Goal: Task Accomplishment & Management: Manage account settings

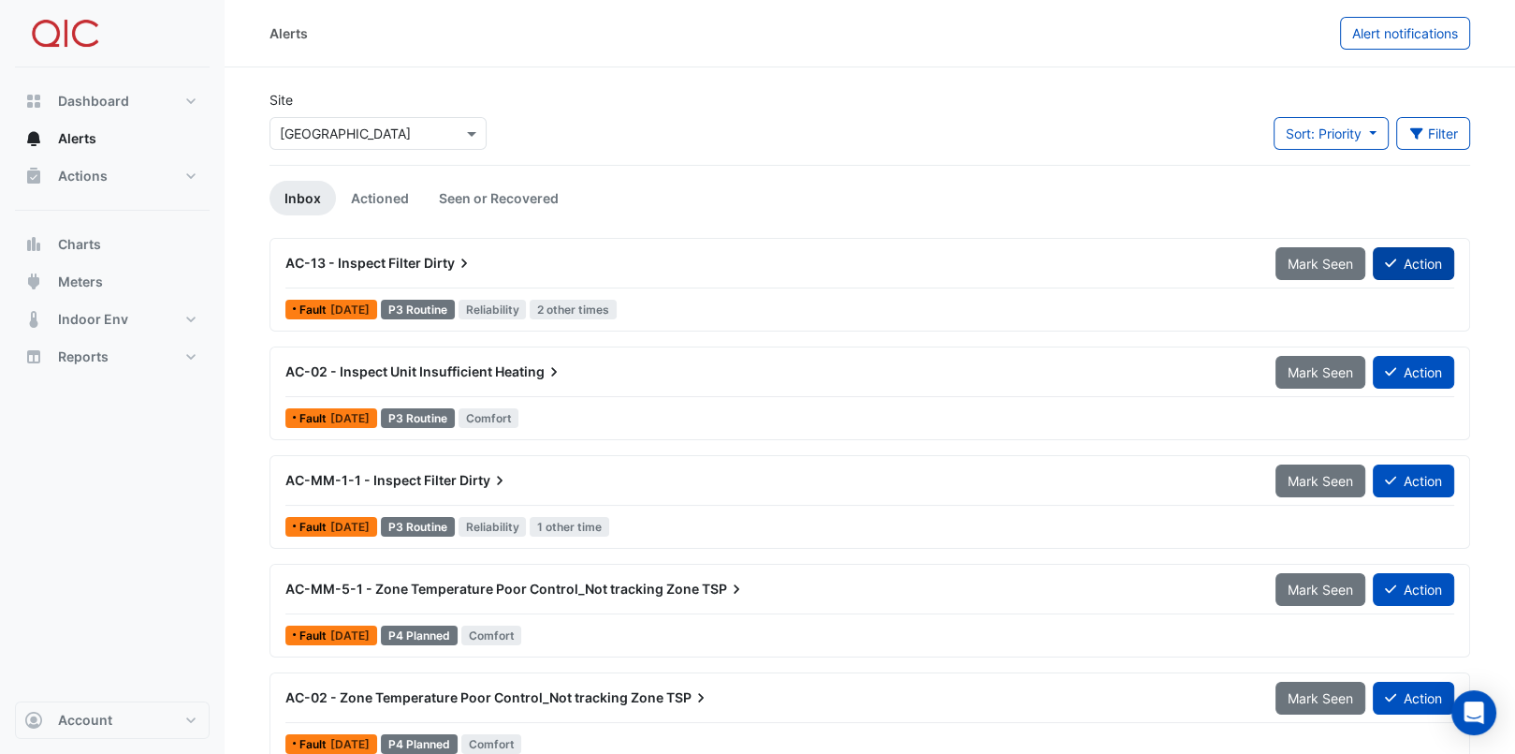
click at [1398, 256] on button "Action" at bounding box center [1413, 263] width 81 height 33
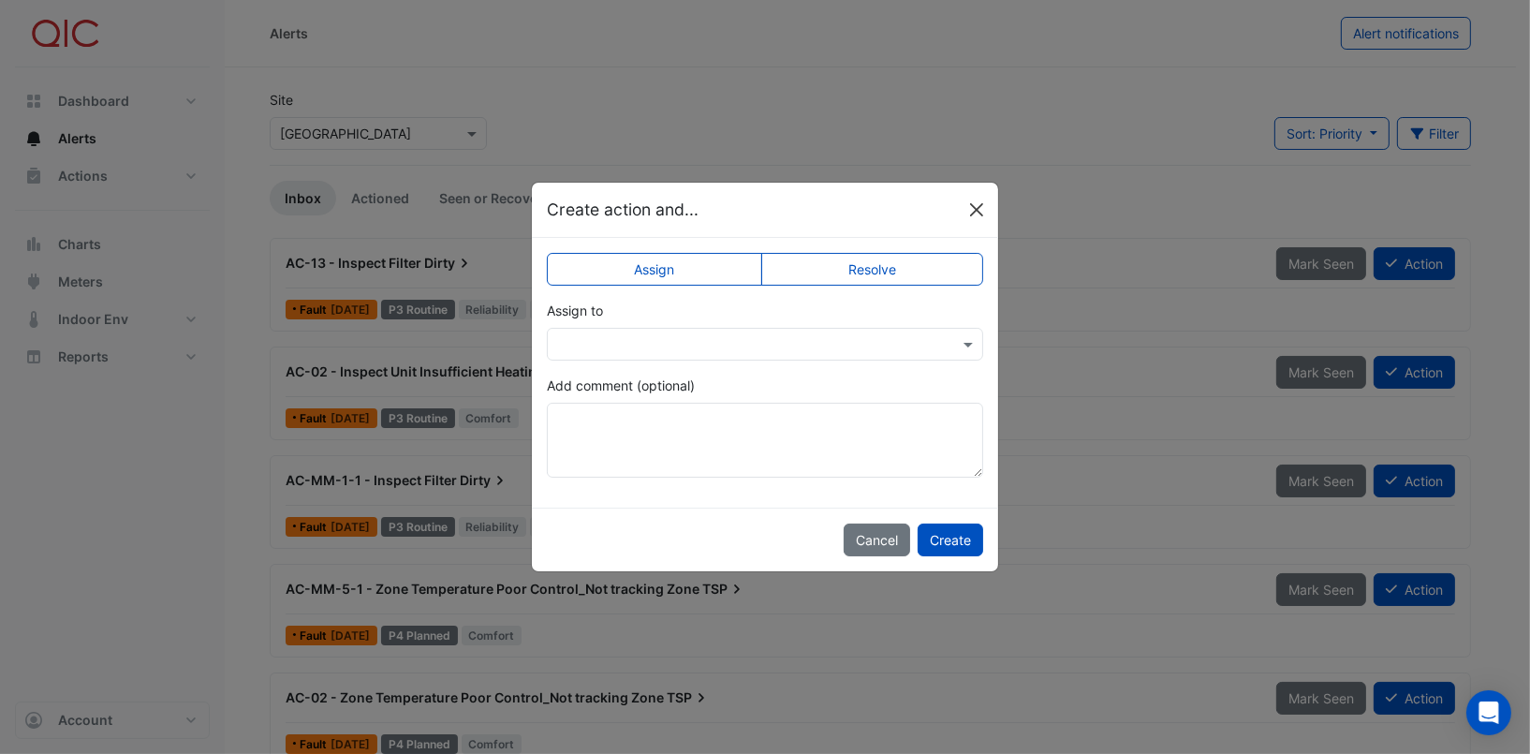
click at [970, 208] on button "Close" at bounding box center [976, 210] width 28 height 28
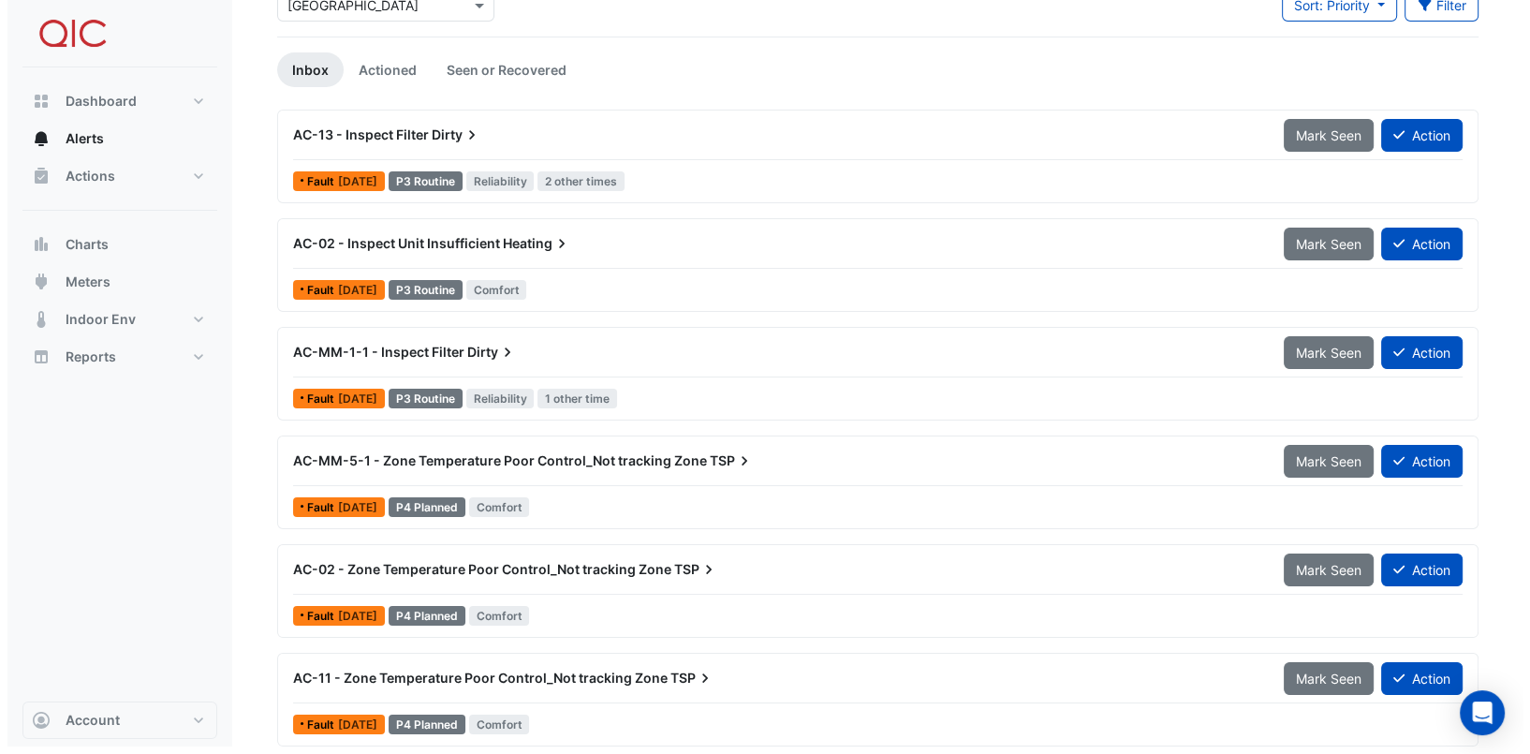
scroll to position [132, 0]
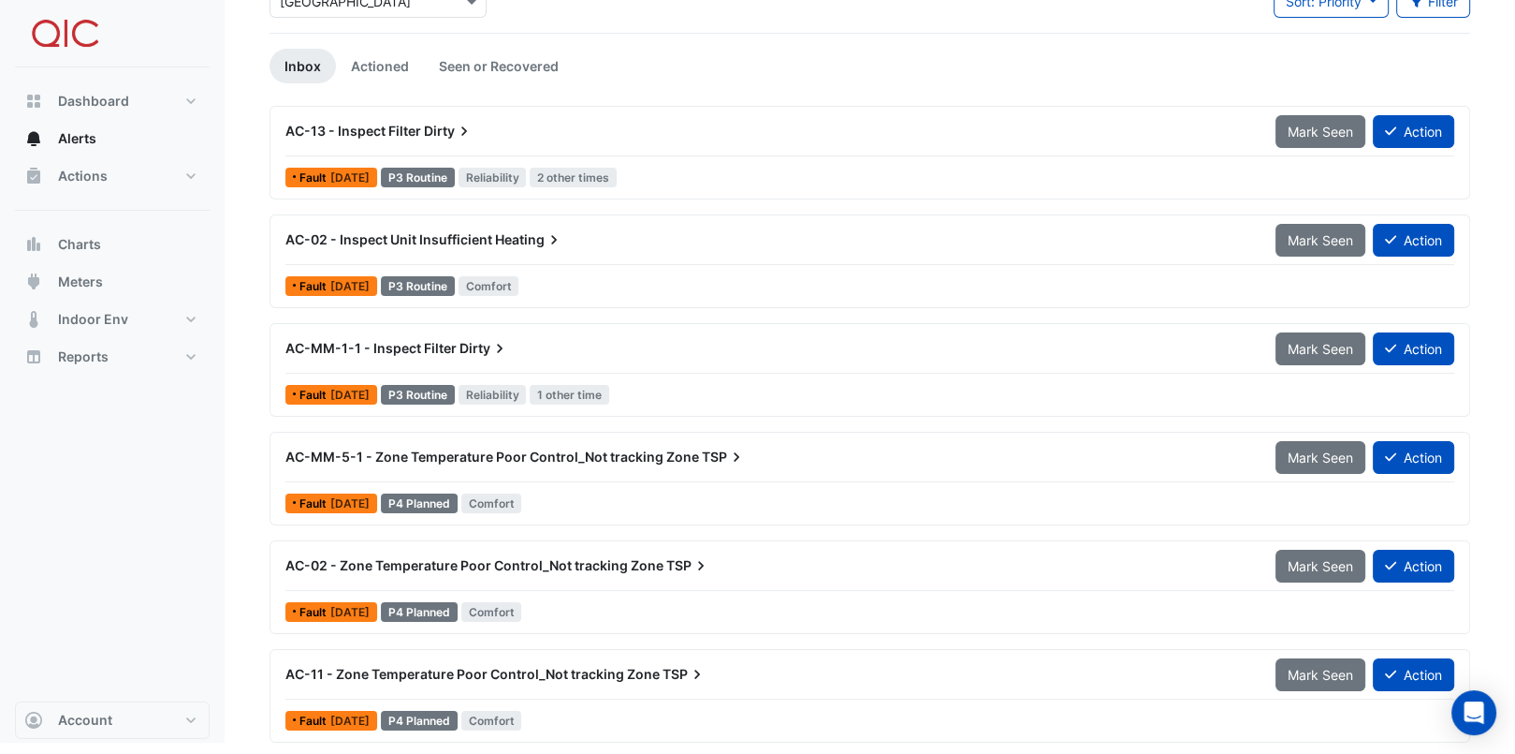
click at [447, 670] on span "AC-11 - Zone Temperature Poor Control_Not tracking Zone" at bounding box center [472, 674] width 374 height 16
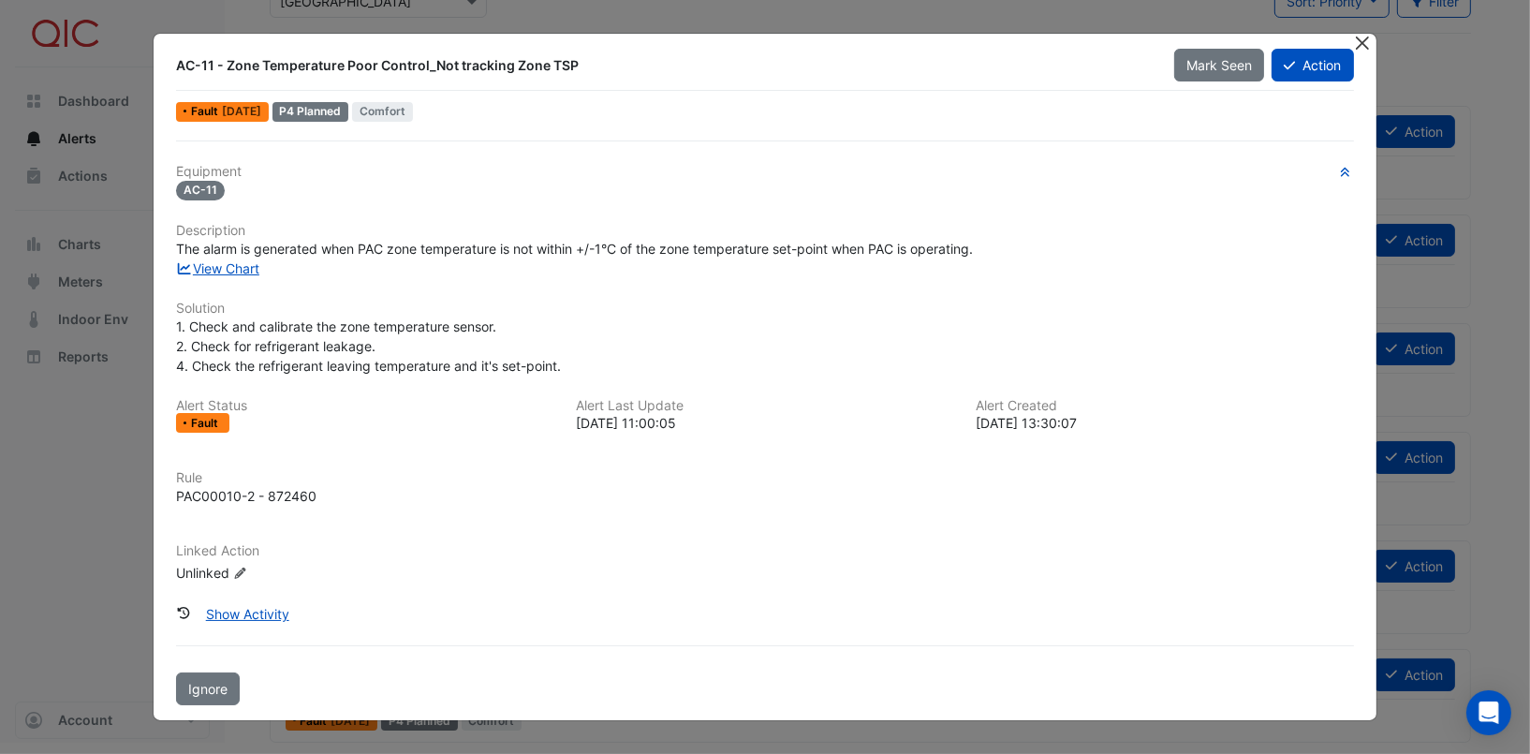
click at [1365, 50] on button "Close" at bounding box center [1363, 44] width 20 height 20
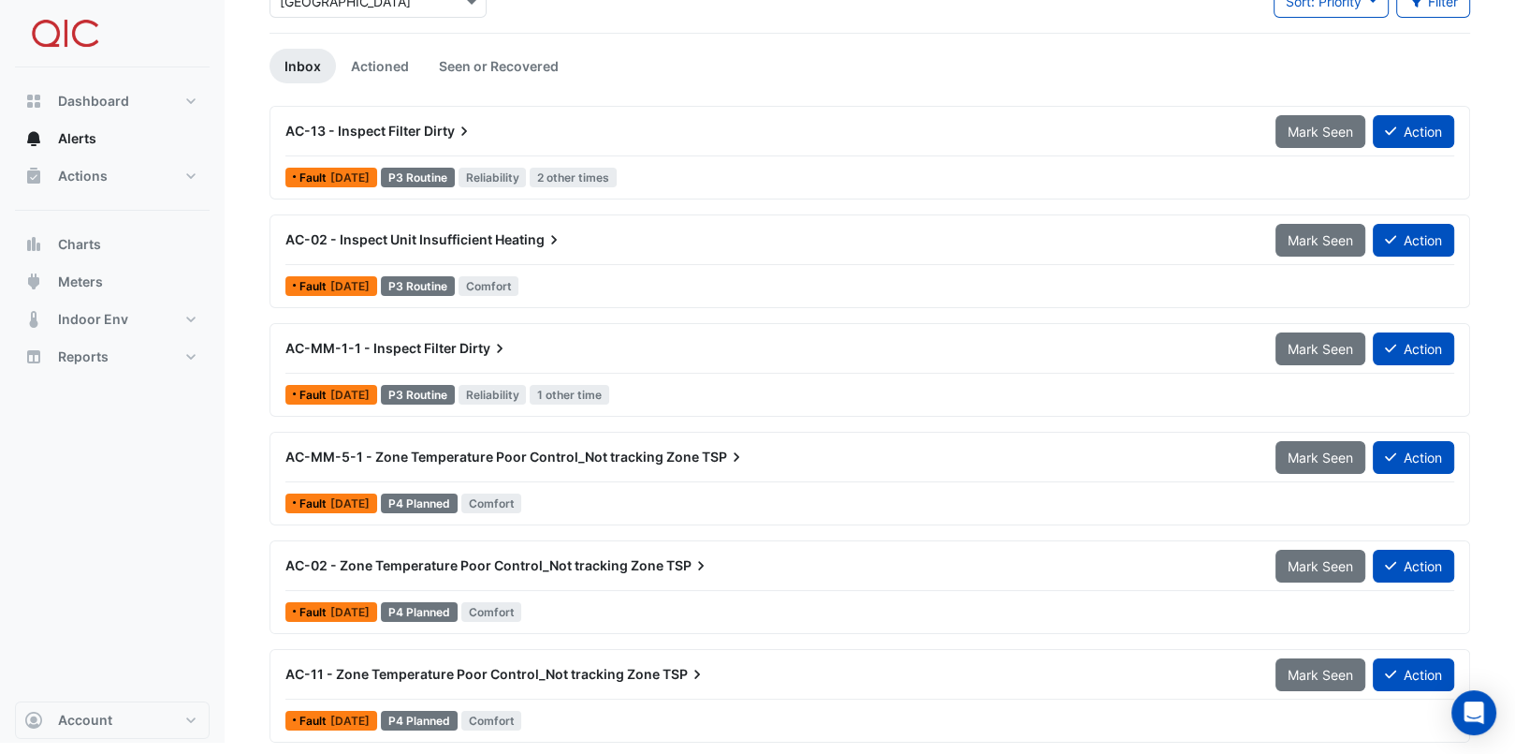
click at [522, 717] on span "Comfort" at bounding box center [491, 720] width 61 height 20
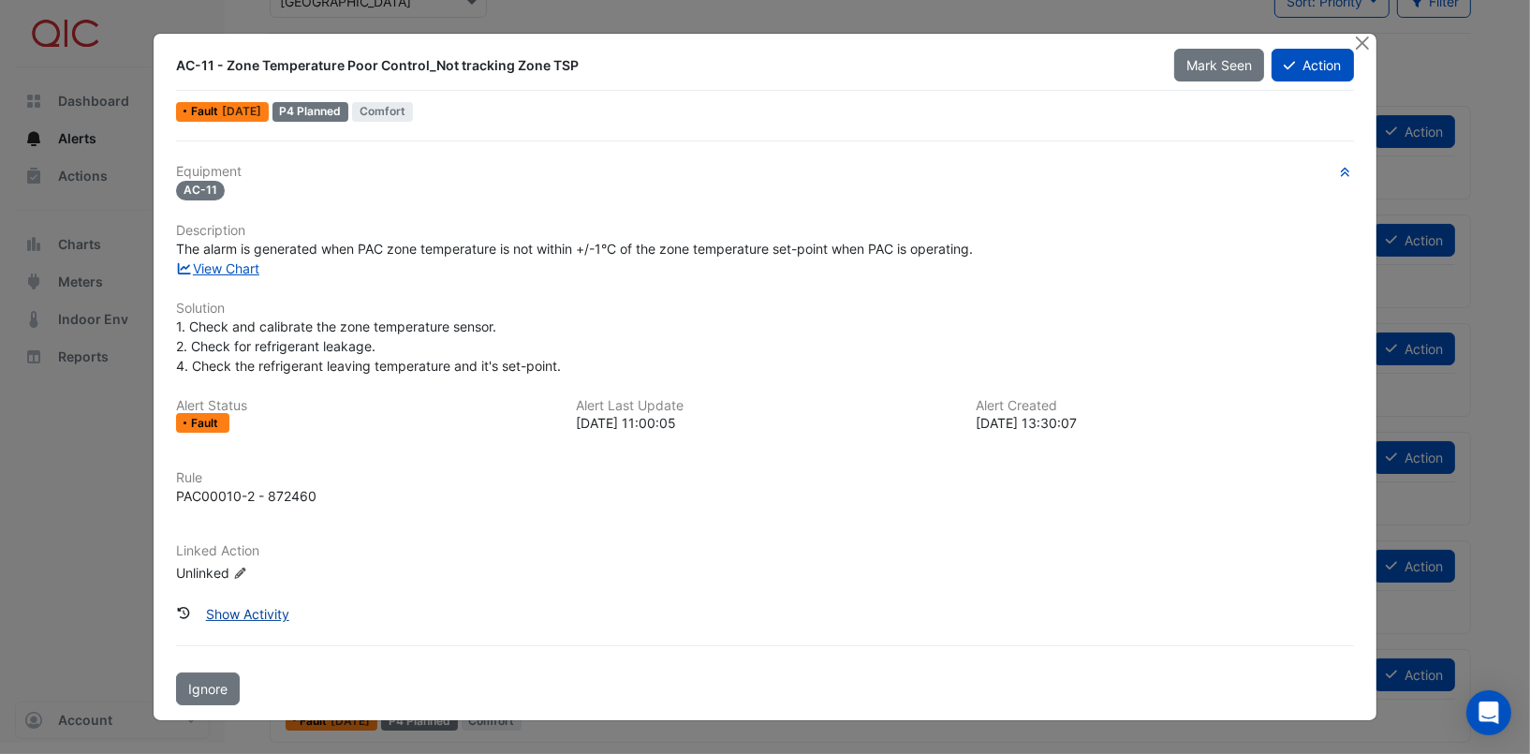
click at [276, 613] on button "Show Activity" at bounding box center [248, 613] width 108 height 33
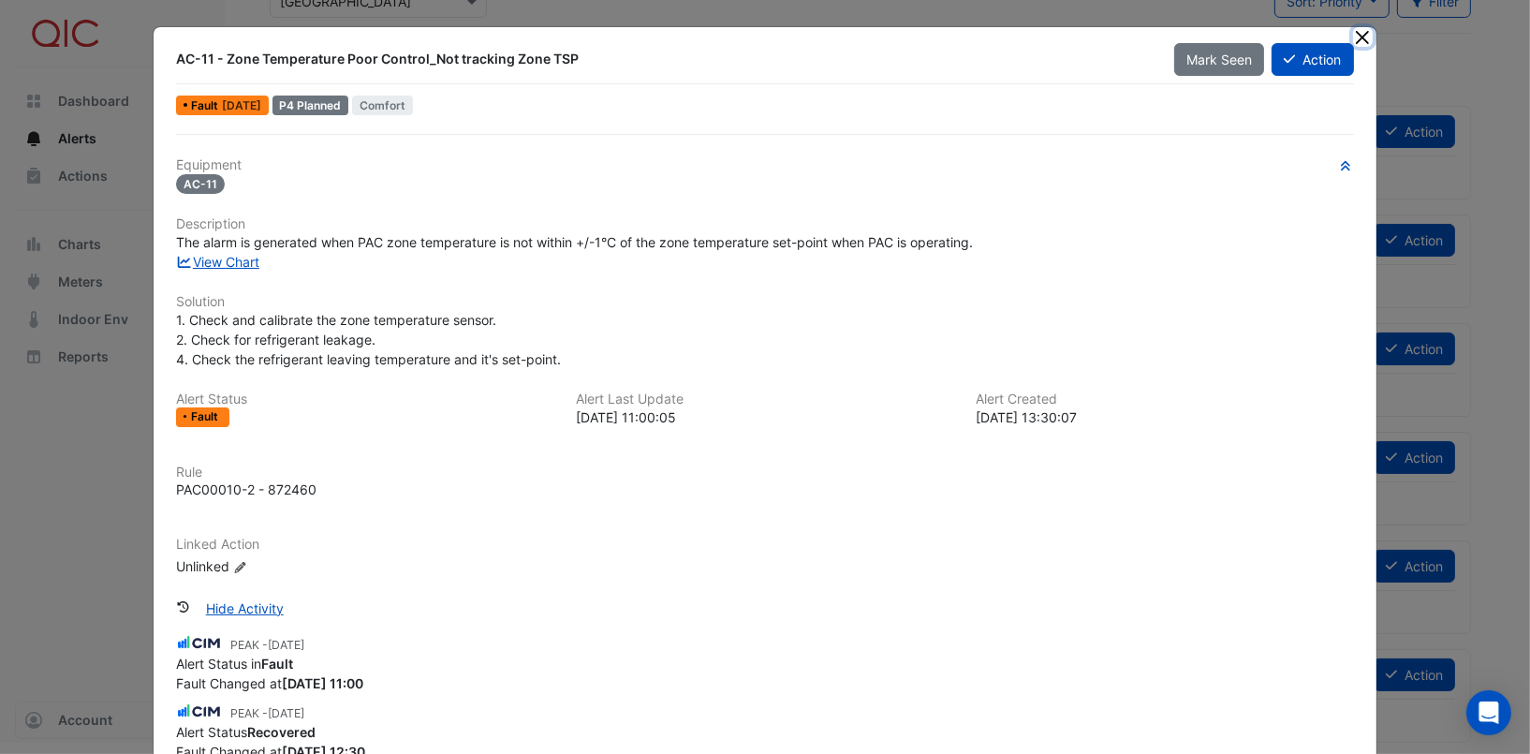
click at [1353, 37] on button "Close" at bounding box center [1363, 37] width 20 height 20
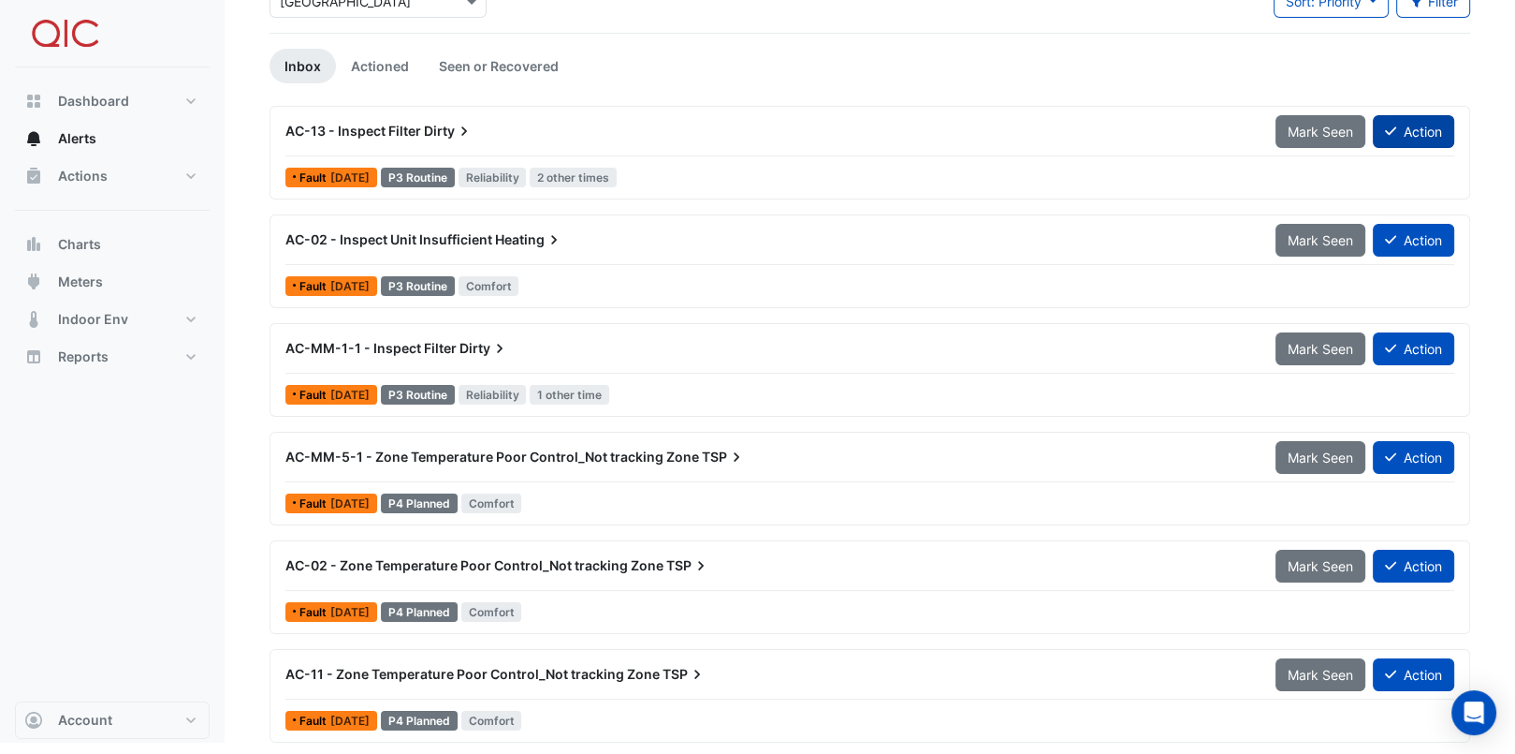
click at [1395, 134] on icon at bounding box center [1390, 130] width 11 height 13
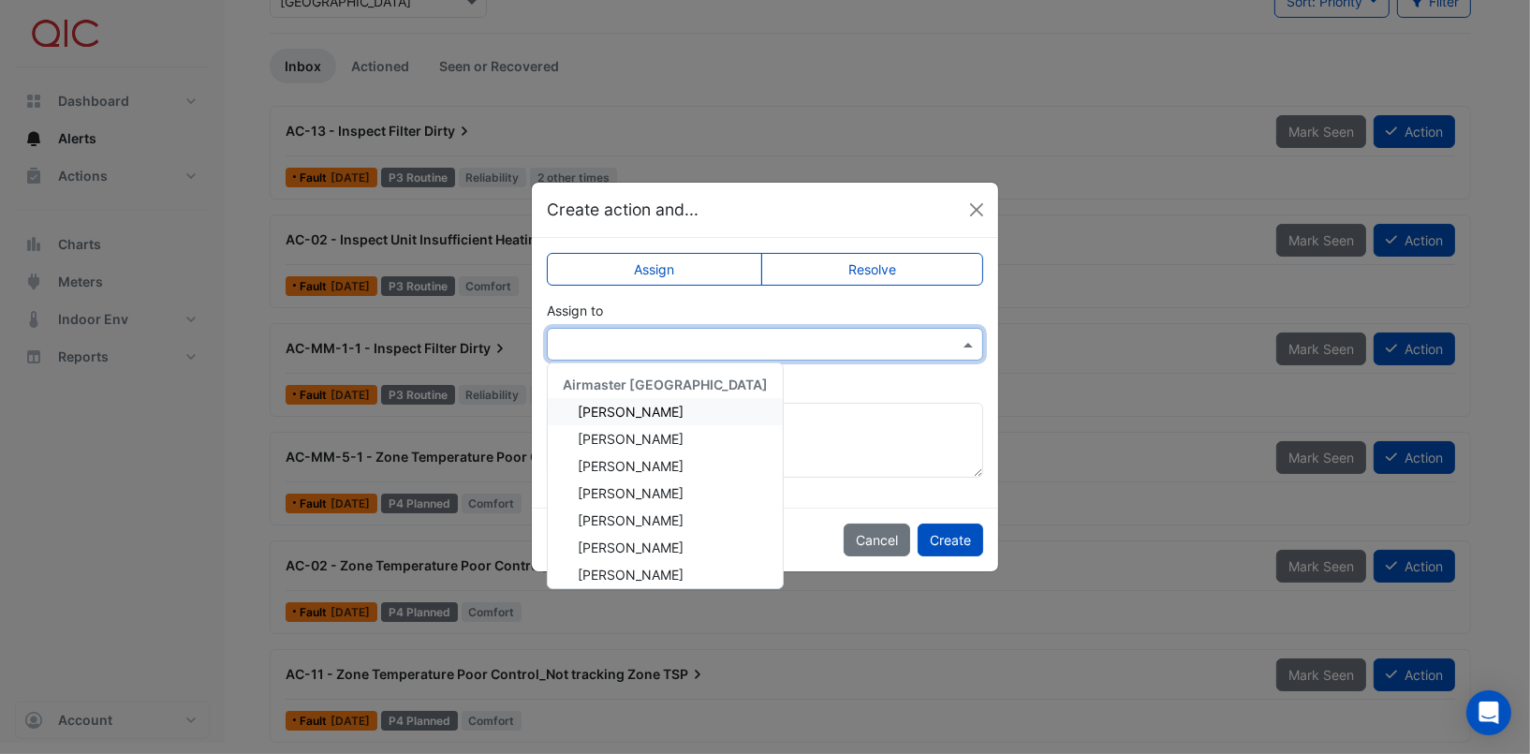
click at [898, 340] on input "text" at bounding box center [746, 345] width 378 height 20
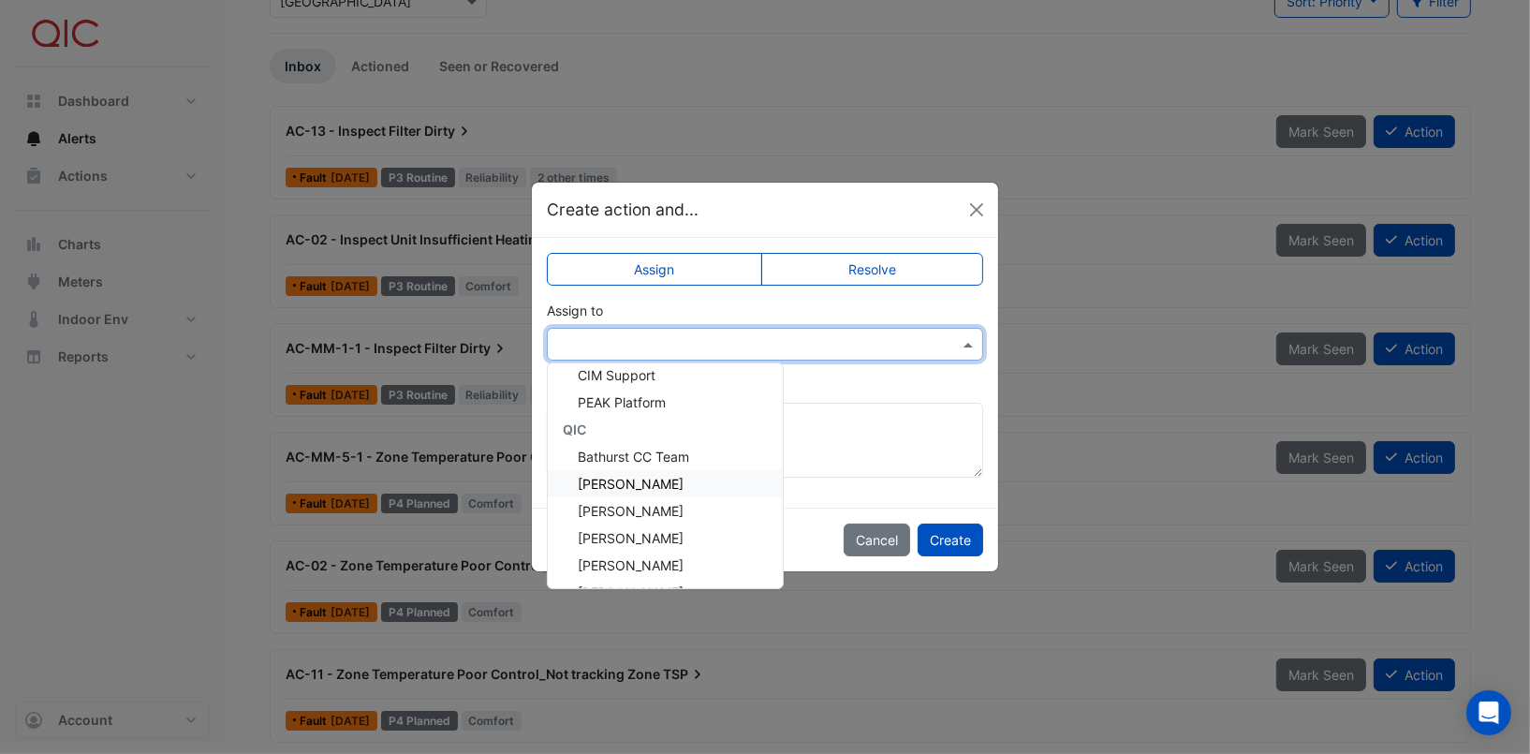
scroll to position [332, 0]
click at [798, 546] on div "Cancel Create" at bounding box center [765, 539] width 466 height 64
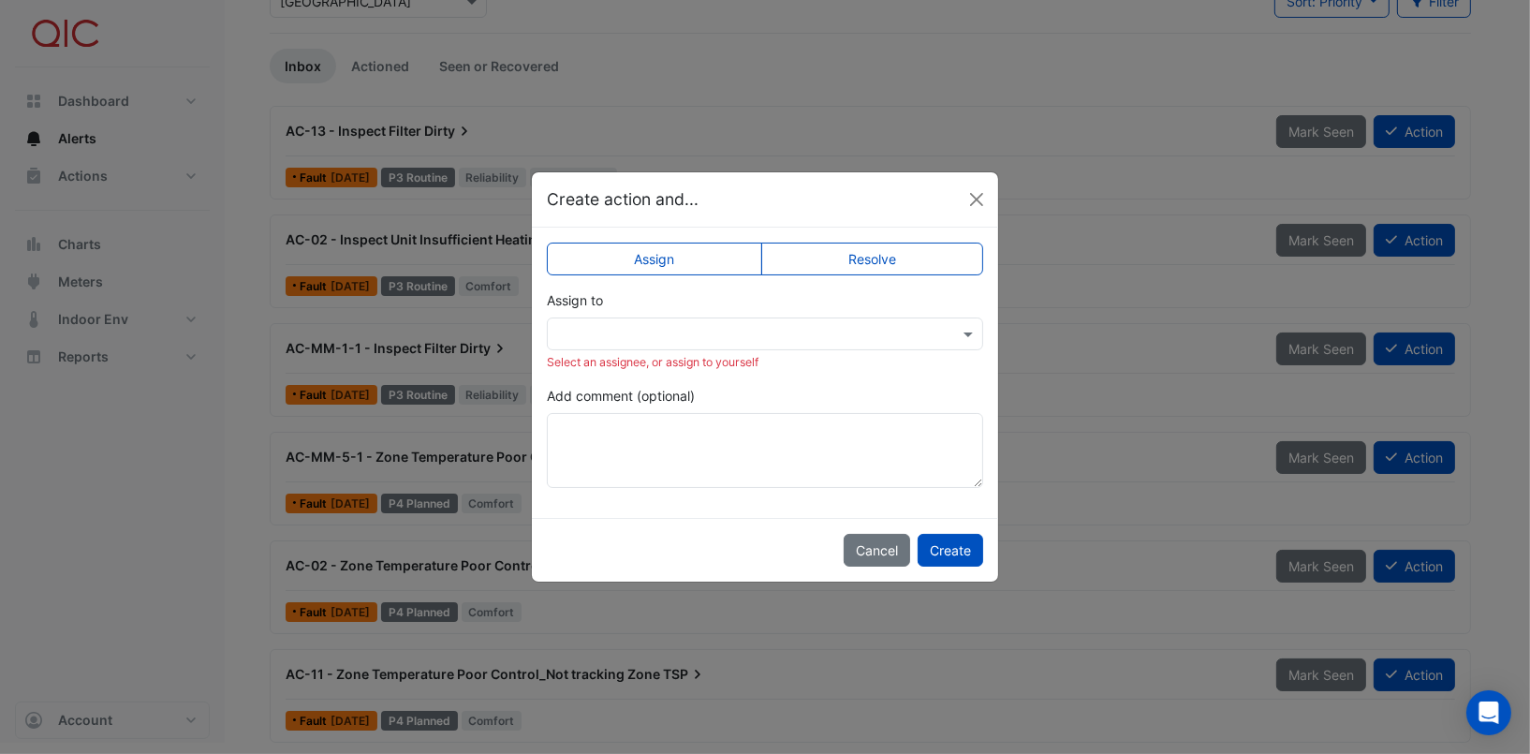
click at [896, 259] on label "Resolve" at bounding box center [872, 258] width 223 height 33
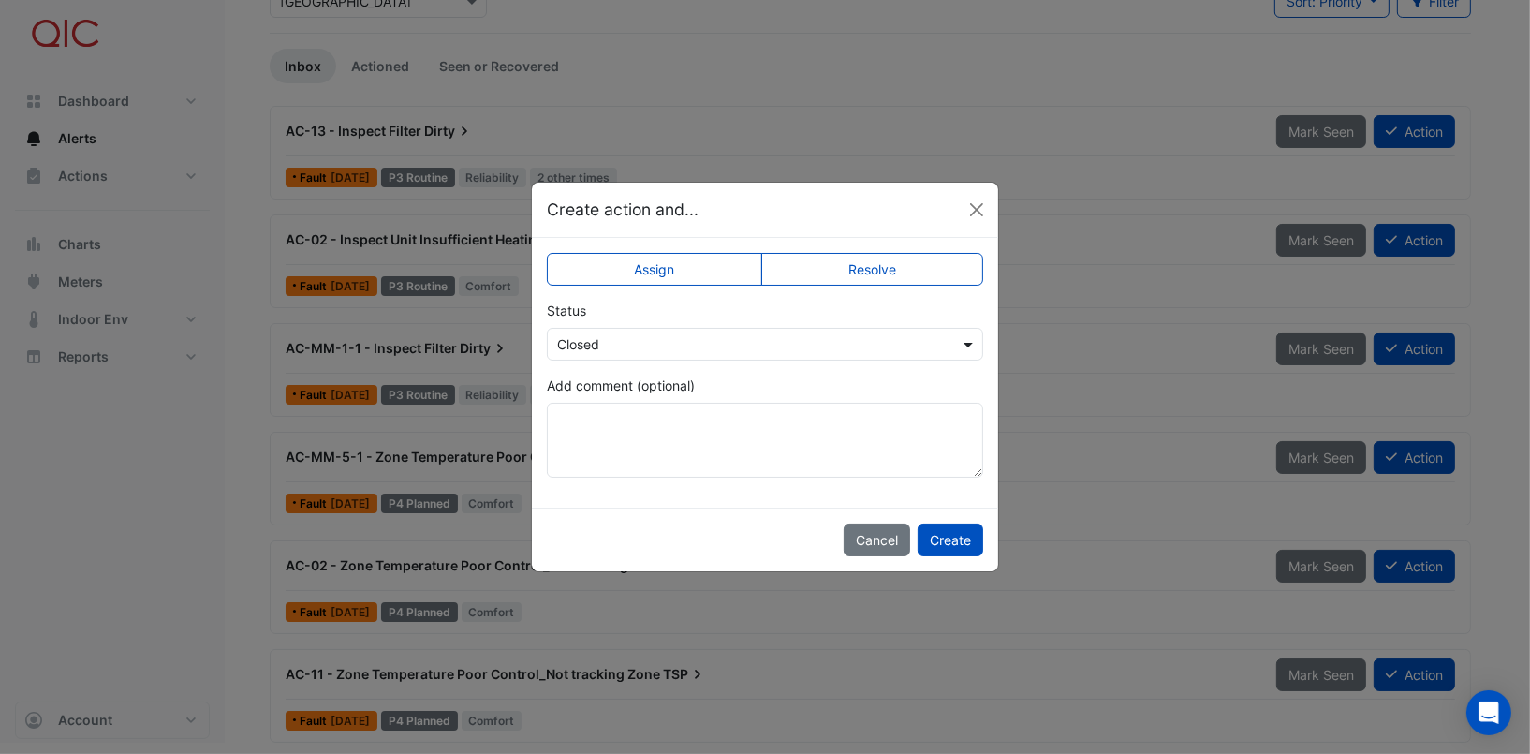
click at [965, 344] on span at bounding box center [970, 344] width 23 height 20
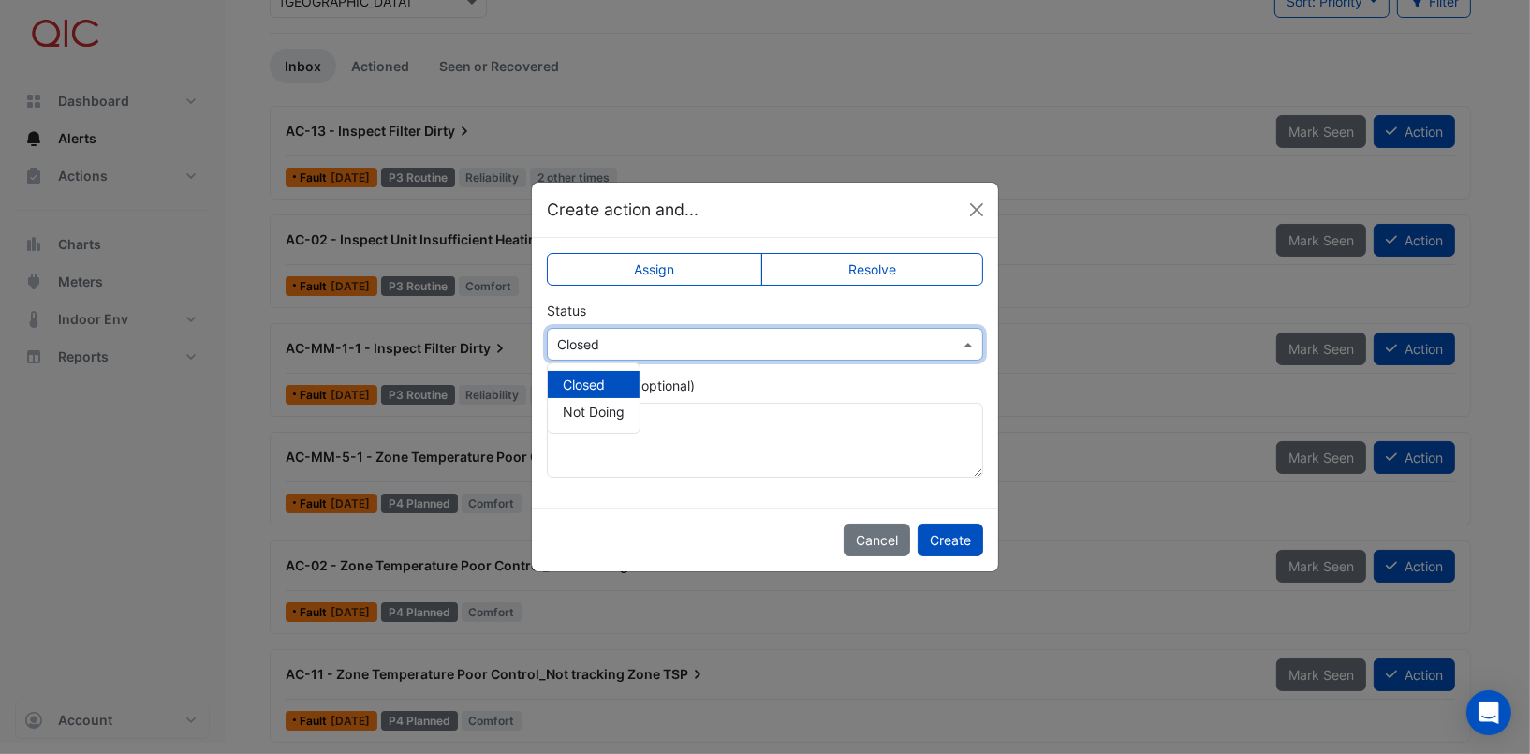
click at [1037, 329] on ngb-modal-window "Create action and... Assign Resolve Status Select Status × Closed Closed Not Do…" at bounding box center [765, 377] width 1530 height 754
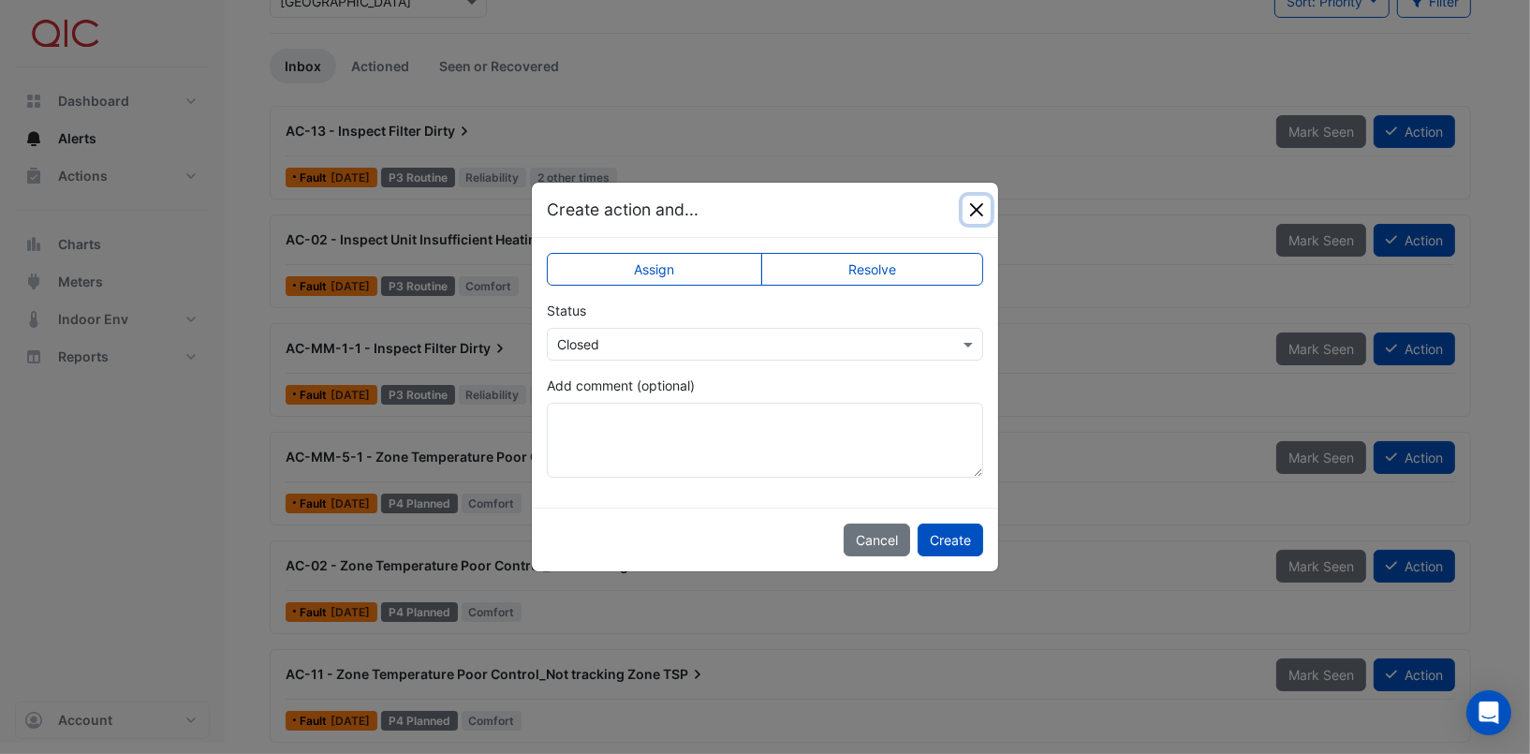
click at [971, 207] on button "Close" at bounding box center [976, 210] width 28 height 28
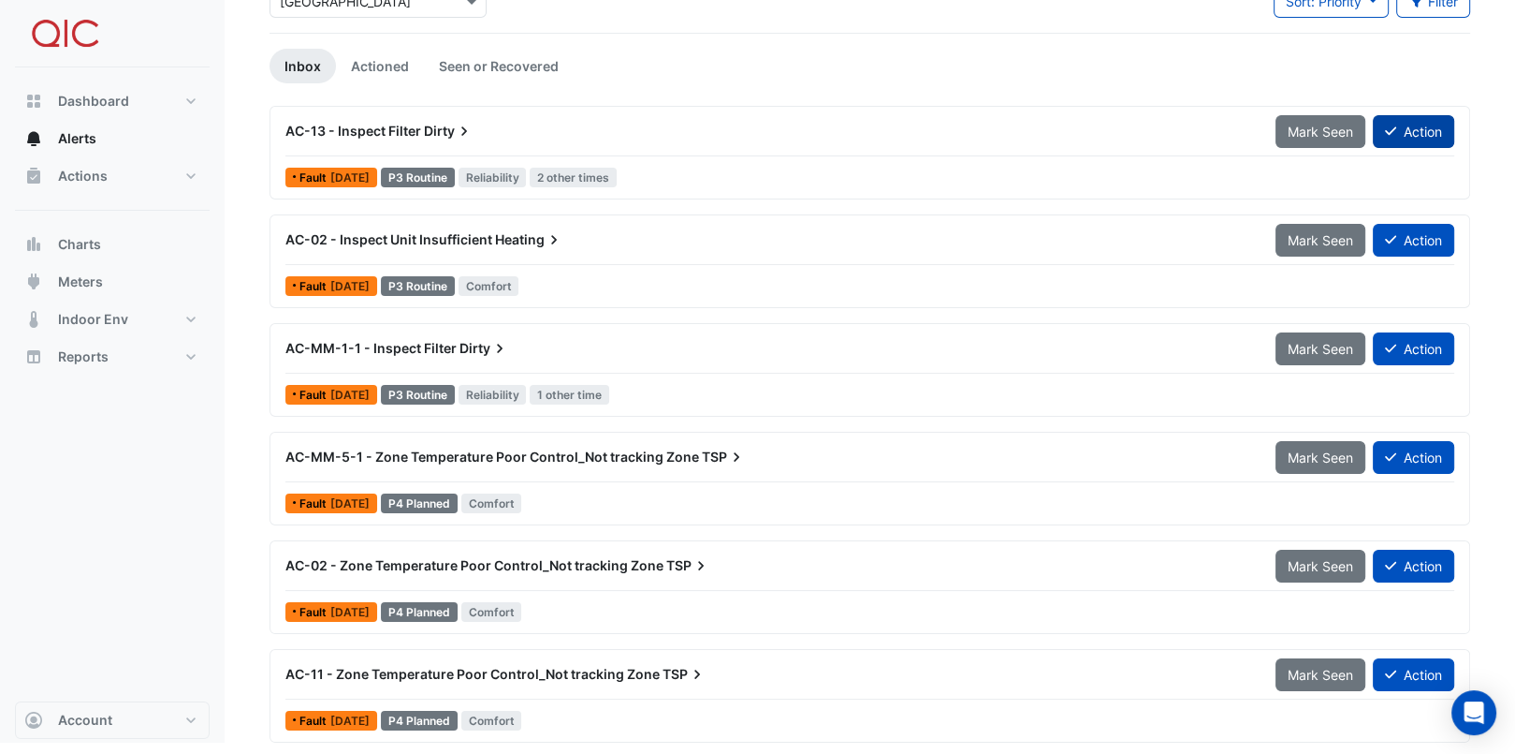
click at [1407, 133] on button "Action" at bounding box center [1413, 131] width 81 height 33
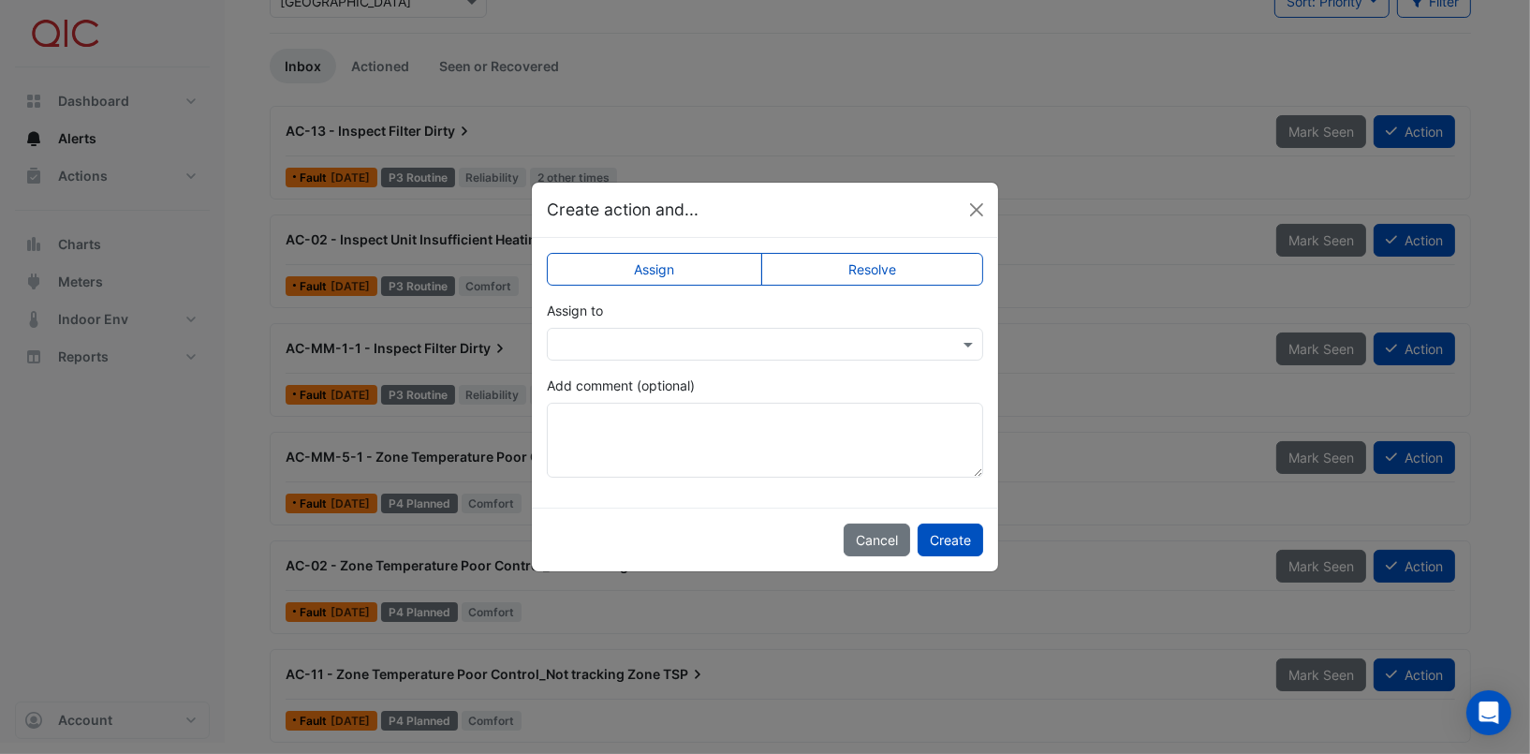
click at [916, 266] on label "Resolve" at bounding box center [872, 269] width 223 height 33
click at [948, 535] on button "Create" at bounding box center [950, 539] width 66 height 33
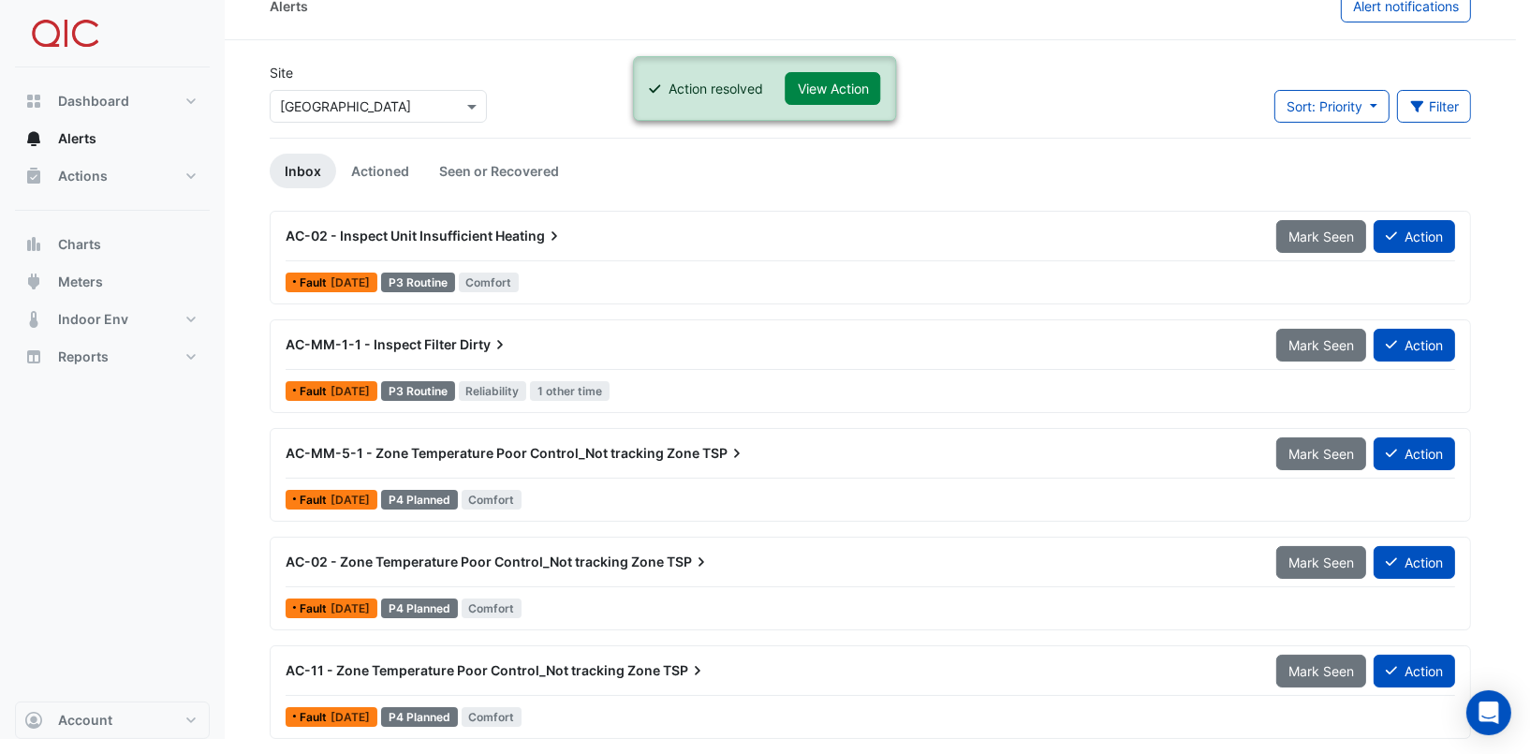
scroll to position [24, 0]
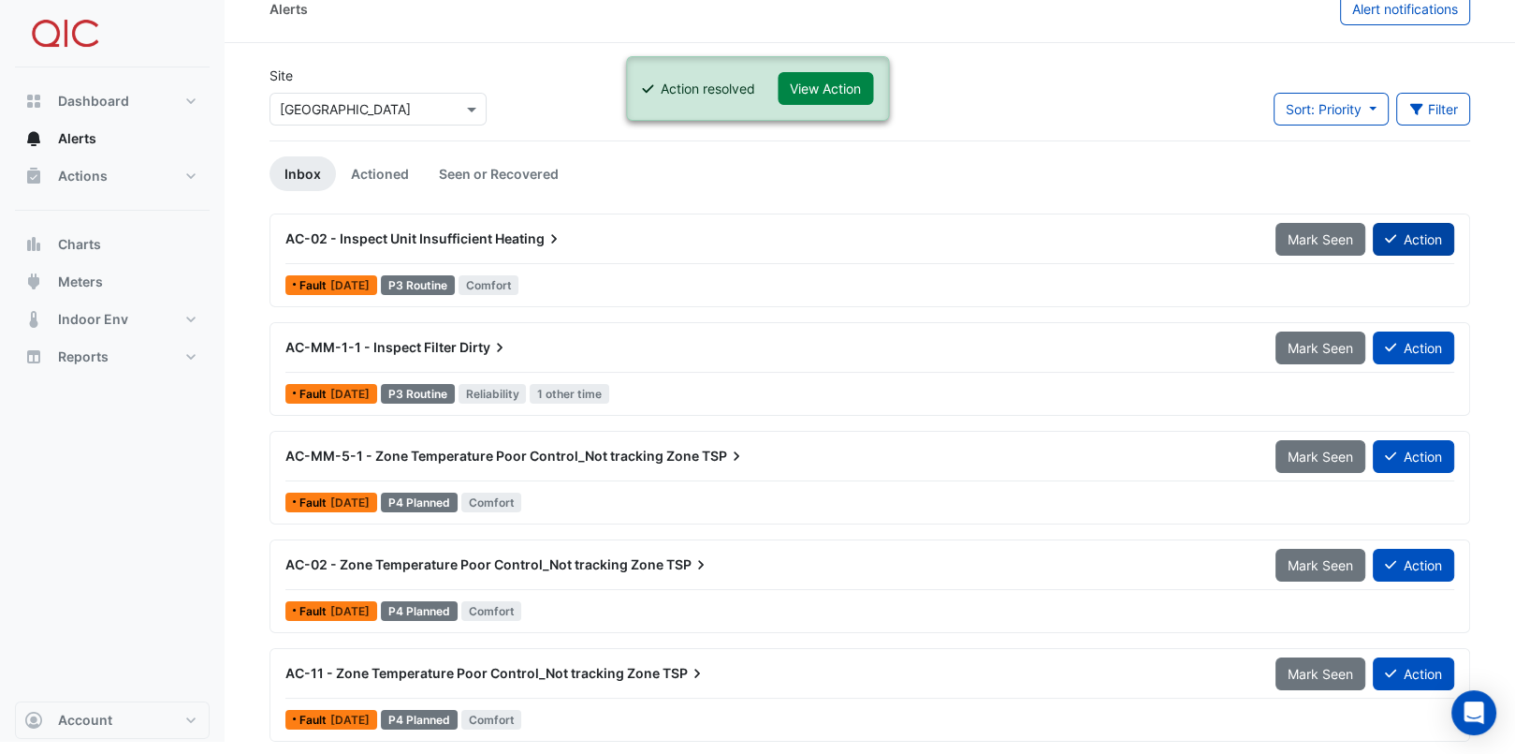
click at [1394, 235] on icon at bounding box center [1390, 239] width 11 height 8
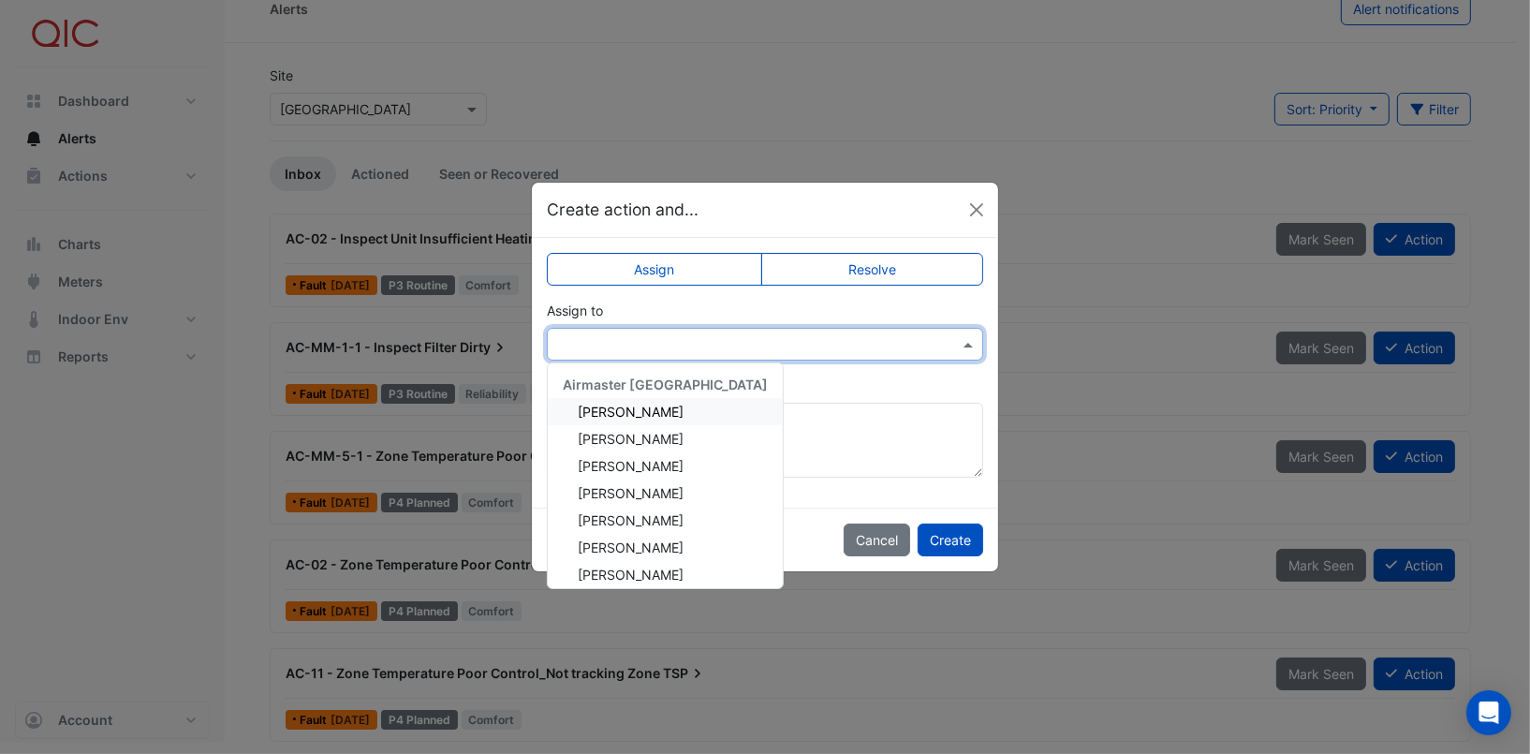
click at [681, 353] on div at bounding box center [765, 344] width 436 height 33
click at [650, 410] on div "[PERSON_NAME]" at bounding box center [665, 411] width 235 height 27
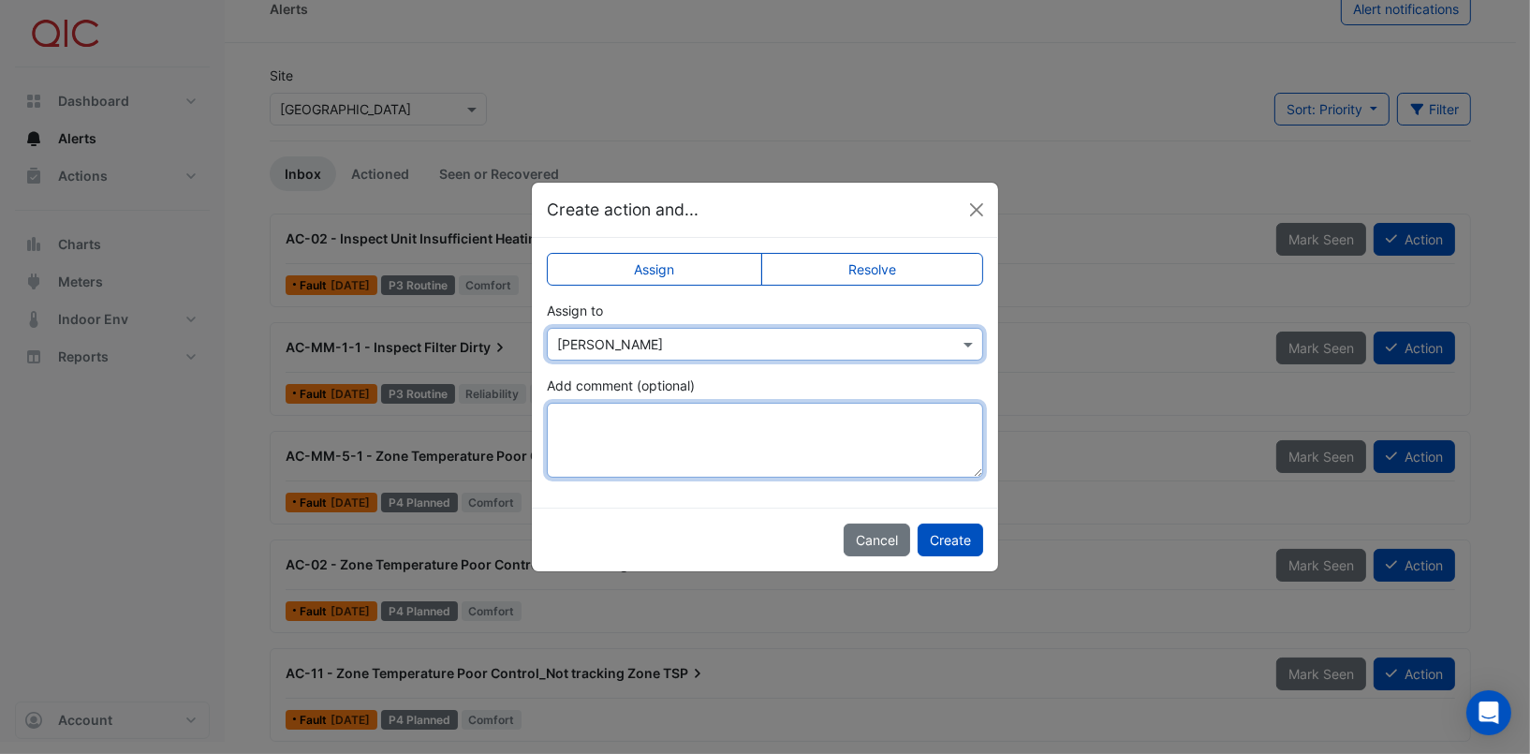
click at [613, 429] on textarea "Add comment (optional)" at bounding box center [765, 440] width 436 height 75
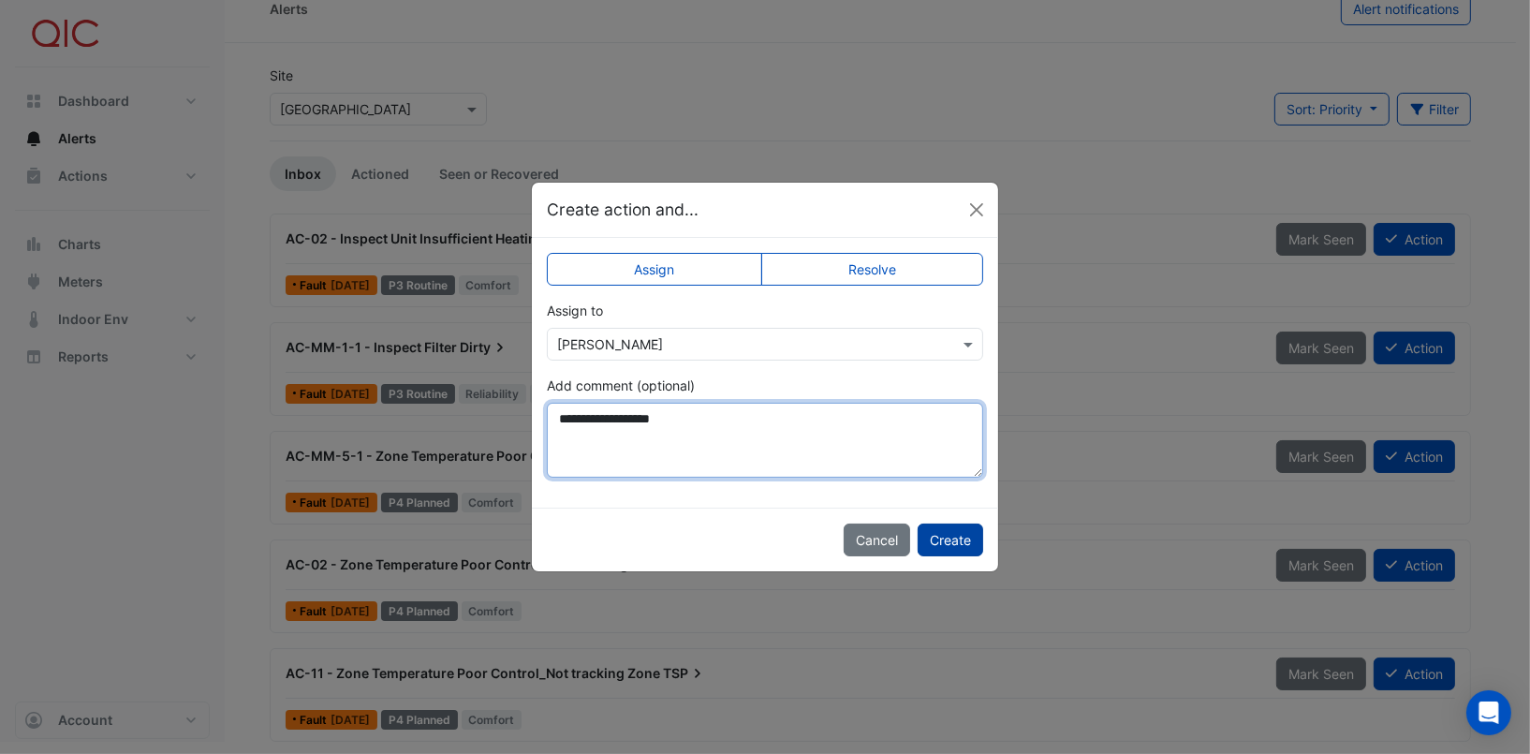
type textarea "**********"
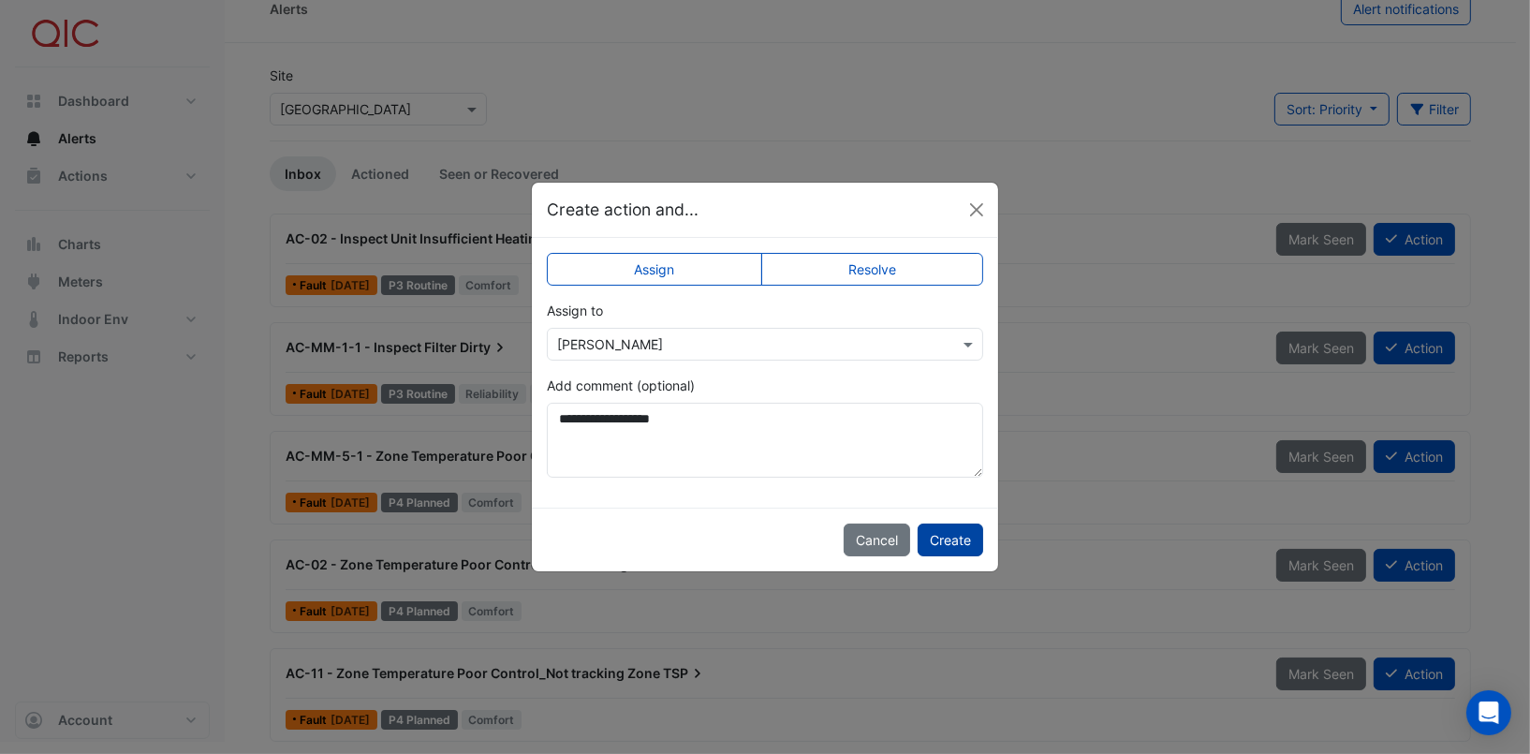
click at [963, 536] on button "Create" at bounding box center [950, 539] width 66 height 33
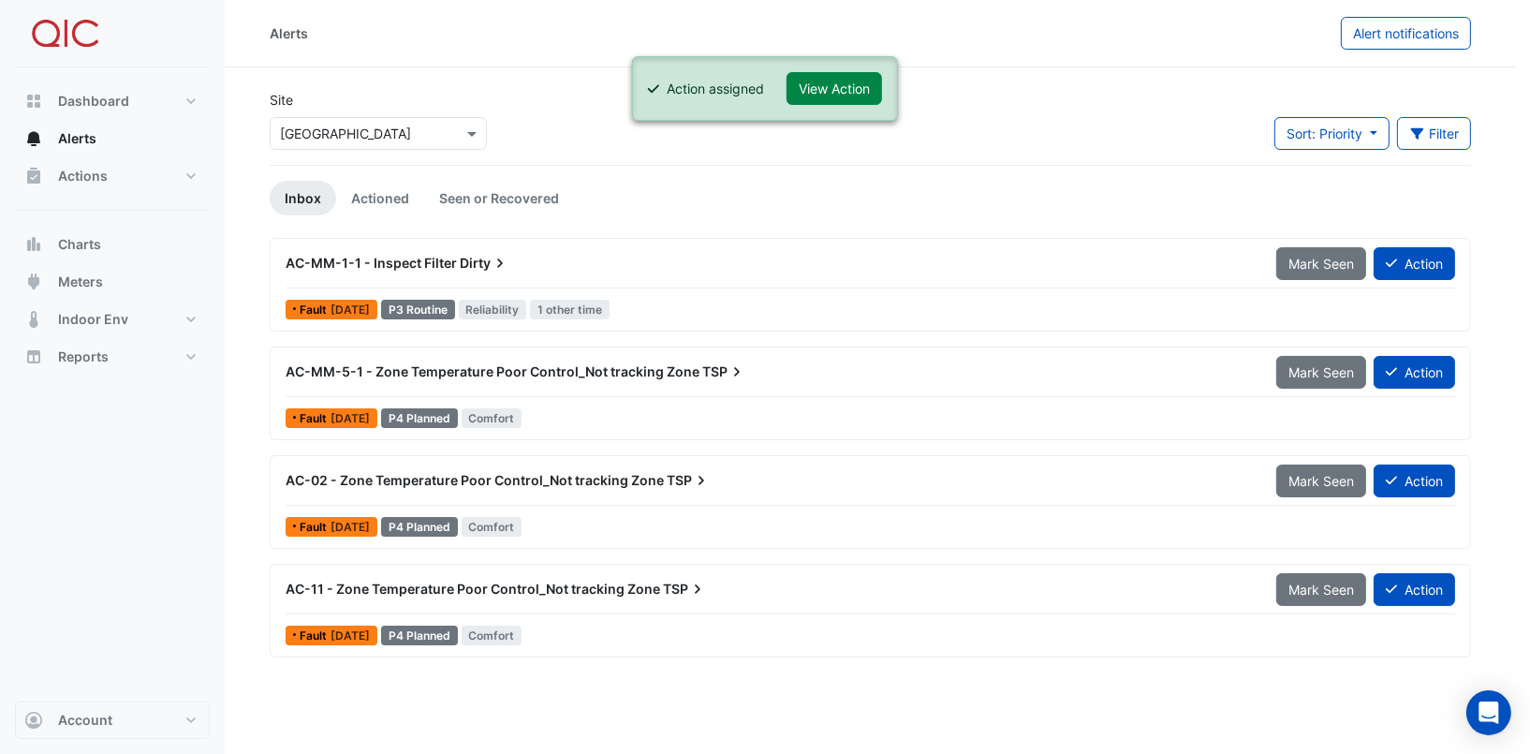
scroll to position [0, 0]
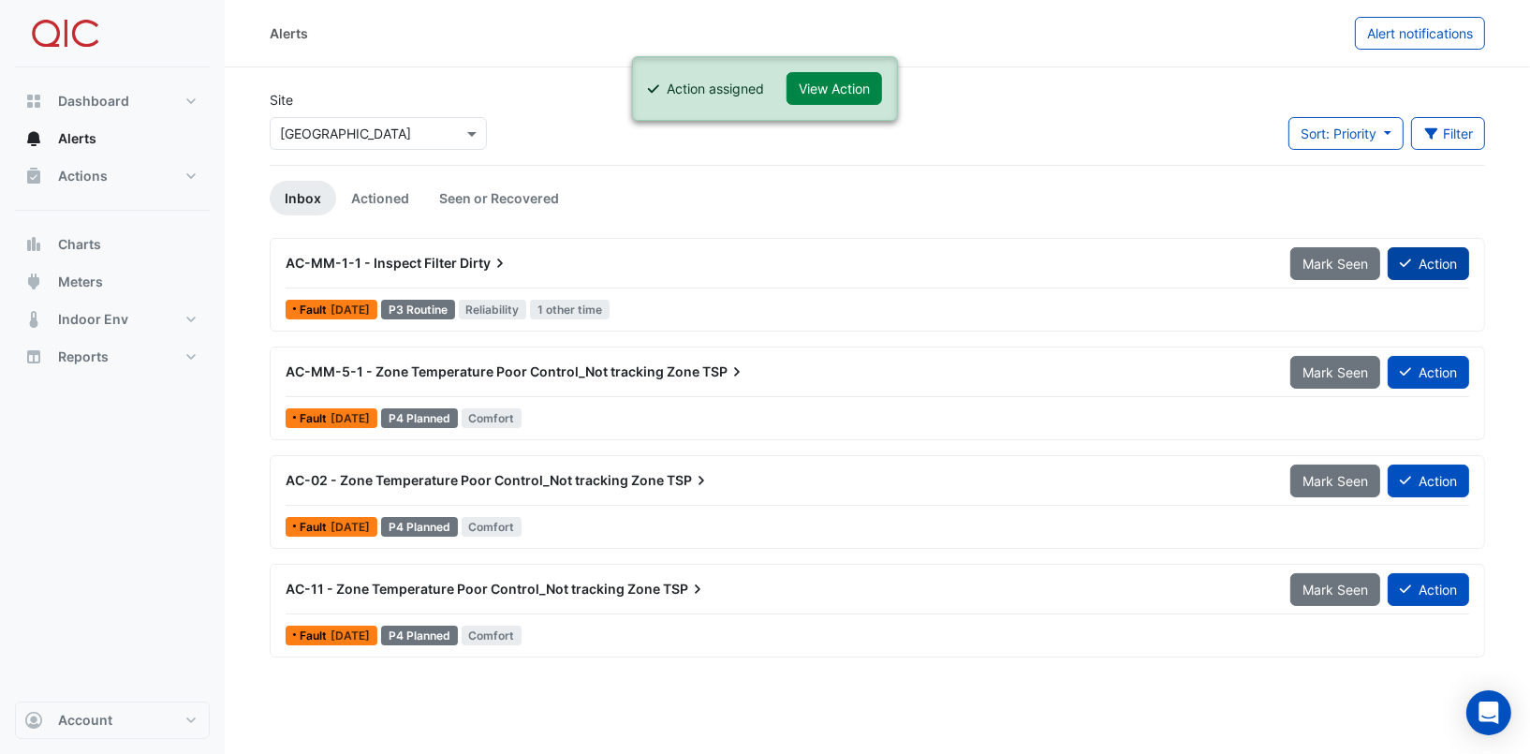
click at [1430, 259] on button "Action" at bounding box center [1427, 263] width 81 height 33
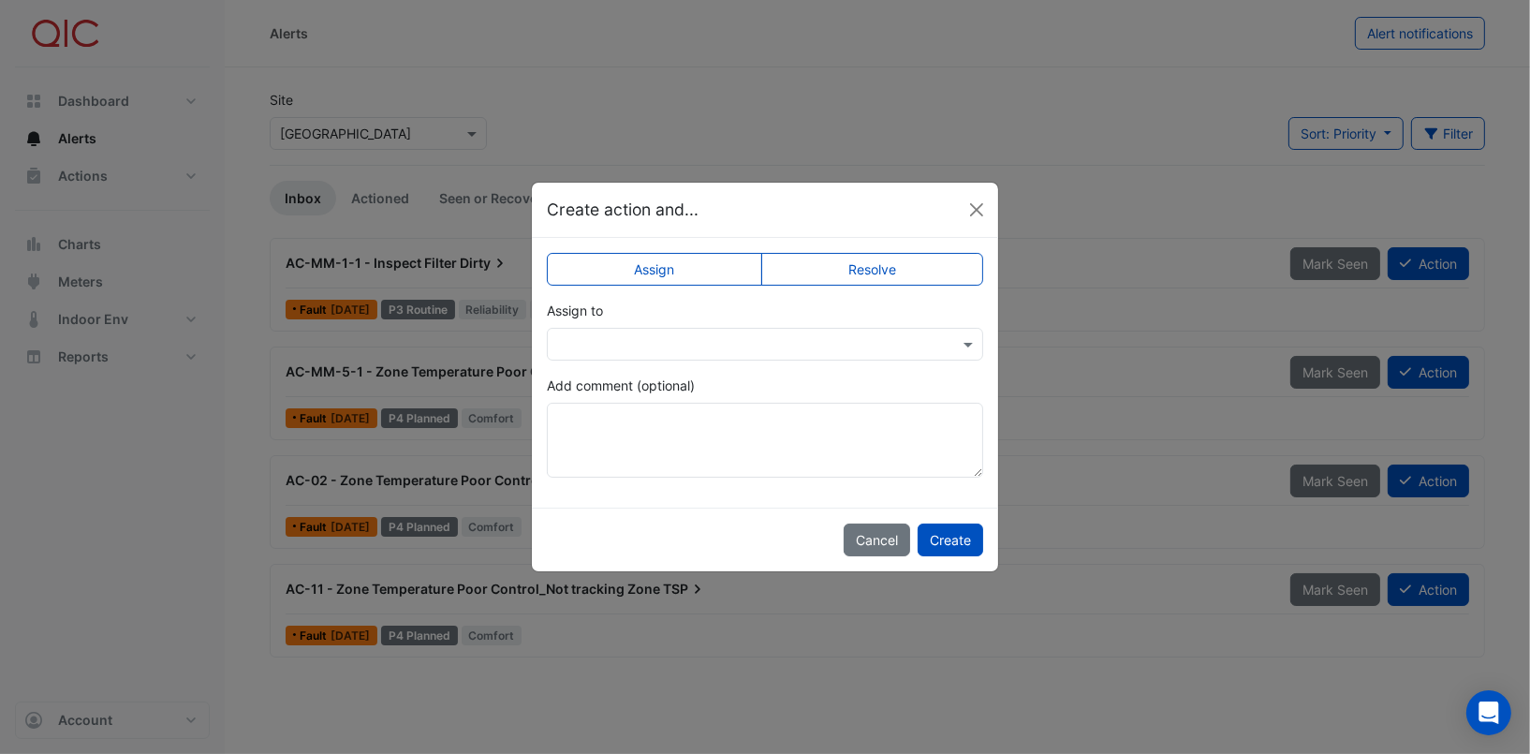
click at [866, 270] on label "Resolve" at bounding box center [872, 269] width 223 height 33
click at [957, 541] on button "Create" at bounding box center [950, 539] width 66 height 33
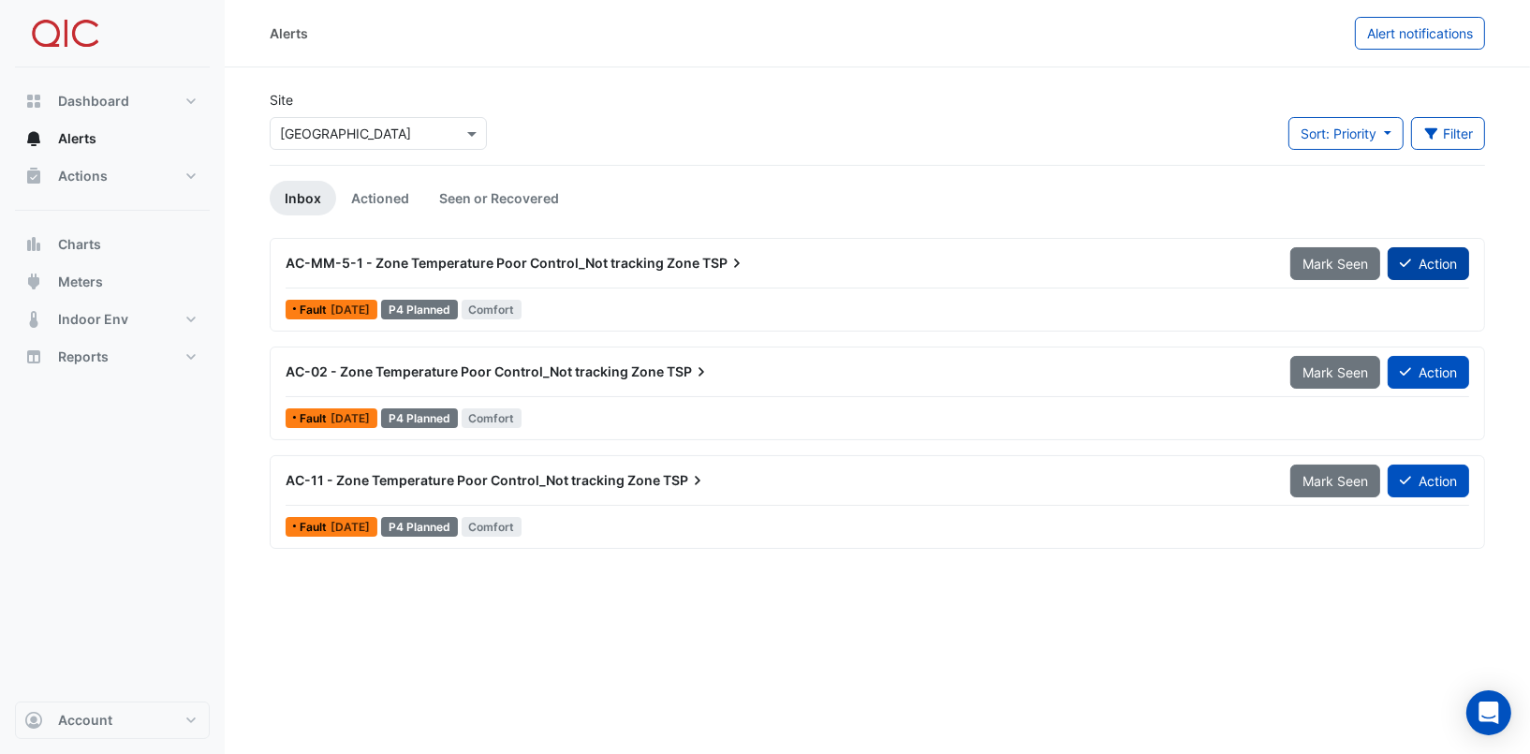
click at [1411, 260] on button "Action" at bounding box center [1427, 263] width 81 height 33
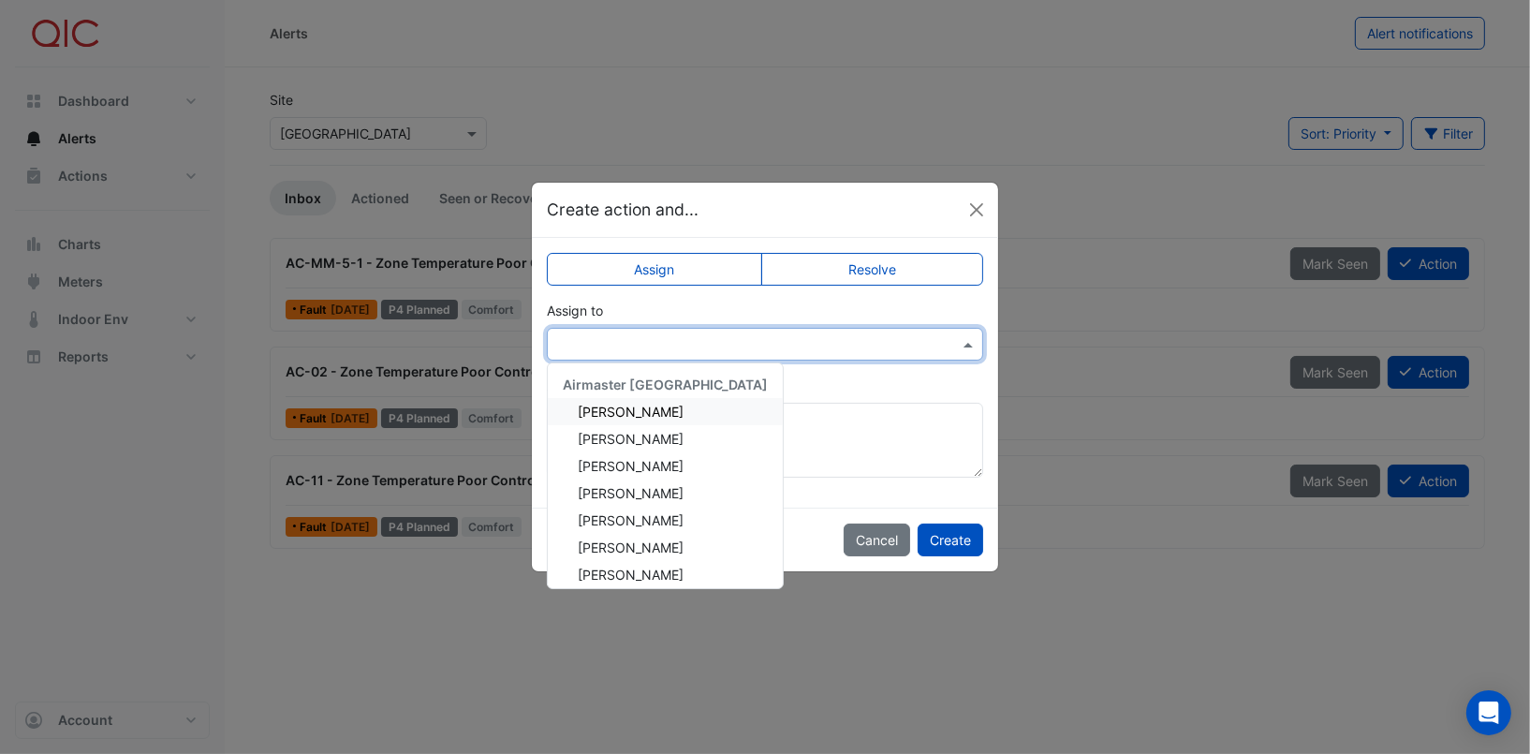
click at [971, 341] on span at bounding box center [970, 344] width 23 height 20
click at [655, 407] on div "[PERSON_NAME]" at bounding box center [665, 411] width 235 height 27
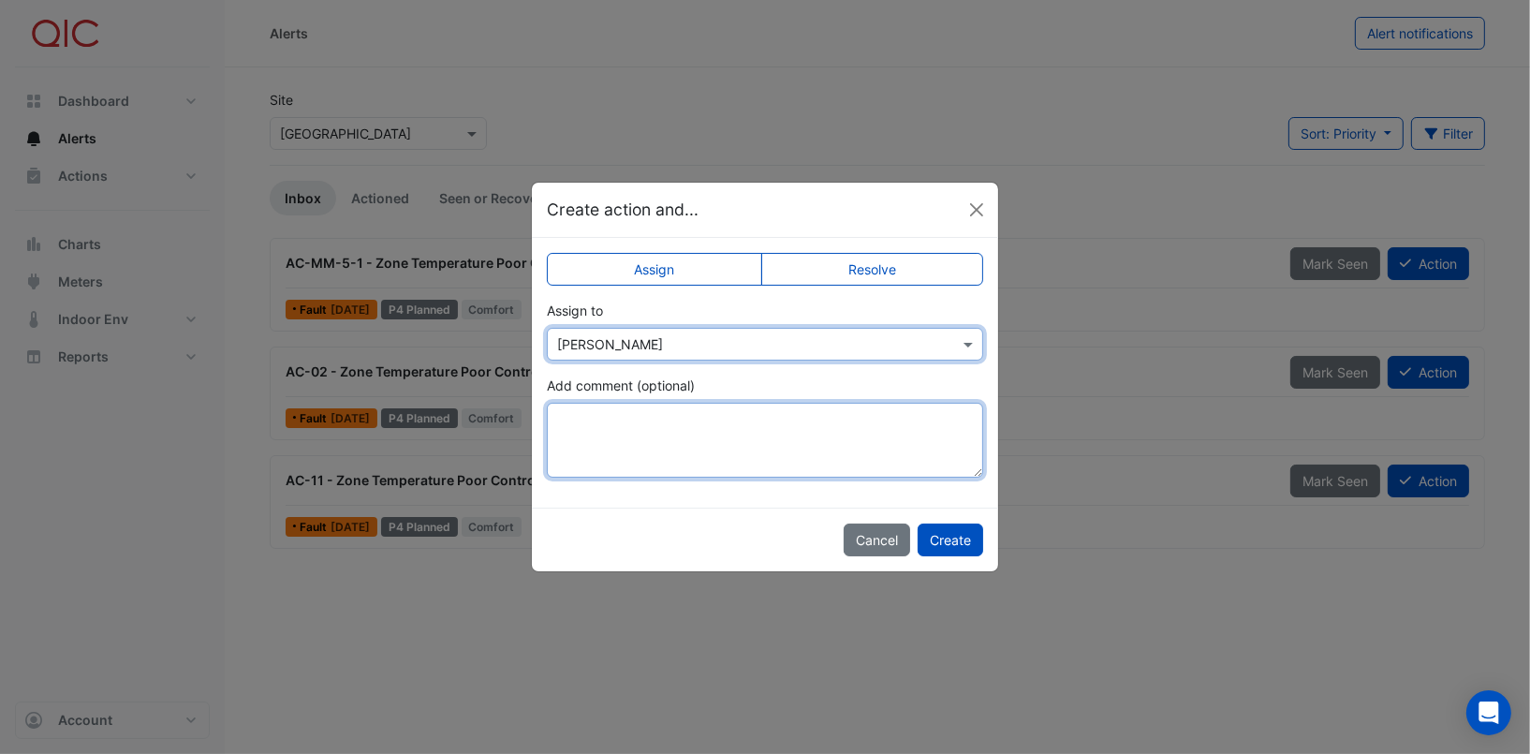
click at [609, 422] on textarea "Add comment (optional)" at bounding box center [765, 440] width 436 height 75
paste textarea "*"
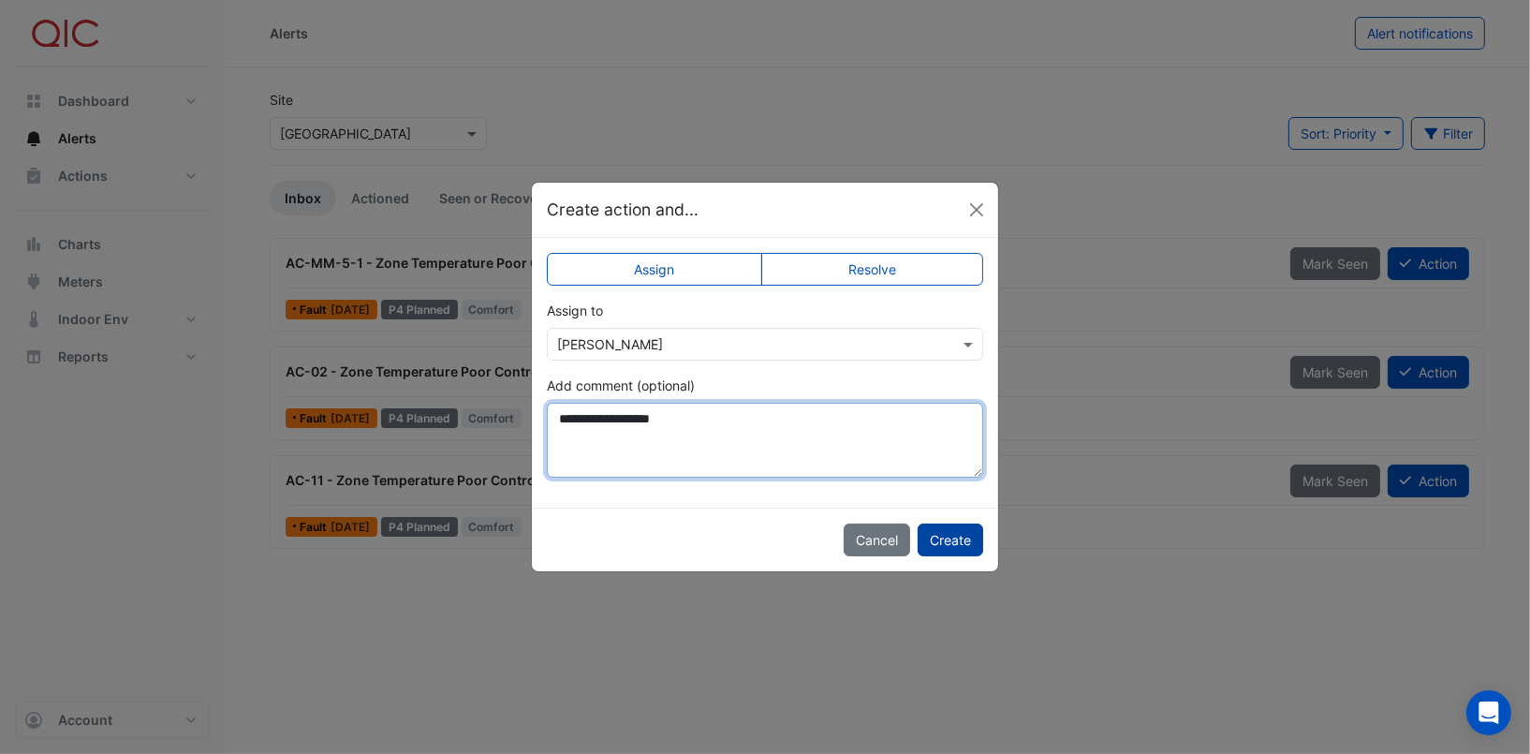
type textarea "**********"
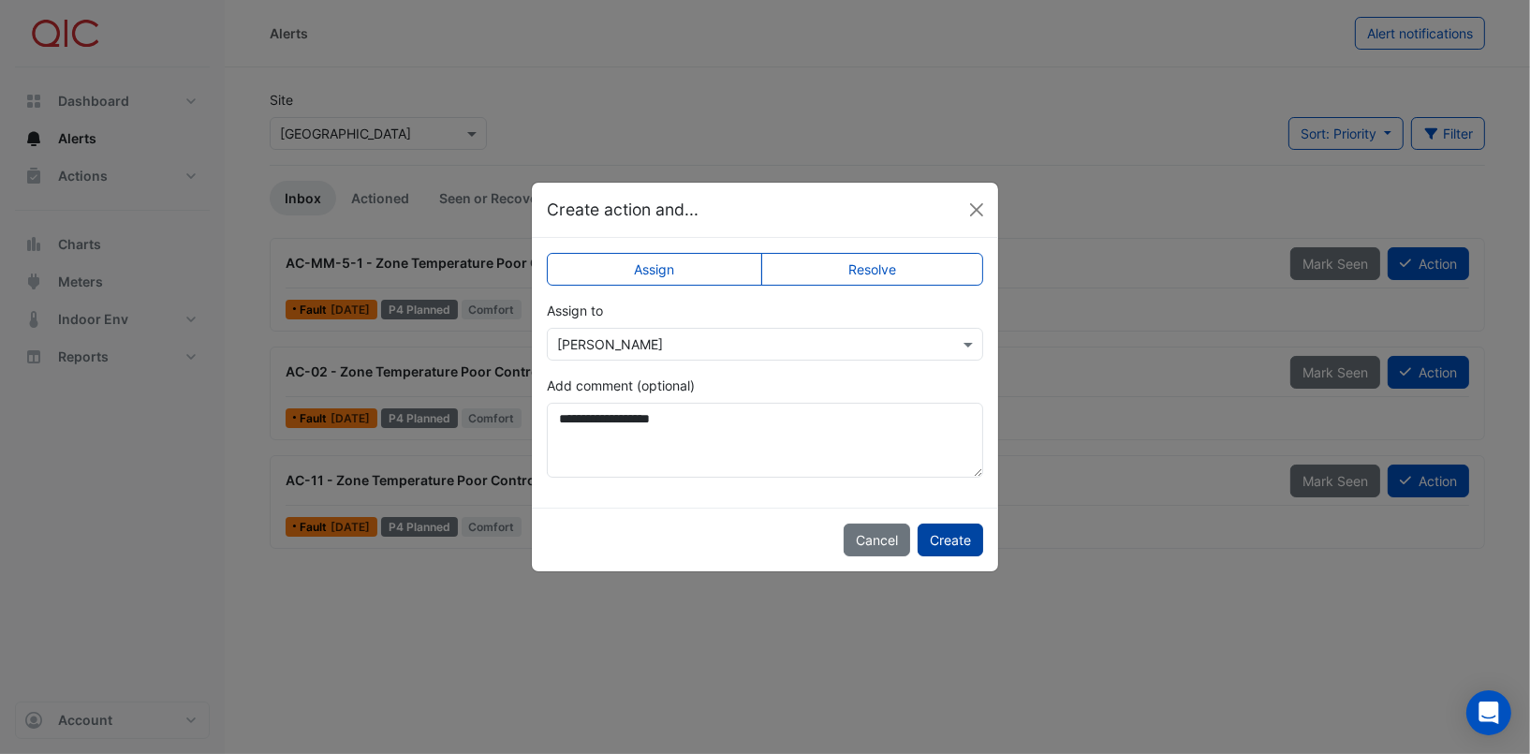
click at [933, 541] on button "Create" at bounding box center [950, 539] width 66 height 33
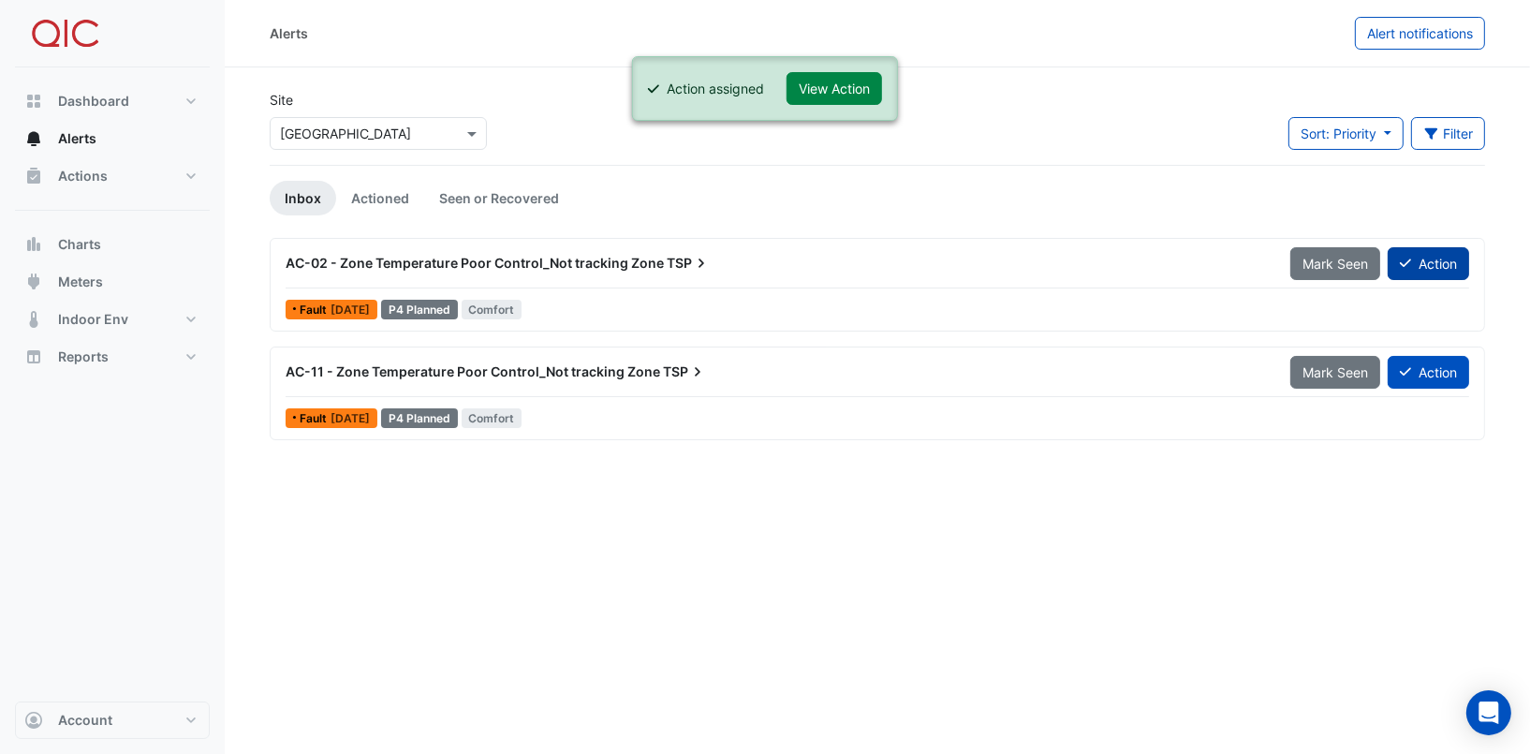
click at [1405, 260] on icon at bounding box center [1404, 262] width 11 height 13
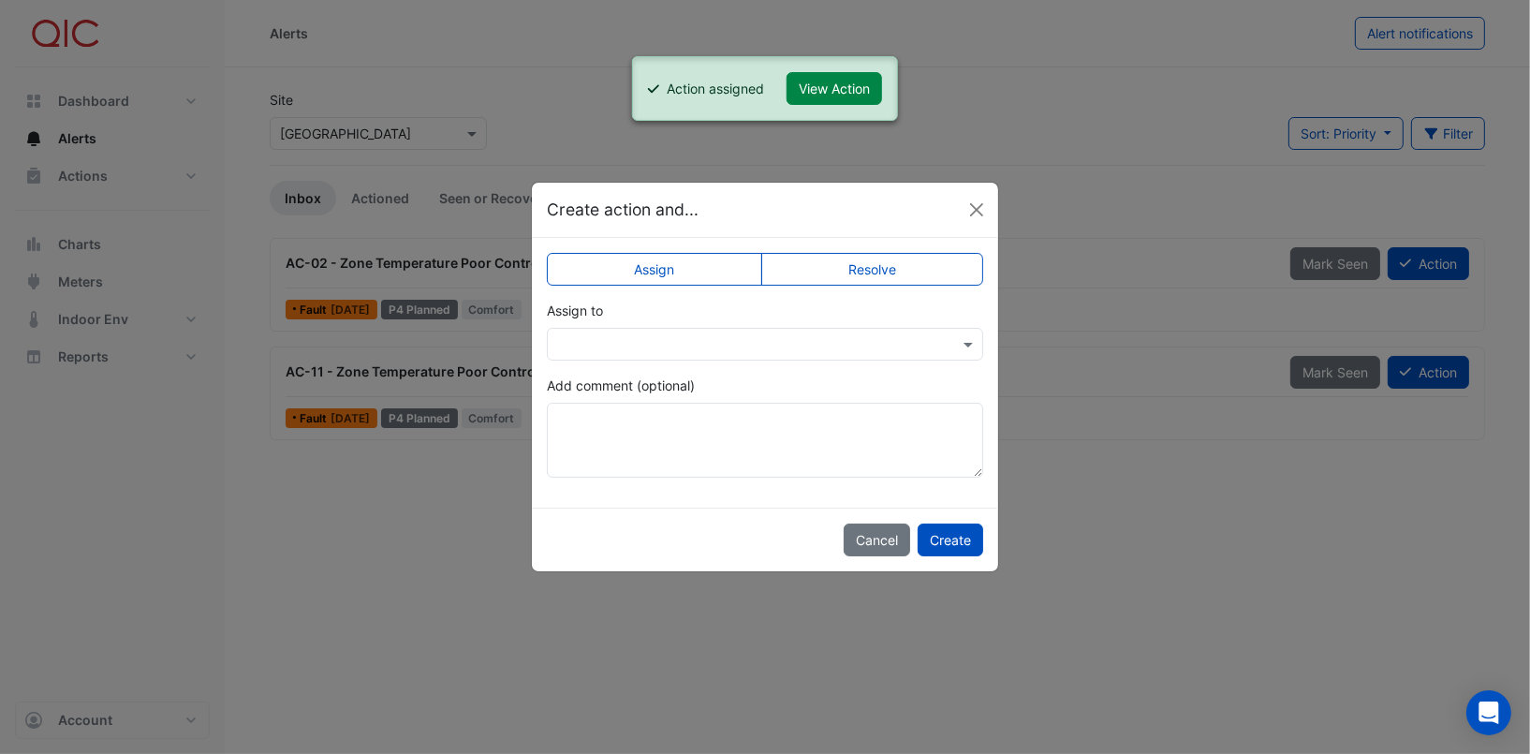
click at [665, 347] on input "text" at bounding box center [746, 345] width 378 height 20
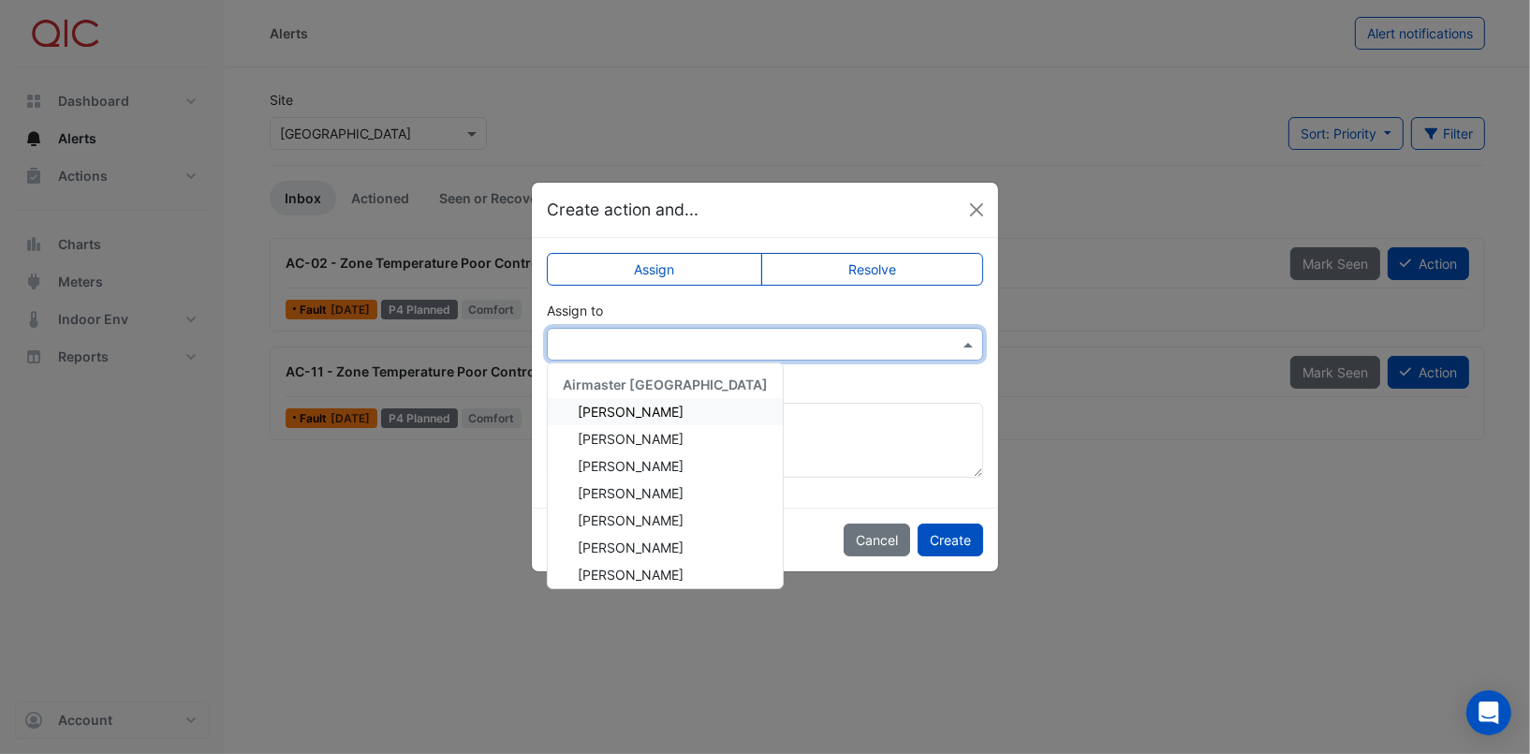
click at [642, 413] on div "[PERSON_NAME]" at bounding box center [665, 411] width 235 height 27
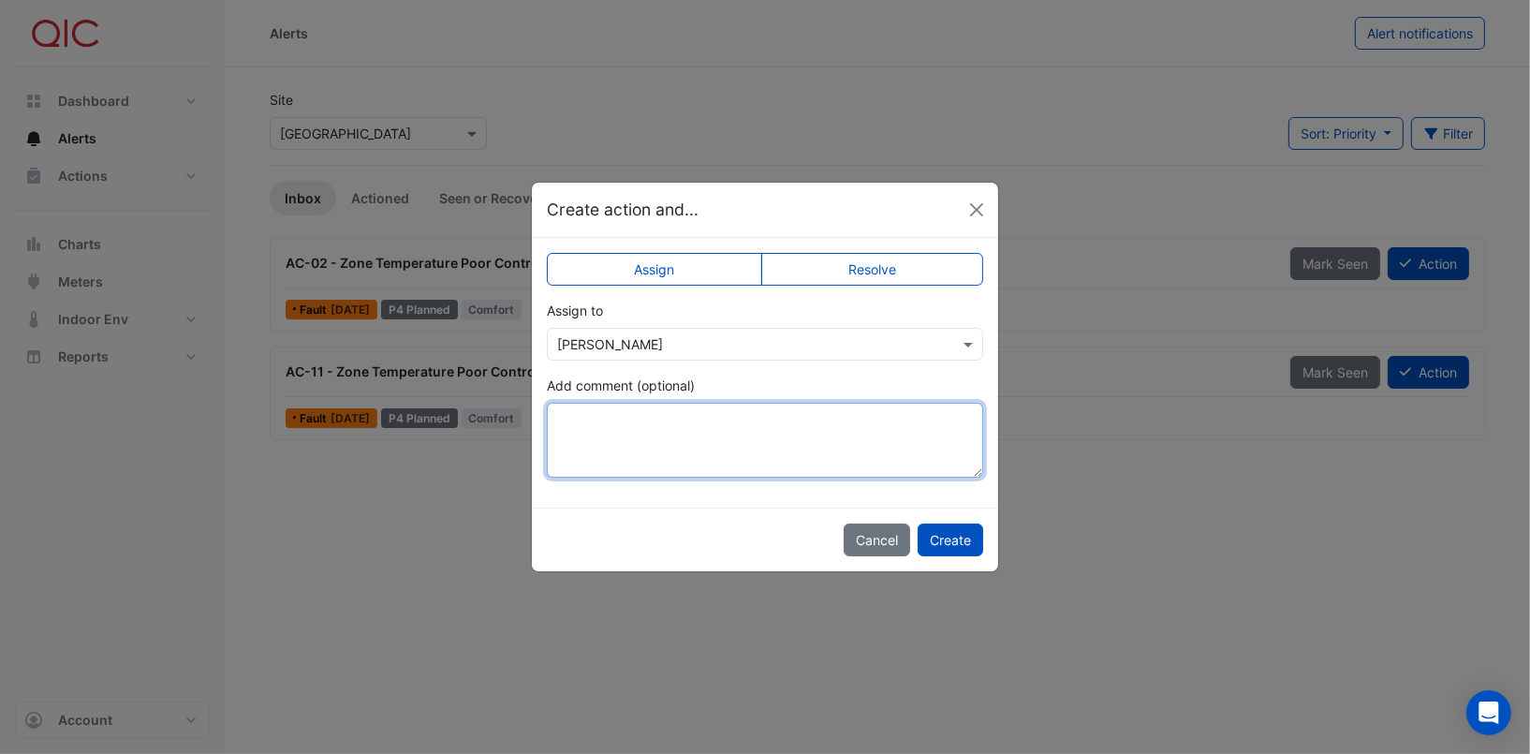
click at [623, 422] on textarea "Add comment (optional)" at bounding box center [765, 440] width 436 height 75
click at [653, 459] on textarea "**********" at bounding box center [765, 440] width 436 height 75
drag, startPoint x: 695, startPoint y: 419, endPoint x: 560, endPoint y: 410, distance: 135.1
click at [560, 410] on textarea "**********" at bounding box center [765, 440] width 436 height 75
drag, startPoint x: 629, startPoint y: 416, endPoint x: 825, endPoint y: 432, distance: 196.3
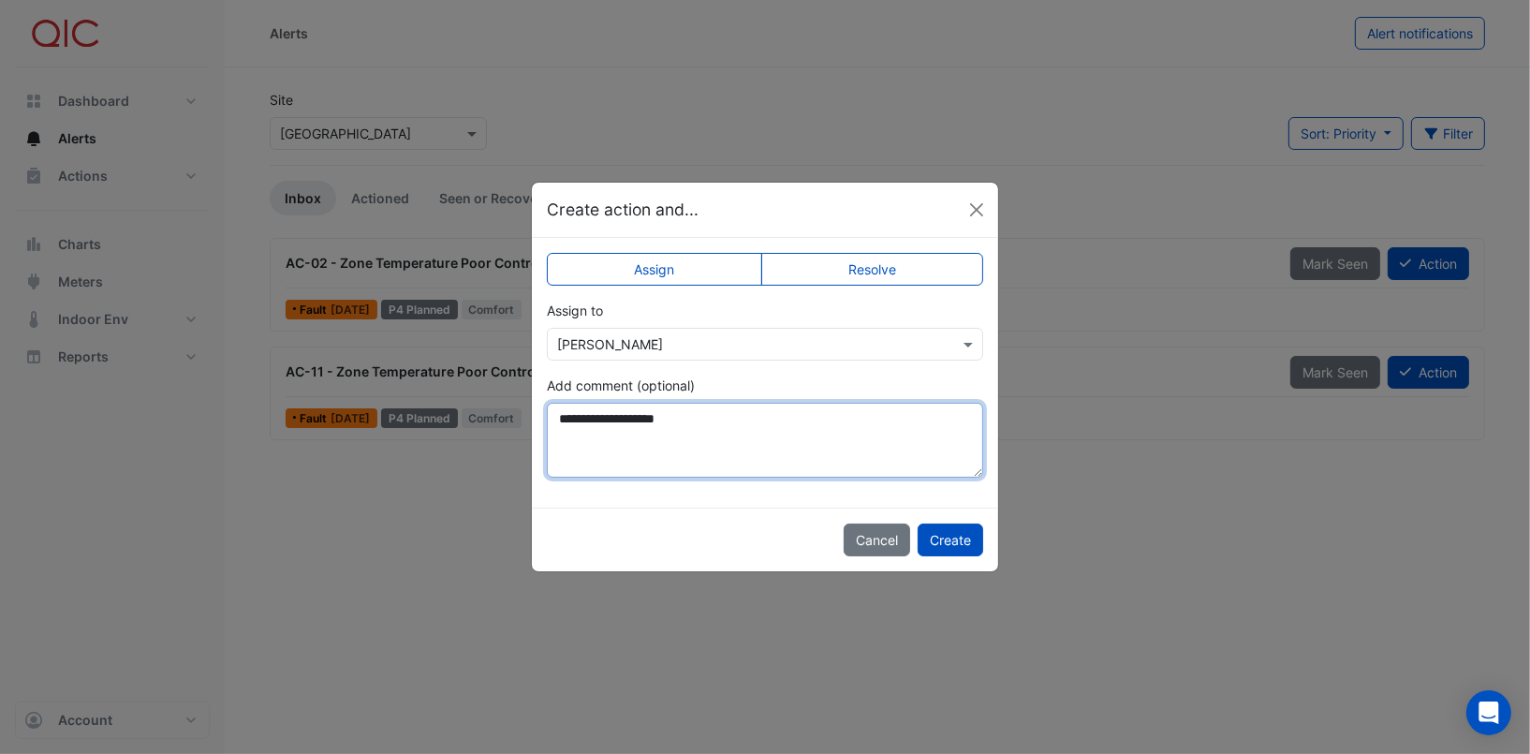
click at [833, 433] on textarea "**********" at bounding box center [765, 440] width 436 height 75
click at [705, 453] on textarea "**********" at bounding box center [765, 440] width 436 height 75
drag, startPoint x: 680, startPoint y: 418, endPoint x: 531, endPoint y: 409, distance: 149.1
click at [532, 409] on div "**********" at bounding box center [765, 373] width 466 height 270
type textarea "**********"
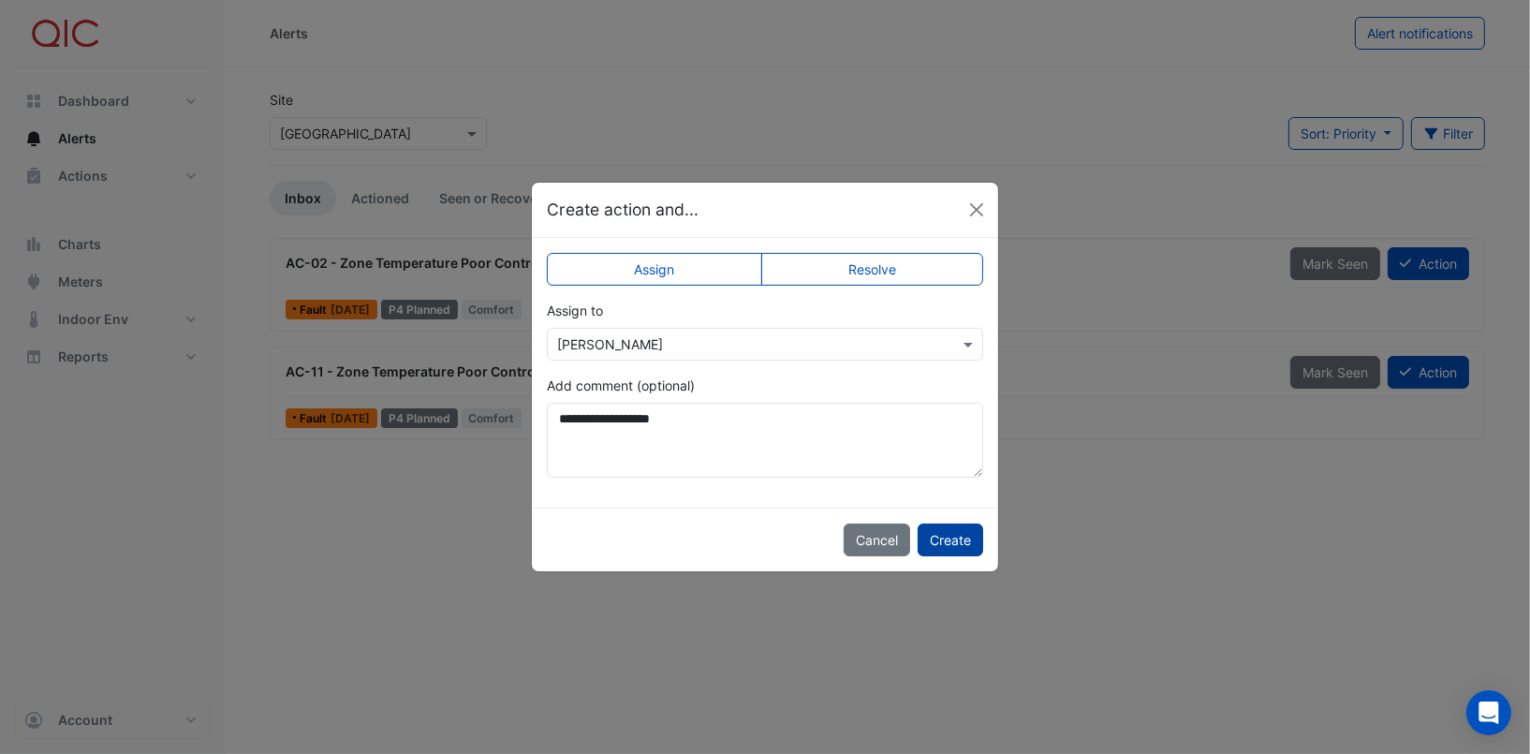
click at [953, 541] on button "Create" at bounding box center [950, 539] width 66 height 33
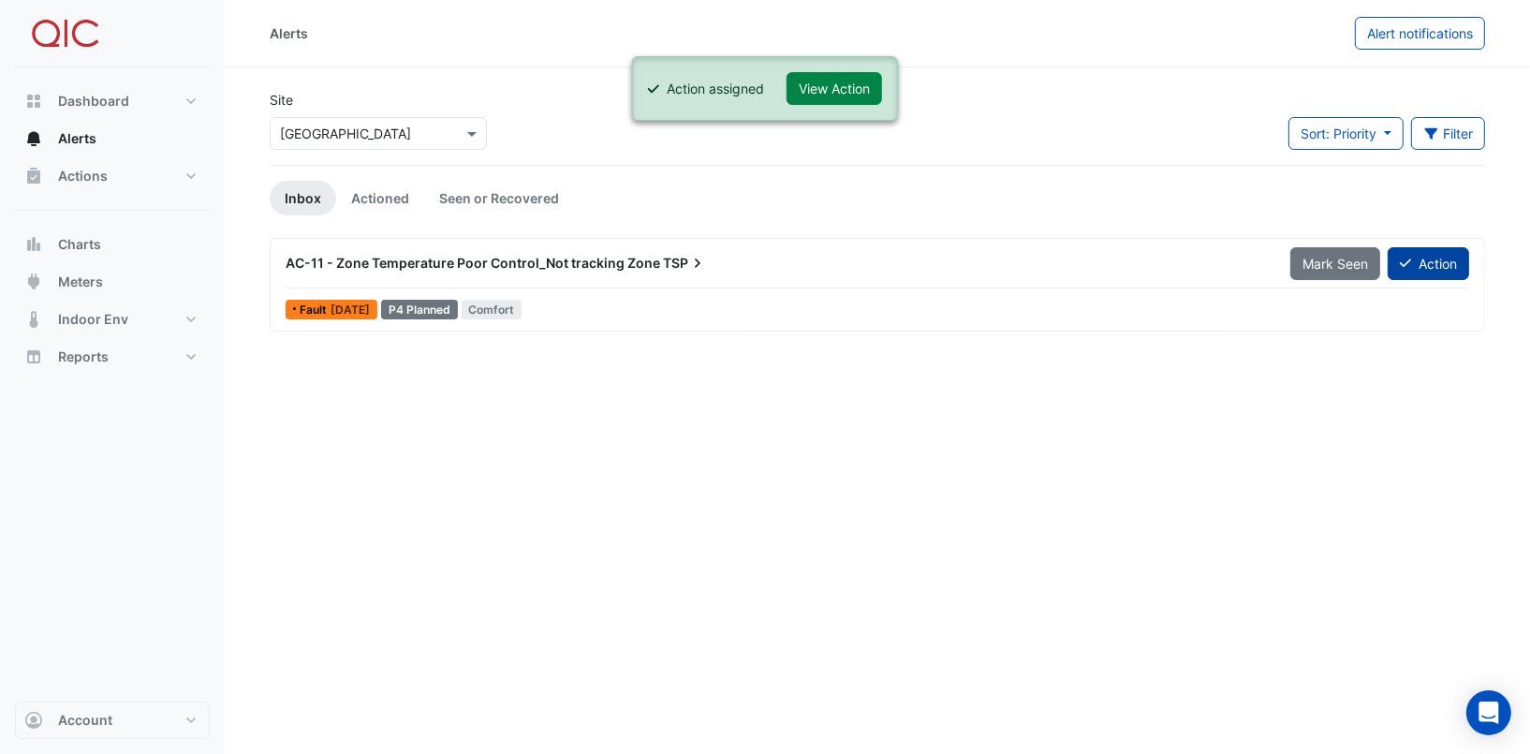
click at [1420, 258] on button "Action" at bounding box center [1427, 263] width 81 height 33
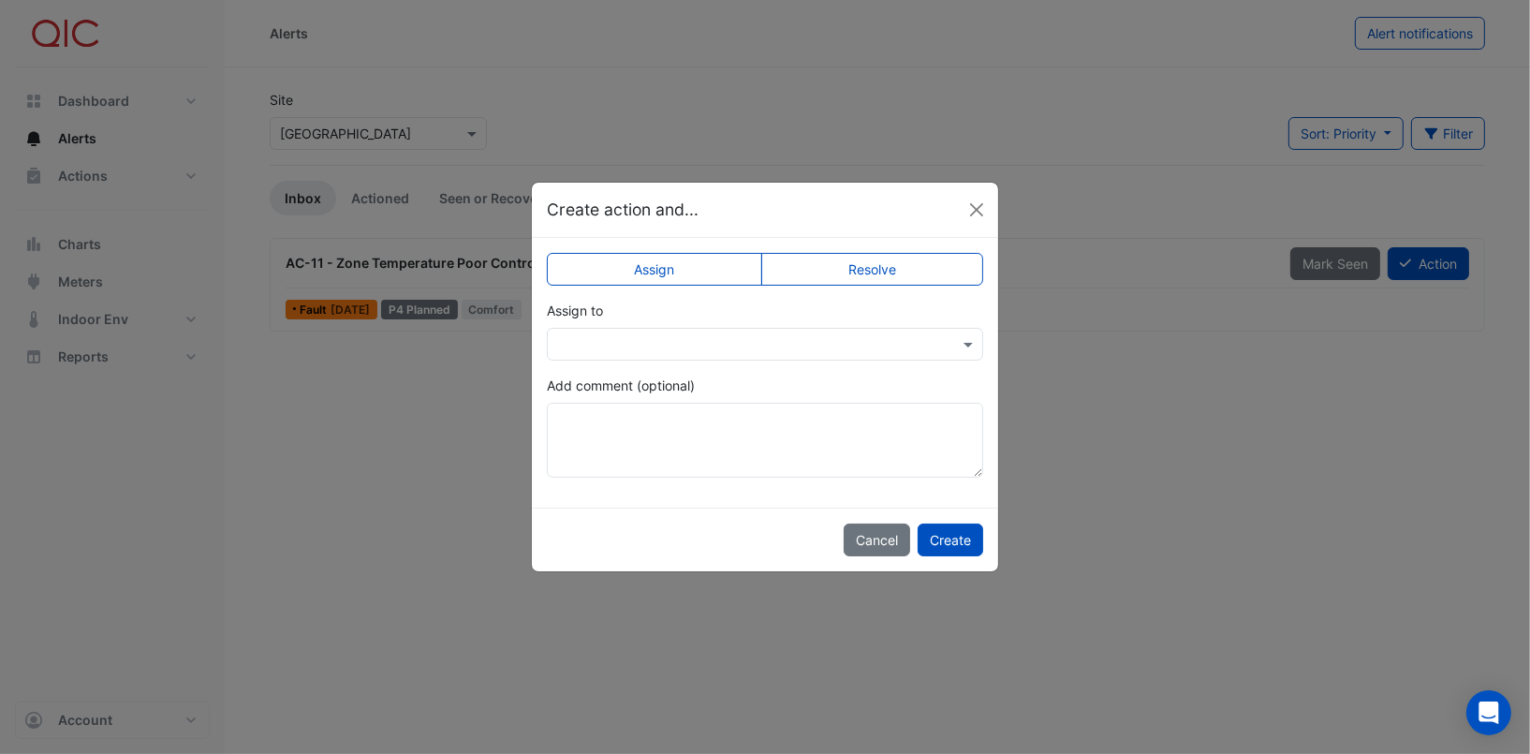
click at [857, 350] on input "text" at bounding box center [746, 345] width 378 height 20
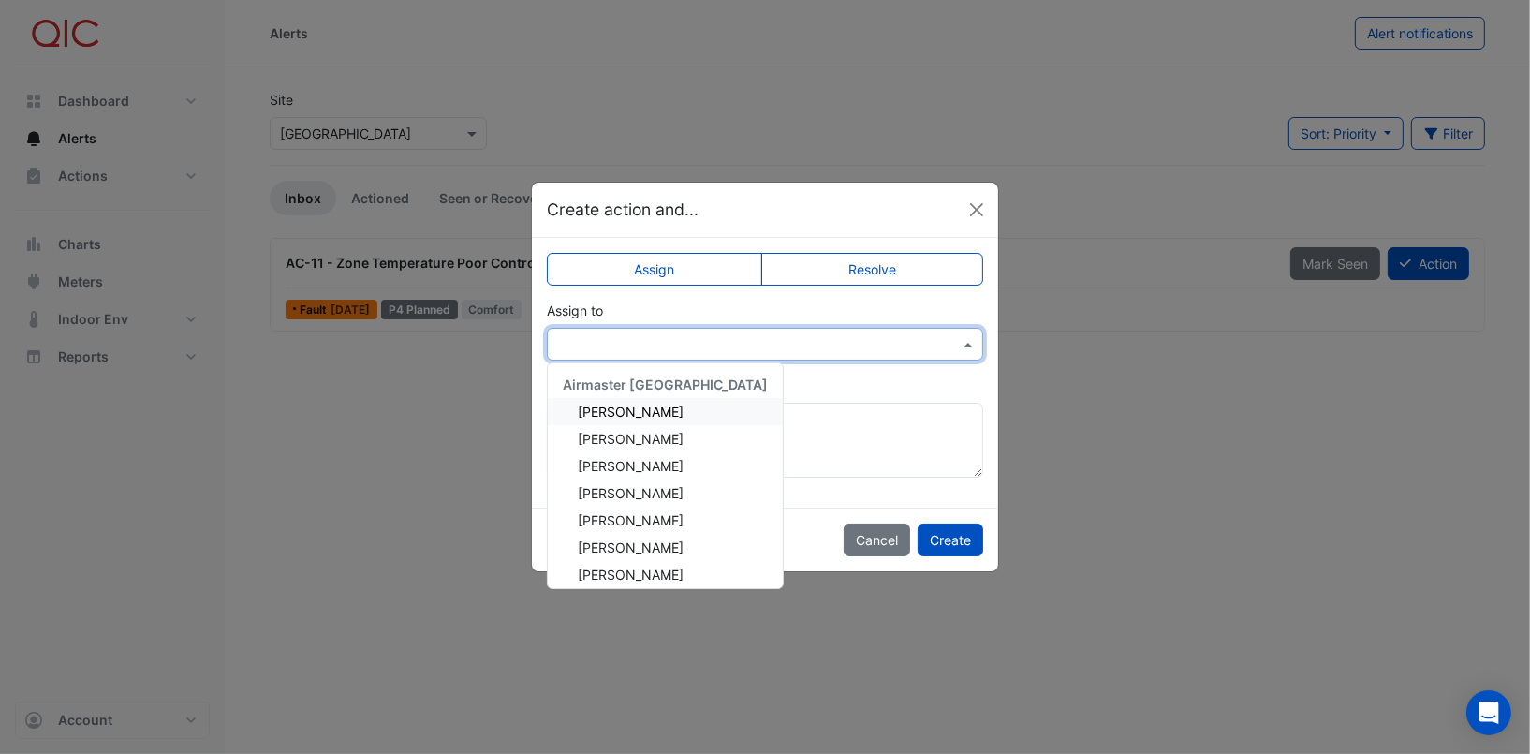
click at [634, 409] on span "[PERSON_NAME]" at bounding box center [631, 411] width 106 height 16
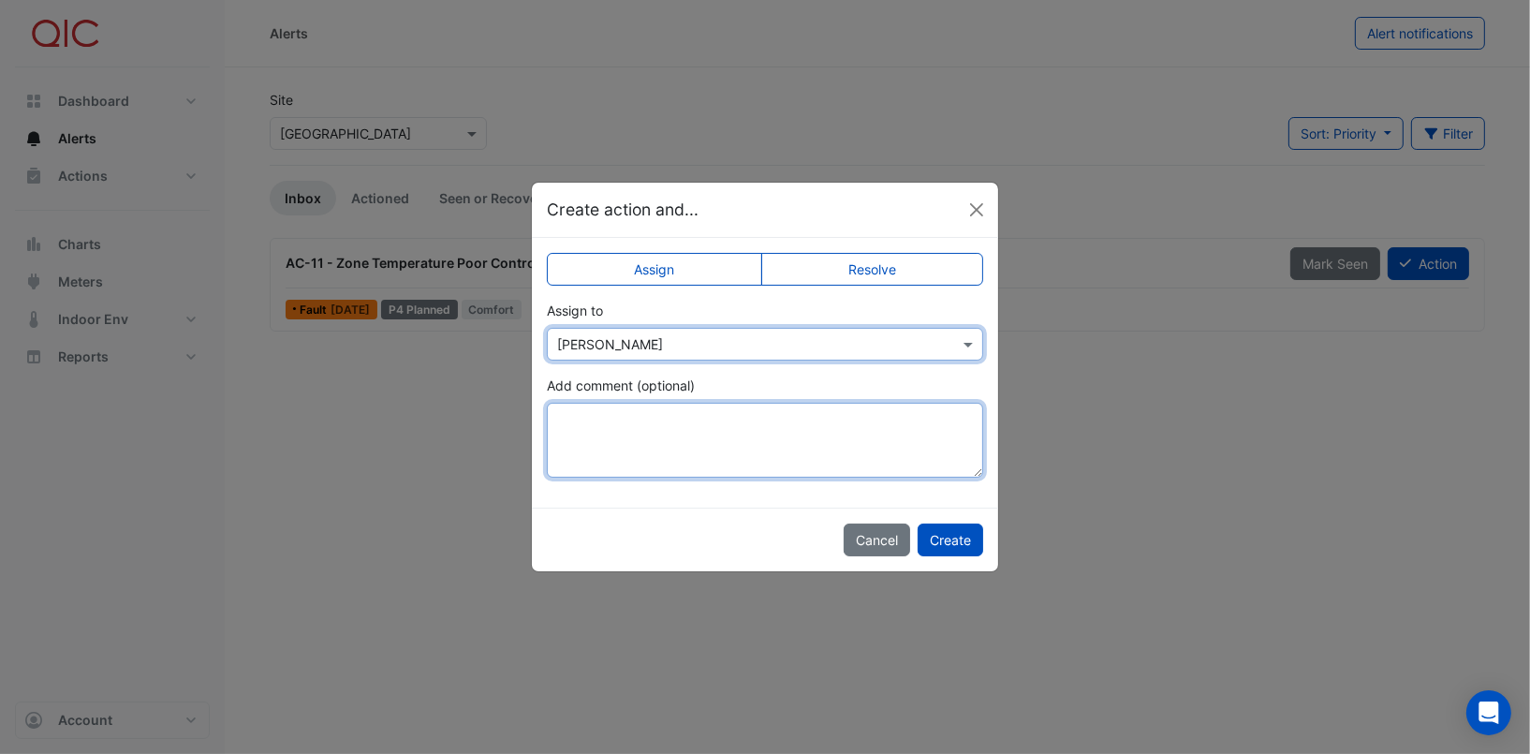
click at [607, 421] on textarea "Add comment (optional)" at bounding box center [765, 440] width 436 height 75
paste textarea "**********"
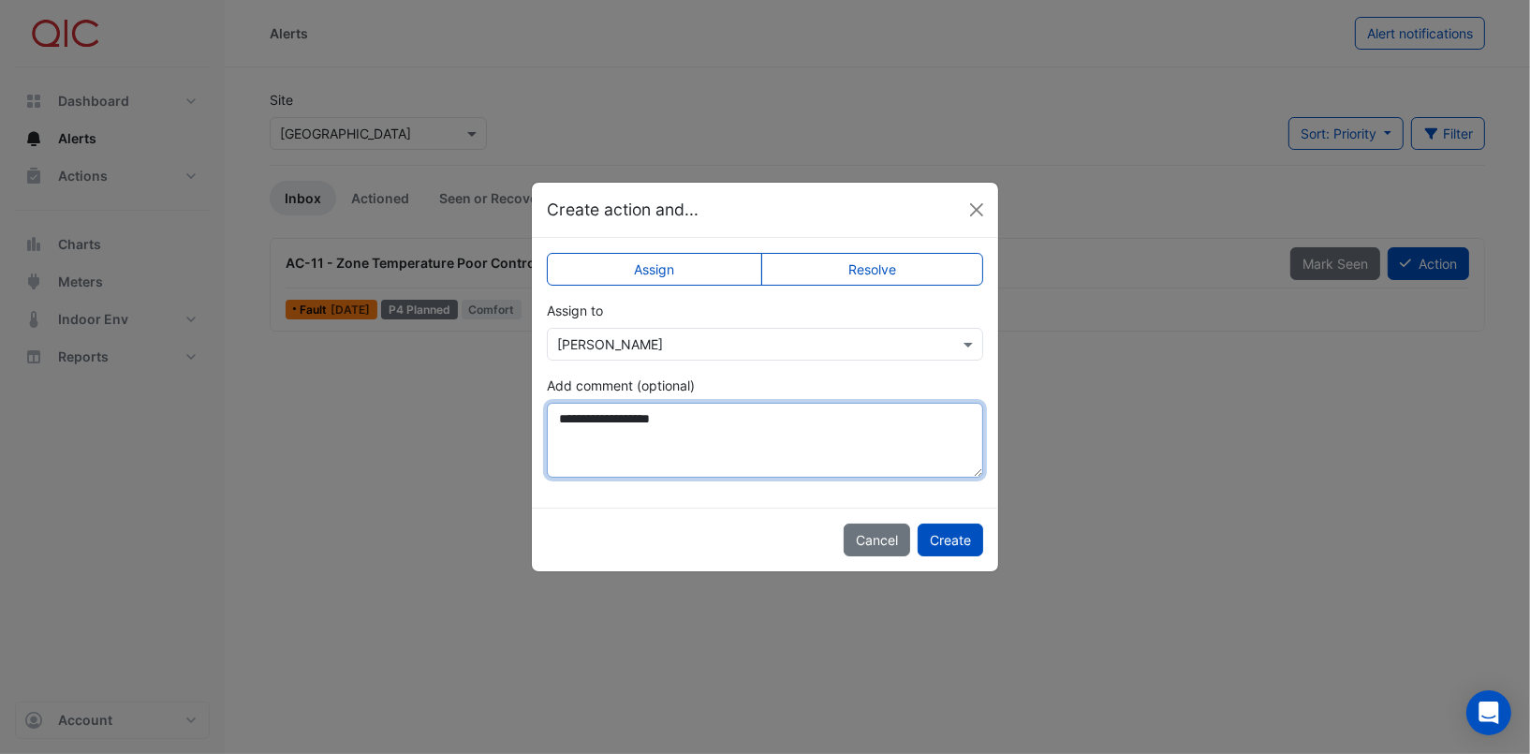
click at [731, 444] on textarea "**********" at bounding box center [765, 440] width 436 height 75
type textarea "**********"
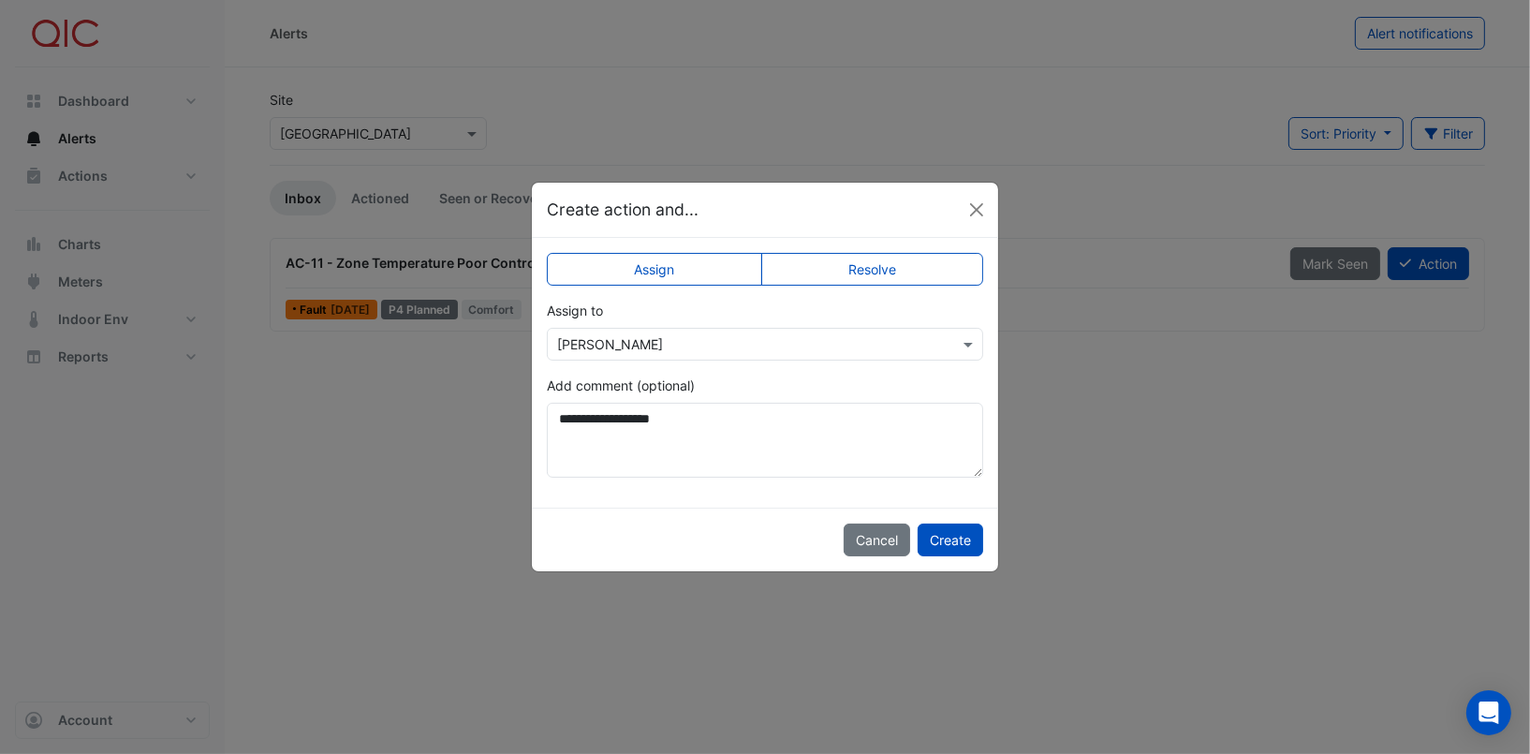
click at [739, 352] on input "text" at bounding box center [746, 345] width 378 height 20
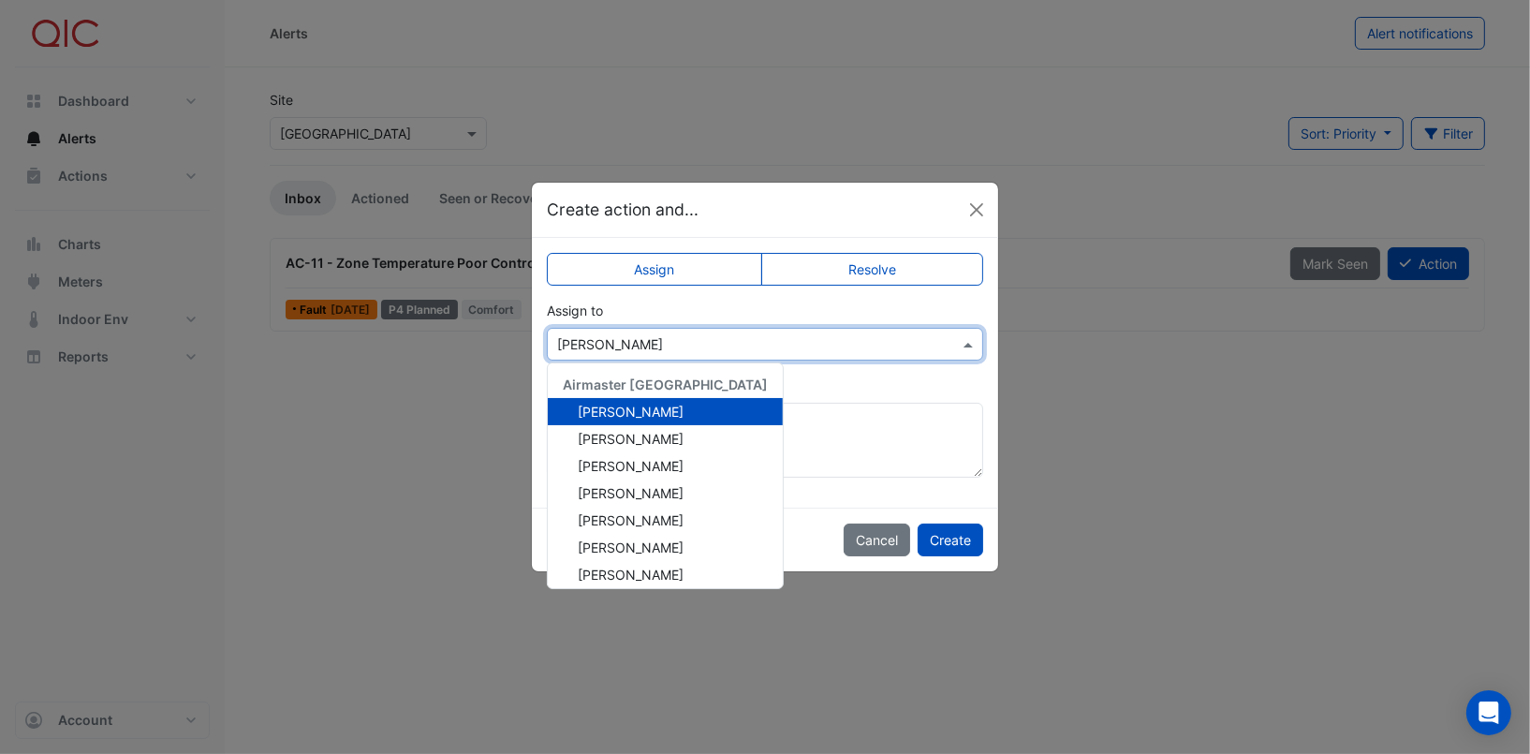
click at [658, 411] on div "[PERSON_NAME]" at bounding box center [665, 411] width 235 height 27
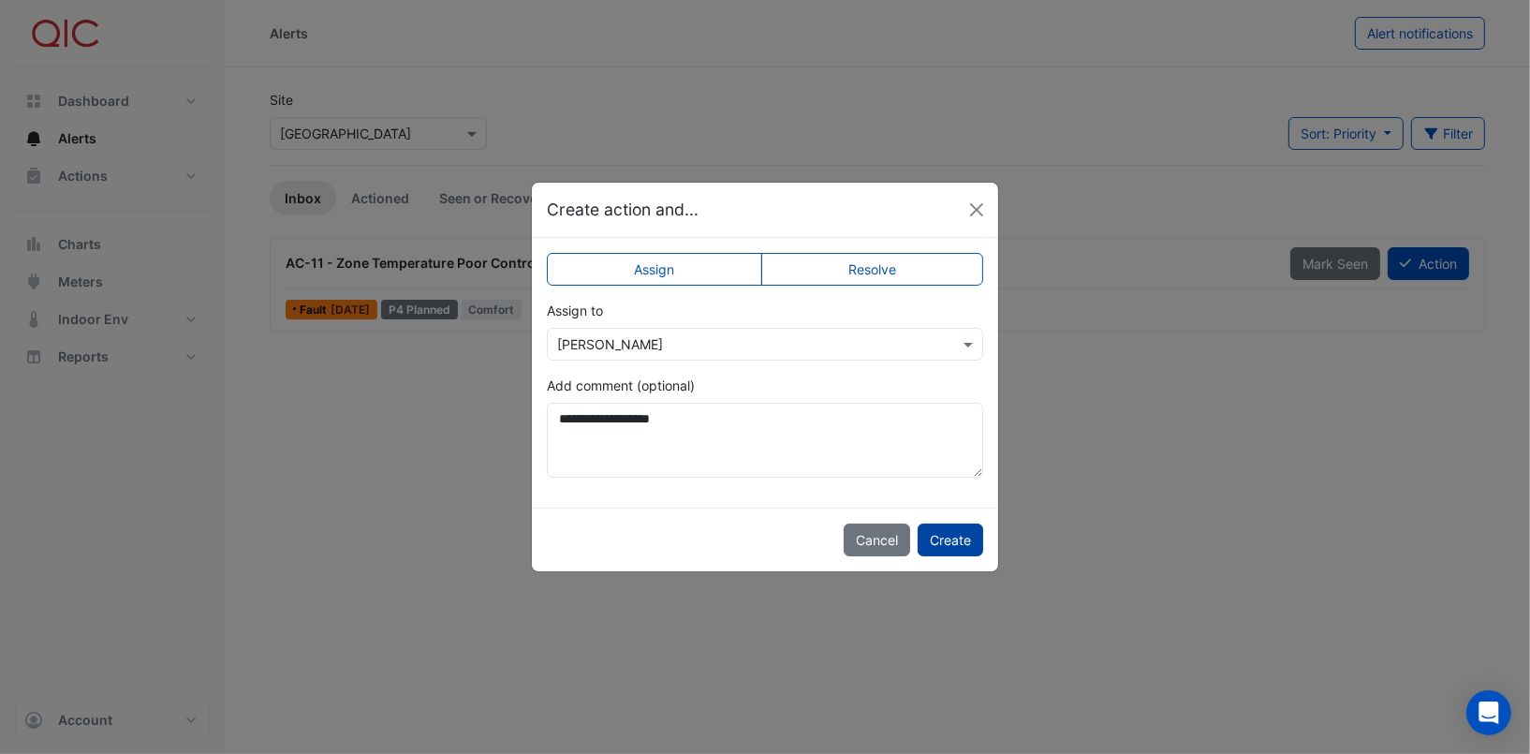
click at [970, 534] on button "Create" at bounding box center [950, 539] width 66 height 33
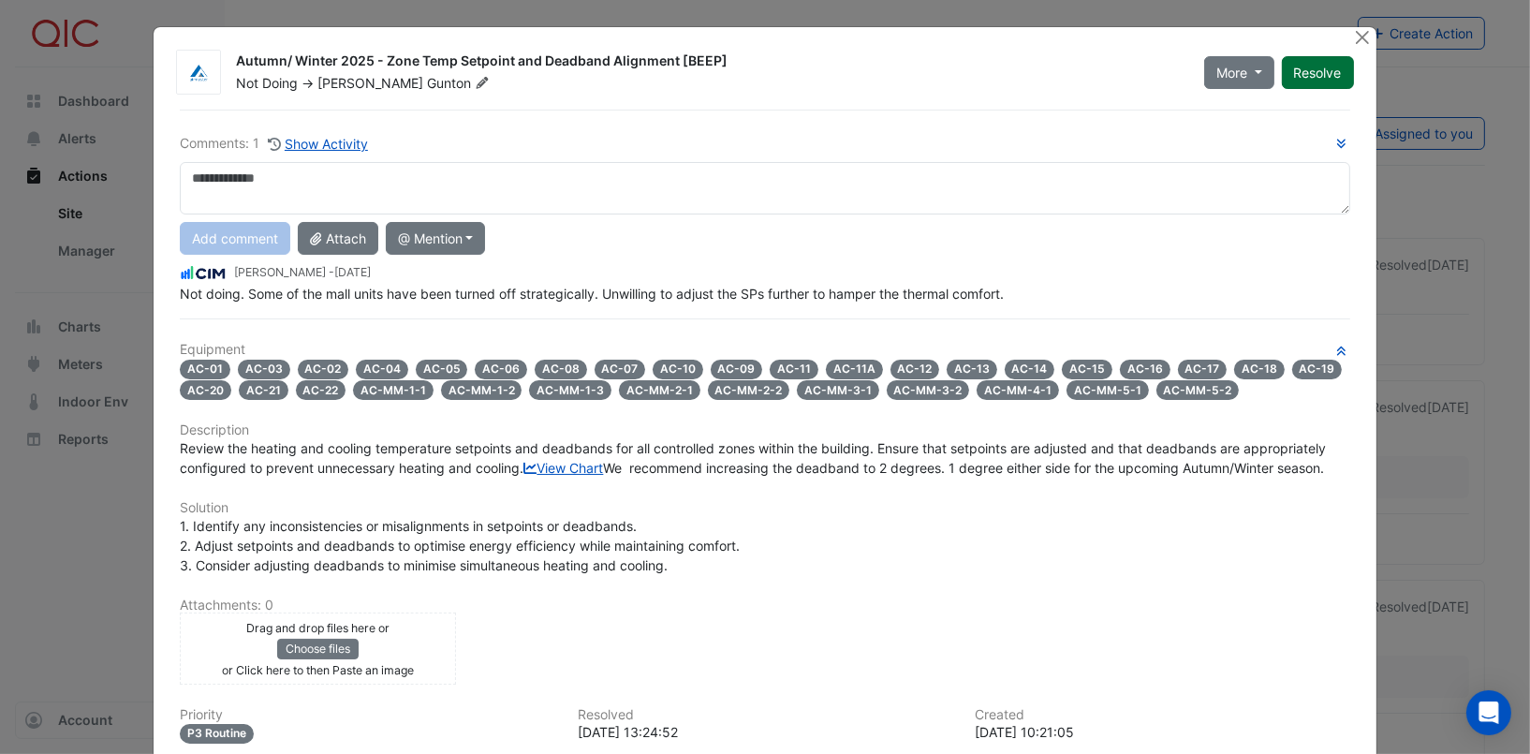
click at [1302, 70] on button "Resolve" at bounding box center [1317, 72] width 72 height 33
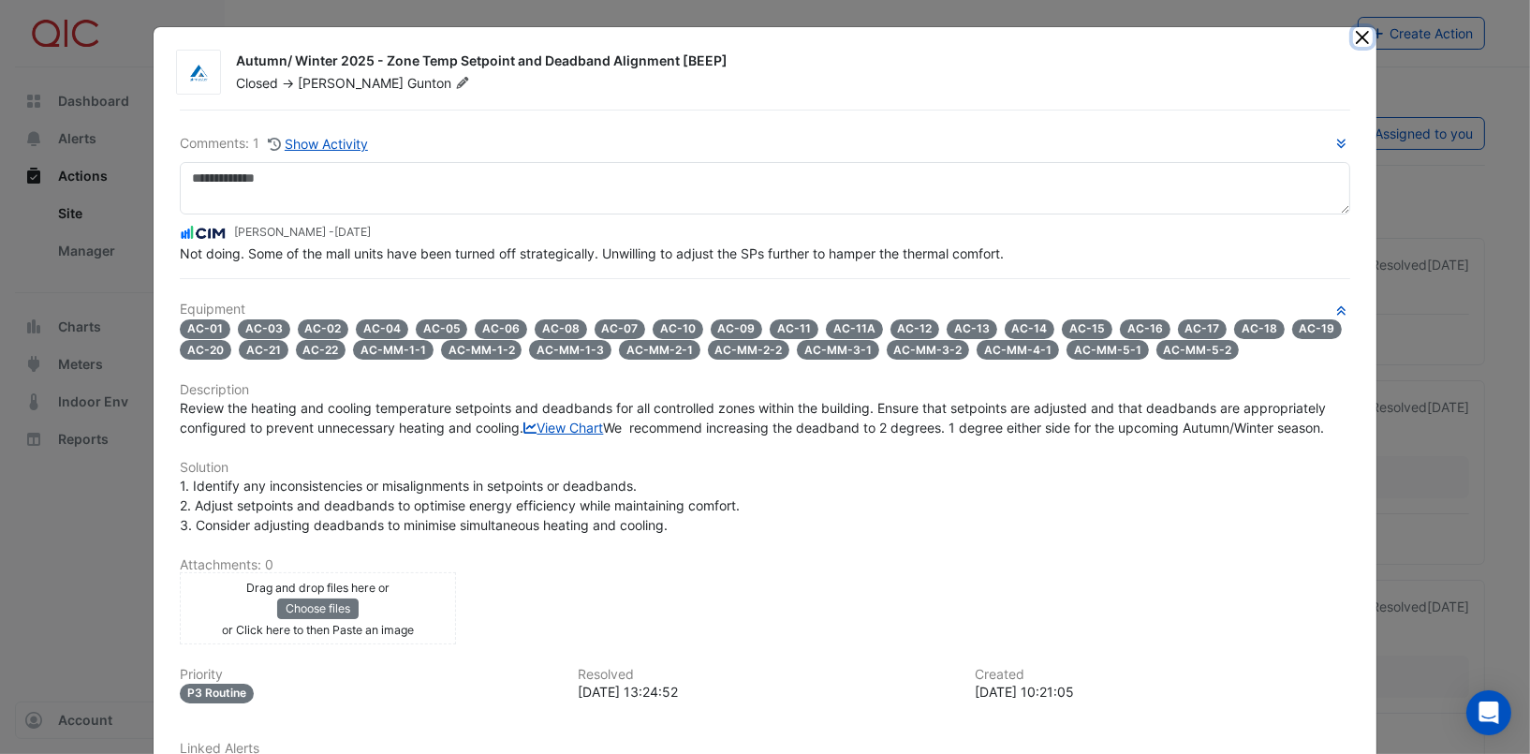
click at [1353, 40] on button "Close" at bounding box center [1363, 37] width 20 height 20
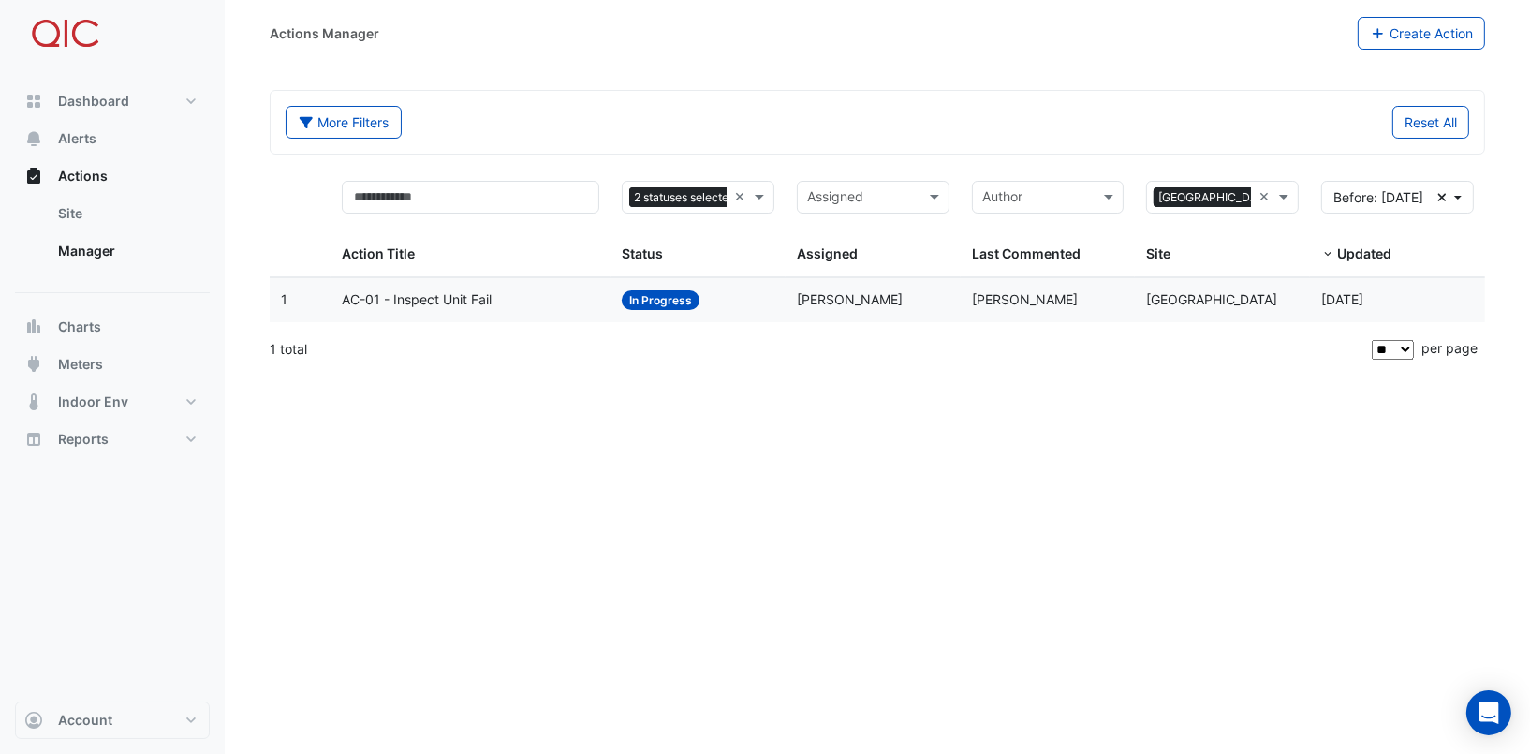
click at [424, 301] on span "AC-01 - Inspect Unit Fail" at bounding box center [417, 300] width 150 height 22
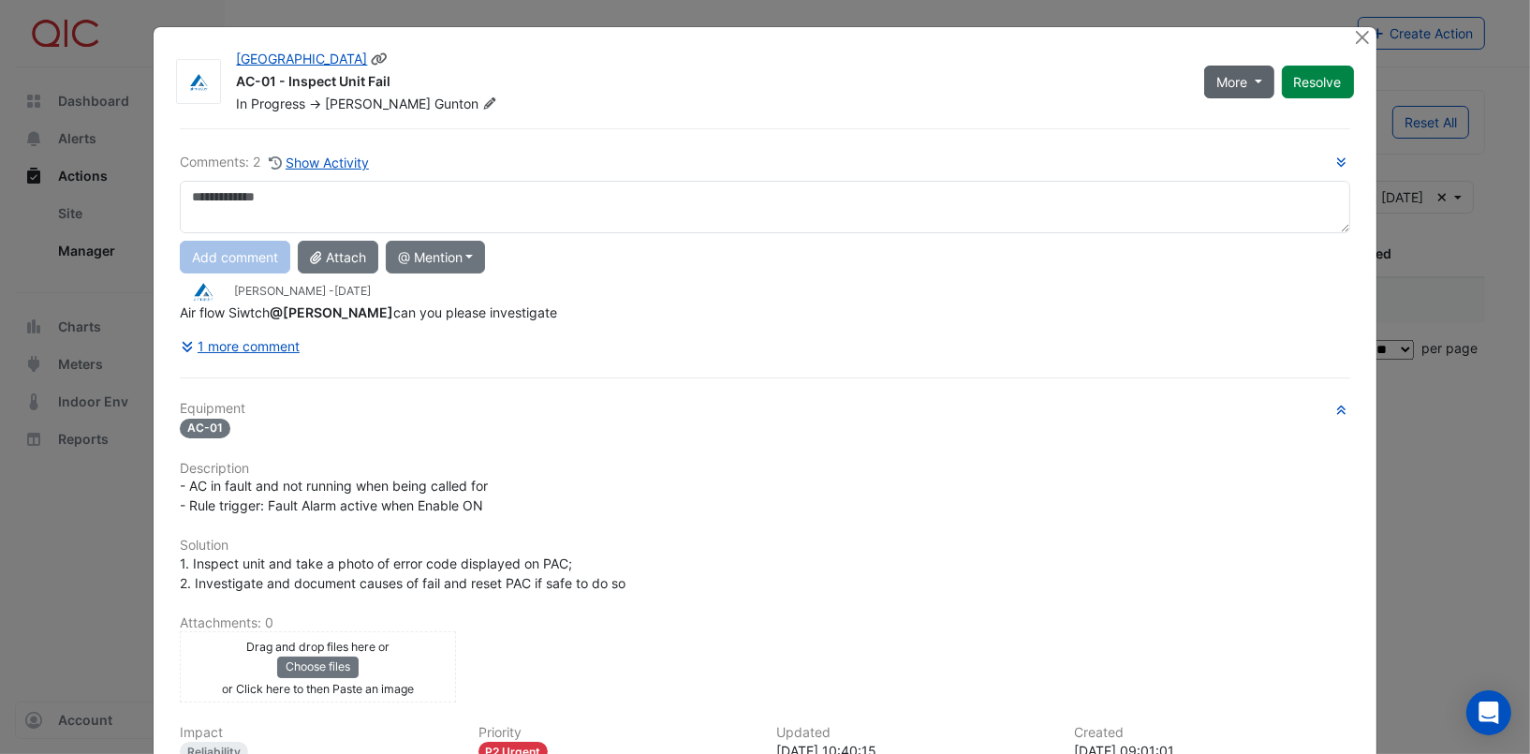
click at [1247, 87] on button "More" at bounding box center [1239, 82] width 70 height 33
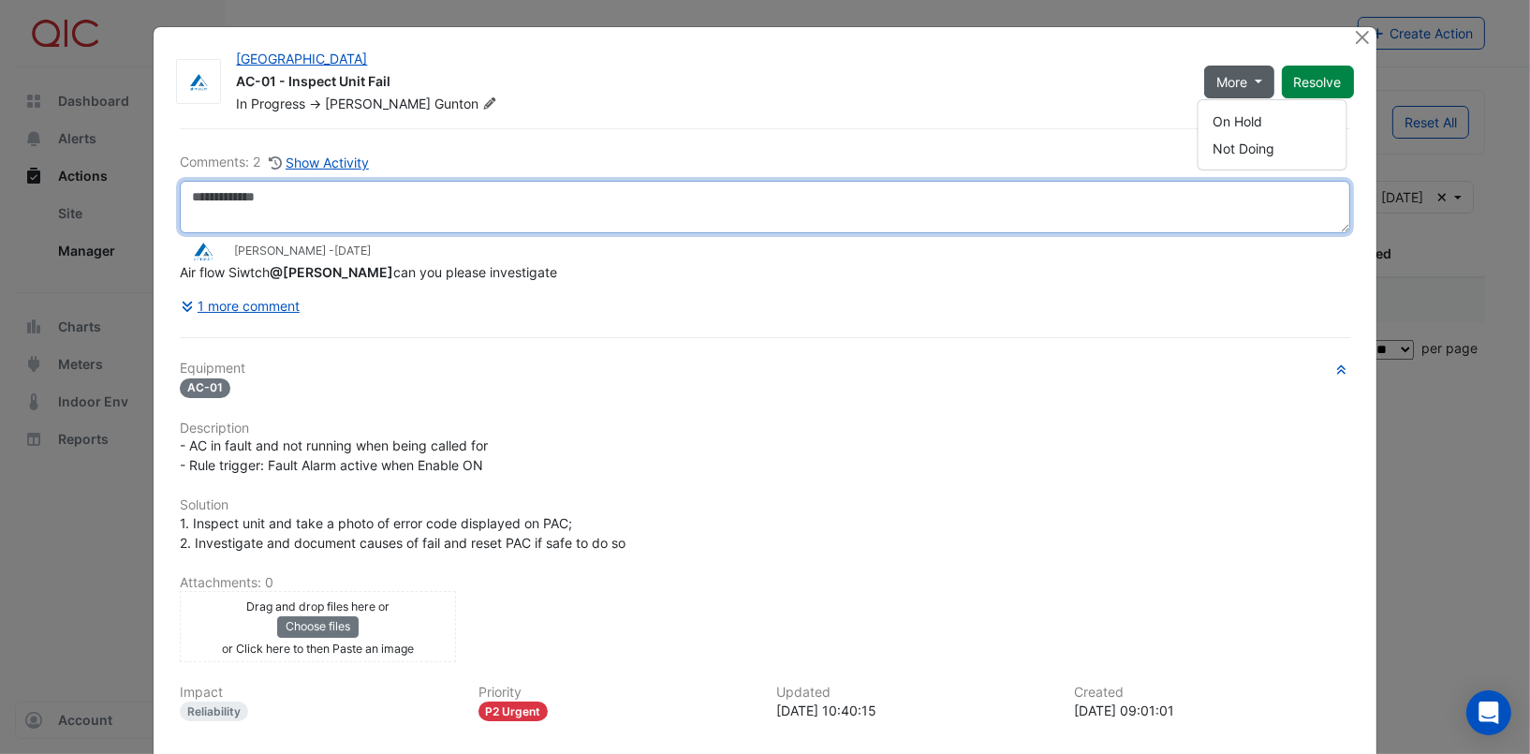
click at [870, 200] on textarea at bounding box center [764, 207] width 1169 height 52
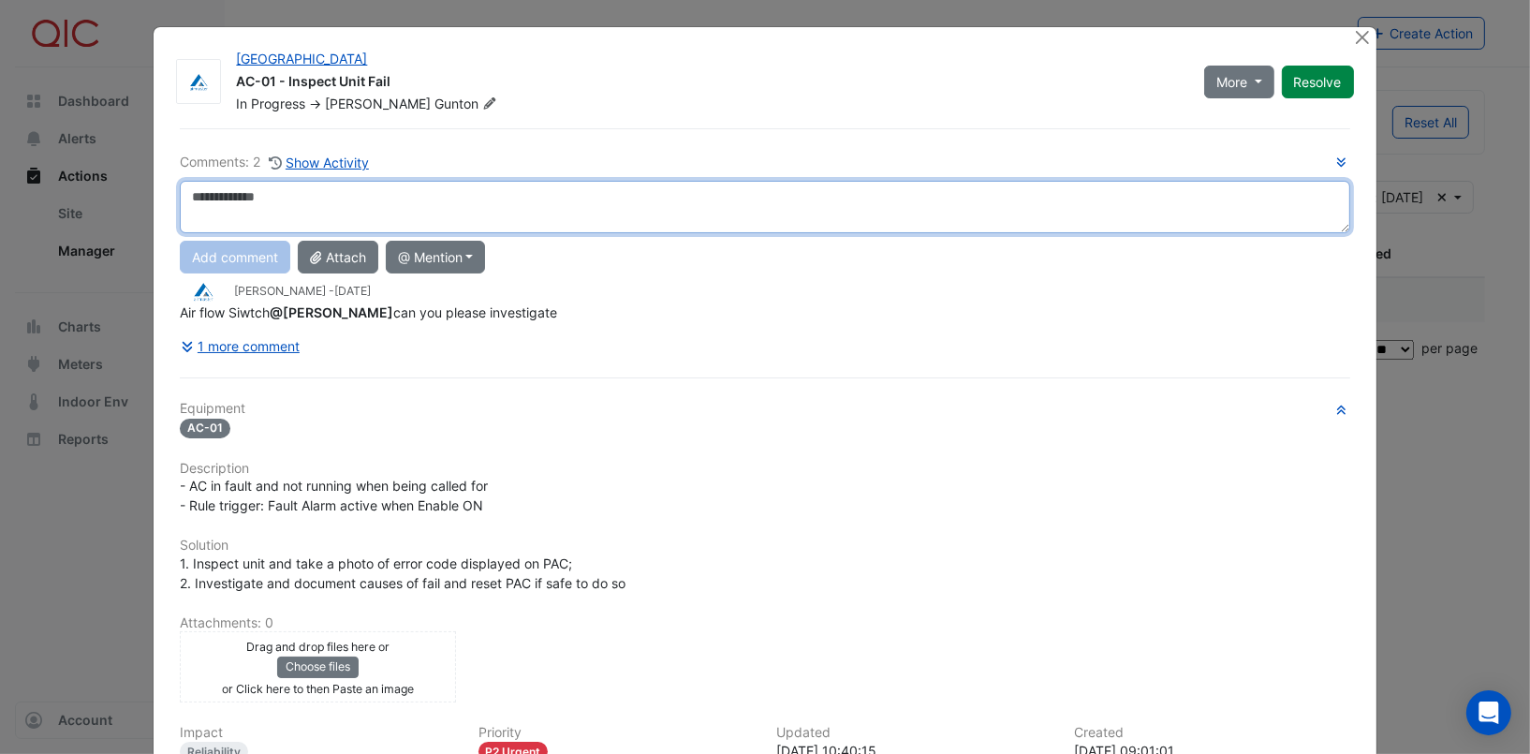
click at [216, 189] on textarea at bounding box center [764, 207] width 1169 height 52
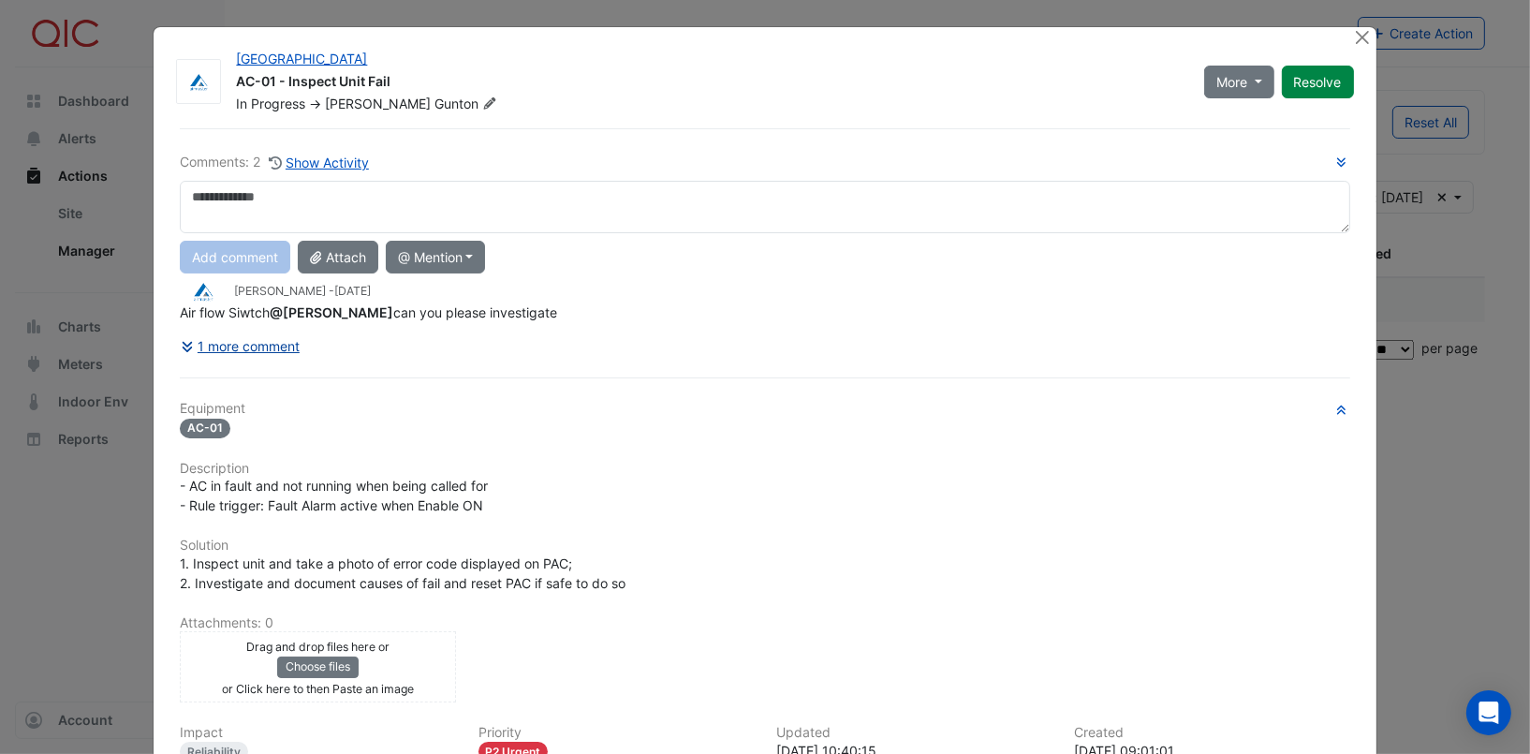
click at [222, 344] on button "1 more comment" at bounding box center [240, 345] width 121 height 33
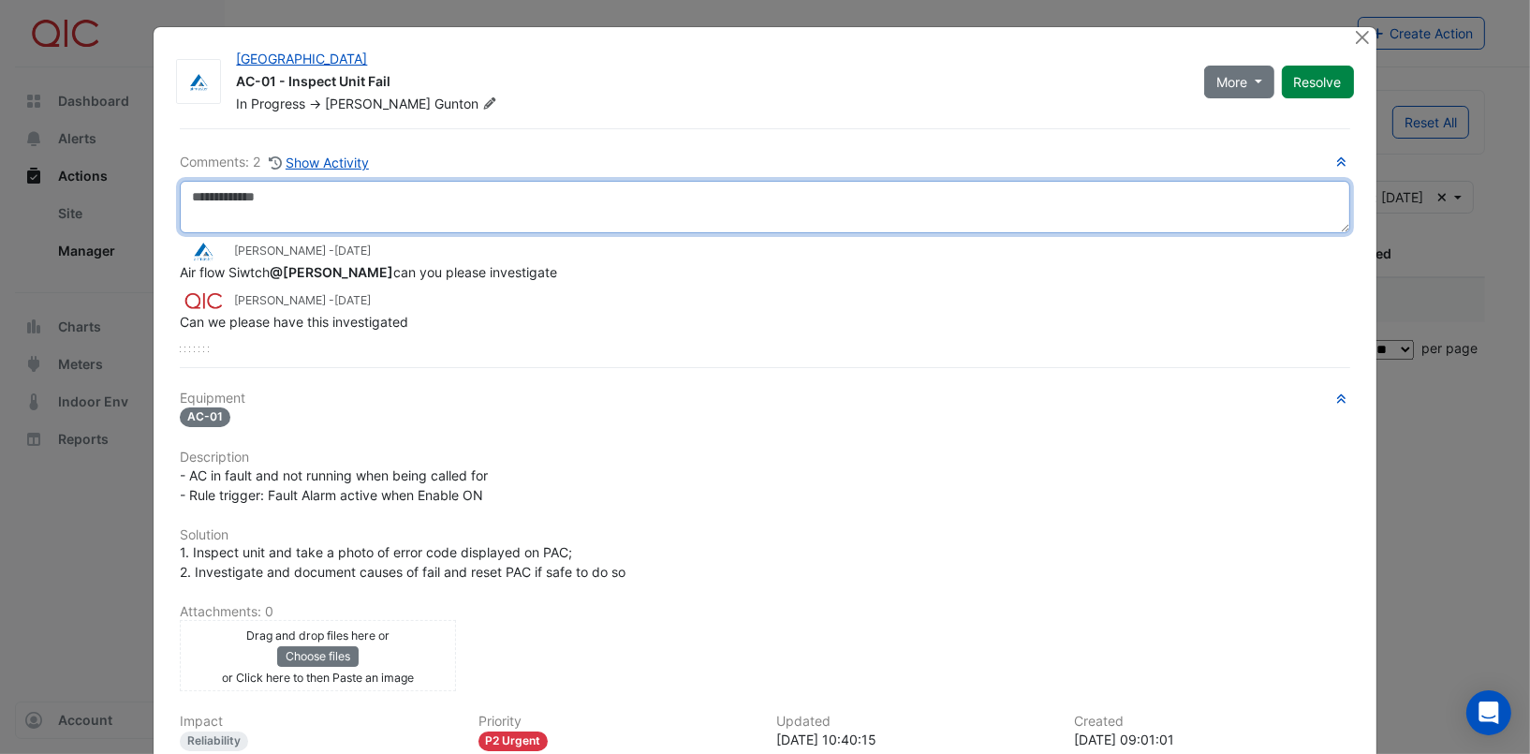
click at [208, 195] on textarea at bounding box center [764, 207] width 1169 height 52
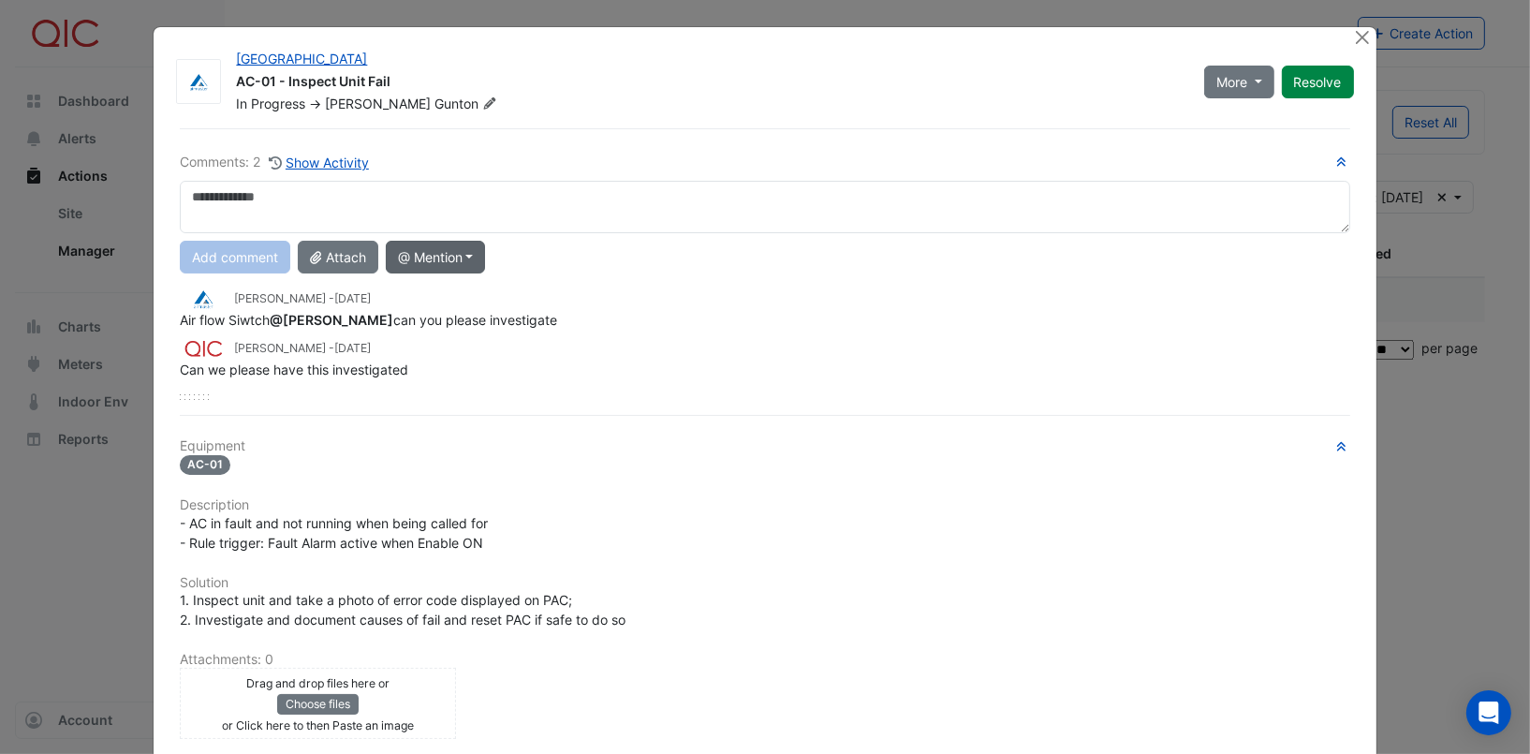
click at [436, 260] on button "@ Mention" at bounding box center [436, 257] width 100 height 33
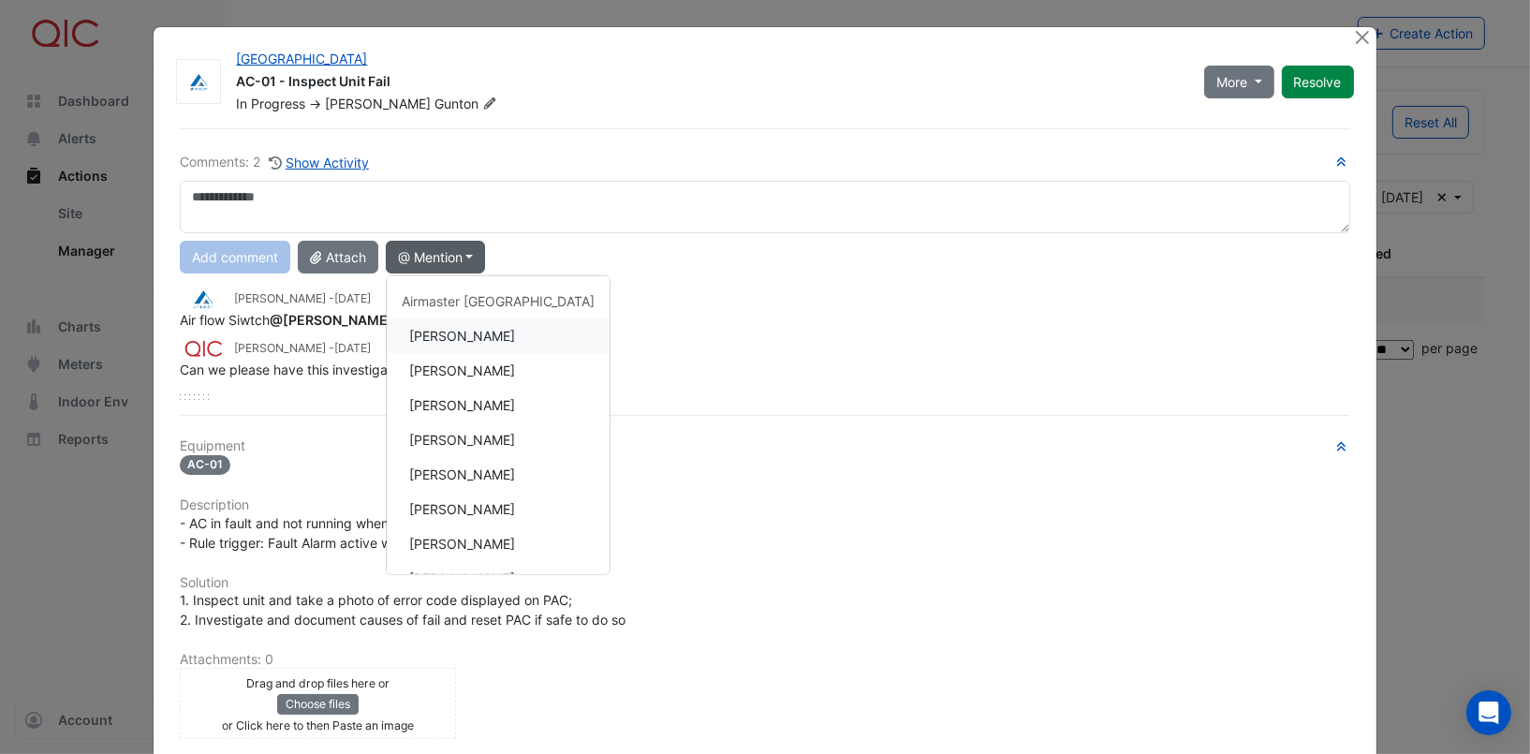
click at [432, 340] on button "[PERSON_NAME]" at bounding box center [498, 335] width 223 height 35
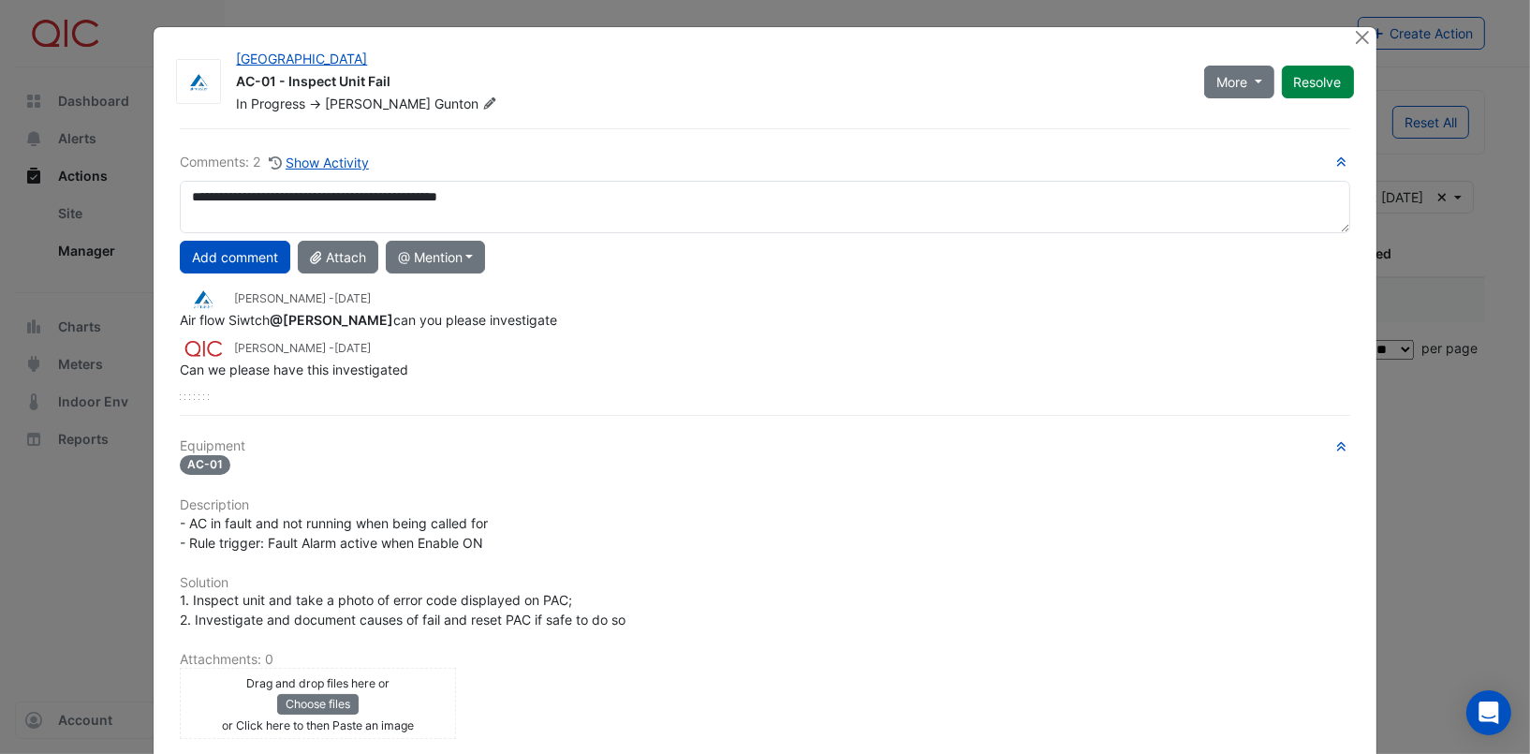
click at [475, 420] on div "**********" at bounding box center [764, 546] width 1192 height 837
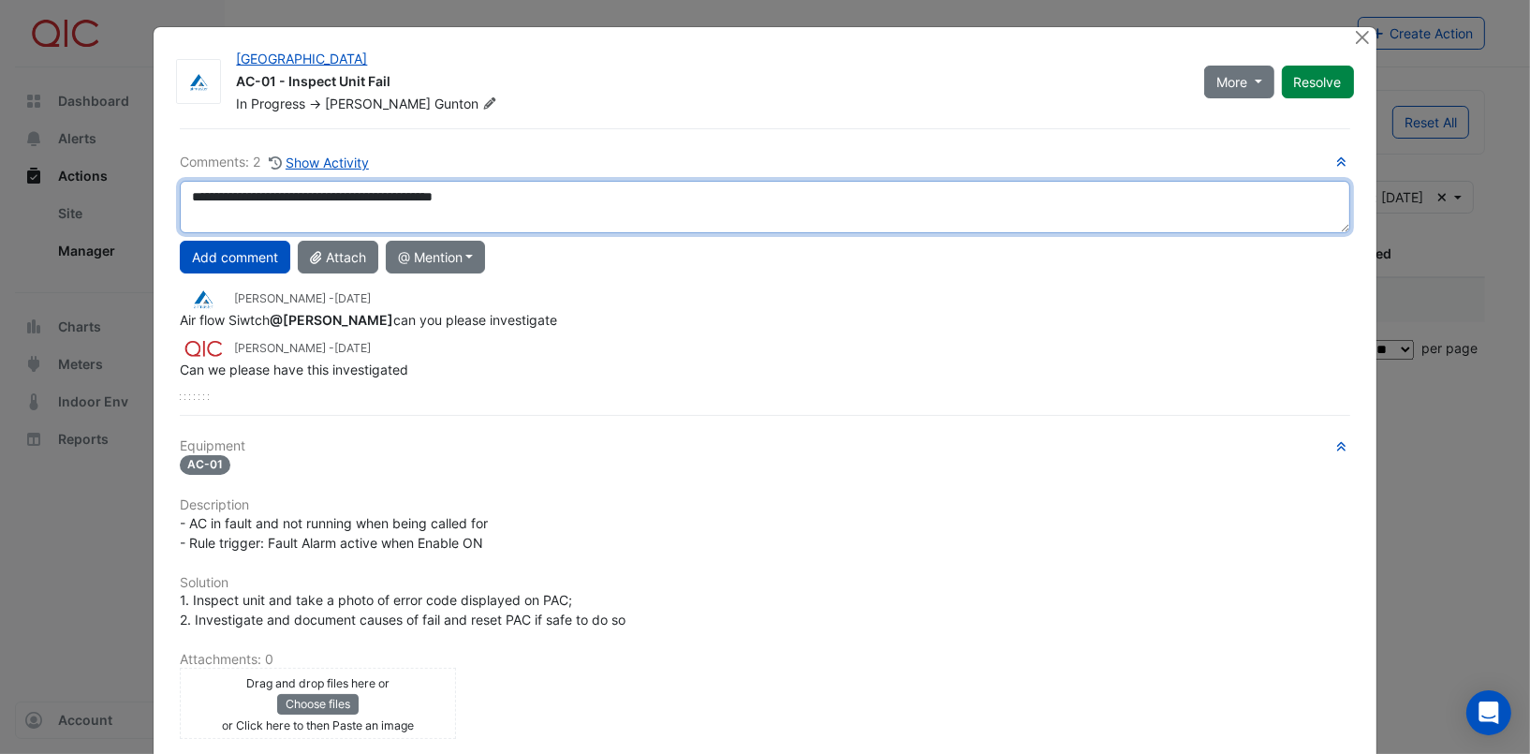
click at [523, 196] on textarea "**********" at bounding box center [764, 207] width 1169 height 52
type textarea "**********"
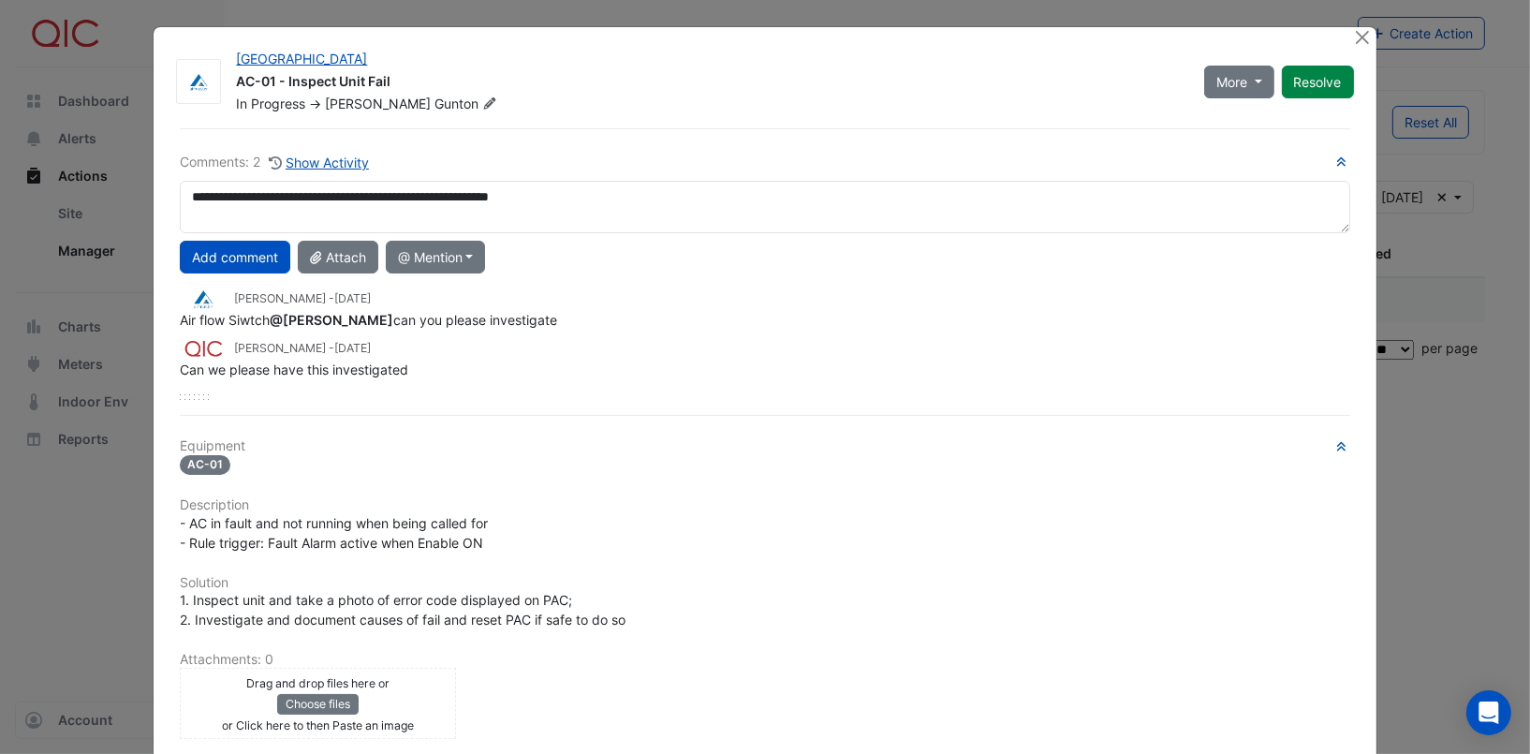
click at [752, 354] on div "Lily Nichols - 4 months and 12 days ago" at bounding box center [764, 348] width 1169 height 22
click at [233, 259] on button "Add comment" at bounding box center [235, 257] width 110 height 33
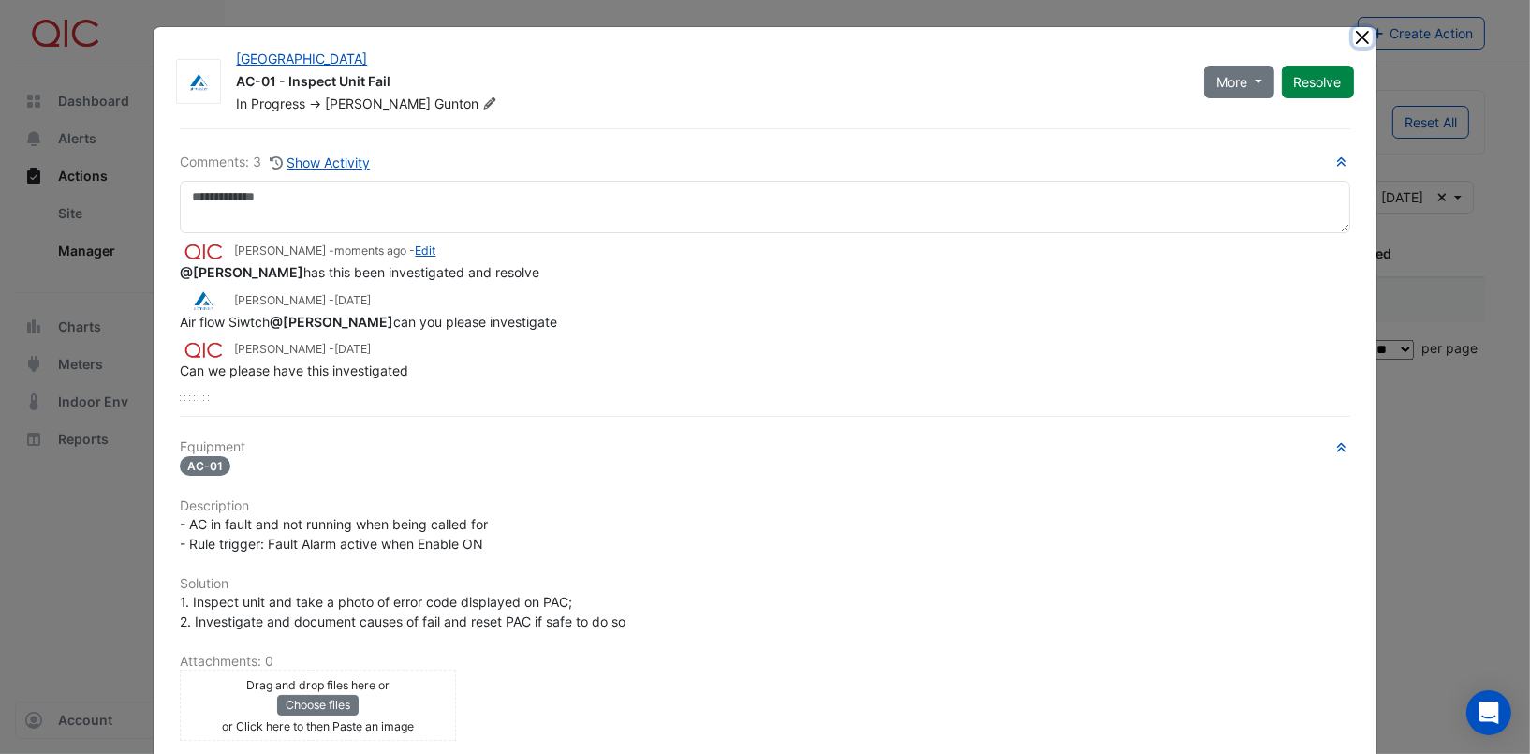
drag, startPoint x: 1351, startPoint y: 33, endPoint x: 1334, endPoint y: 33, distance: 16.8
click at [1353, 33] on button "Close" at bounding box center [1363, 37] width 20 height 20
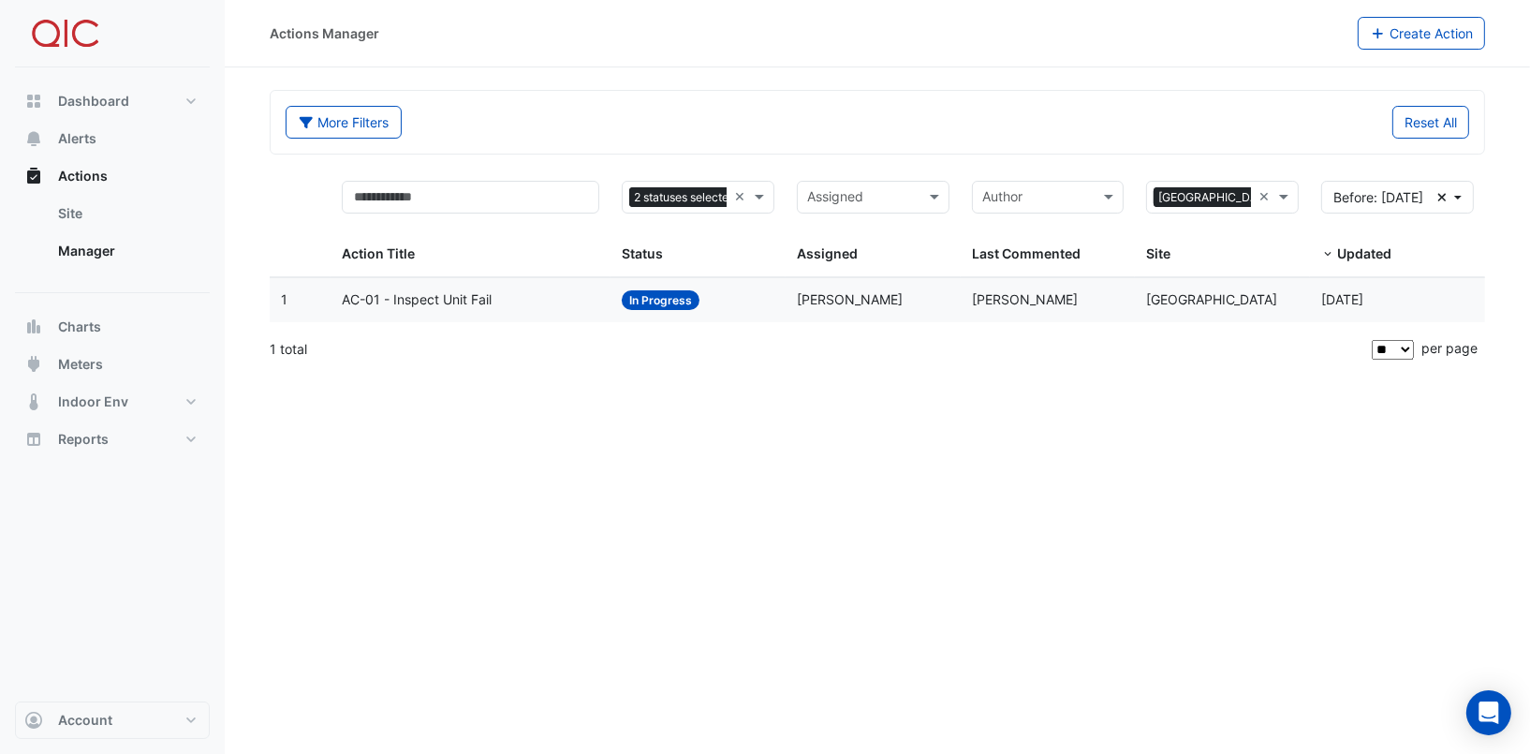
click at [674, 447] on div "Actions Manager Create Action More Filters Reset All Status 2 statuses selected…" at bounding box center [877, 377] width 1305 height 754
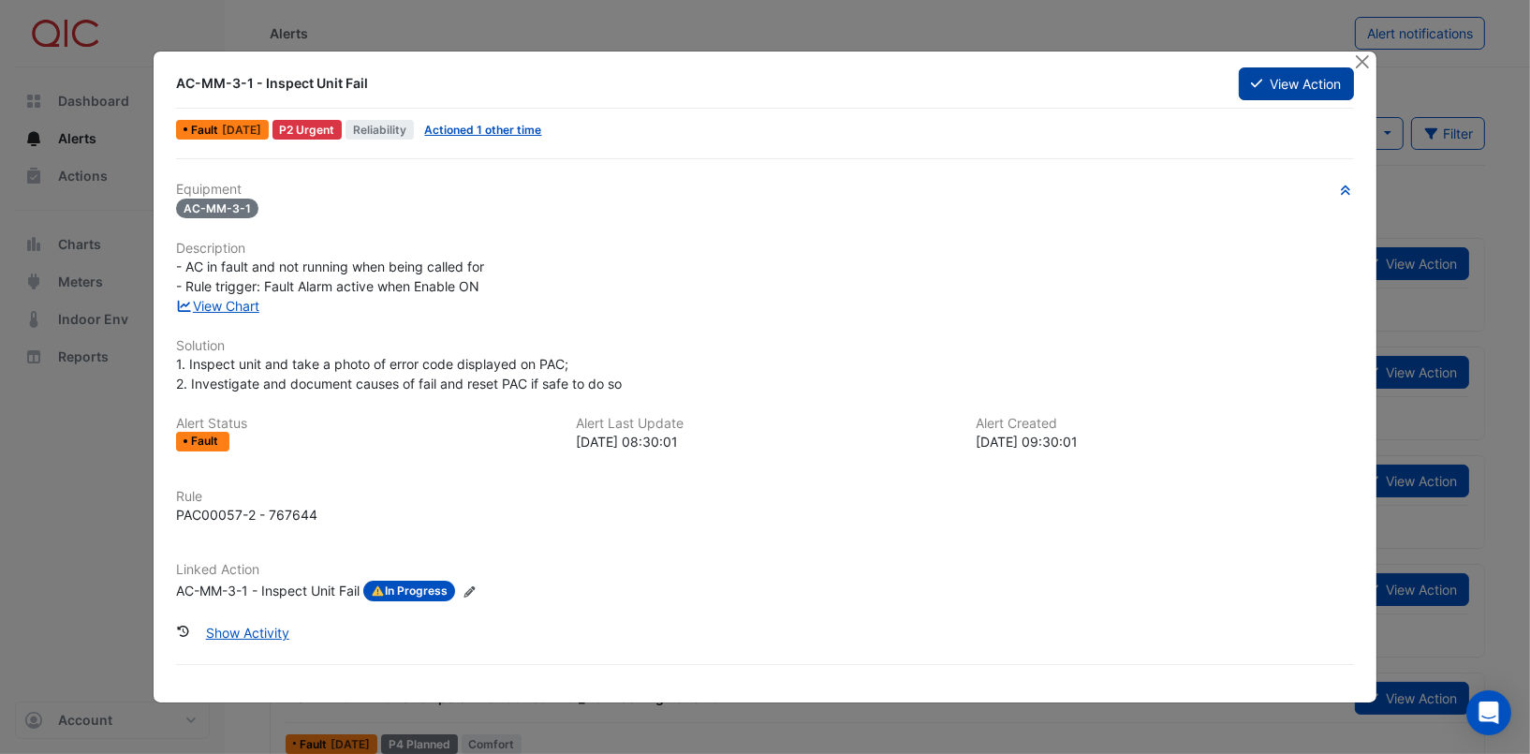
click at [1260, 86] on icon at bounding box center [1256, 83] width 11 height 13
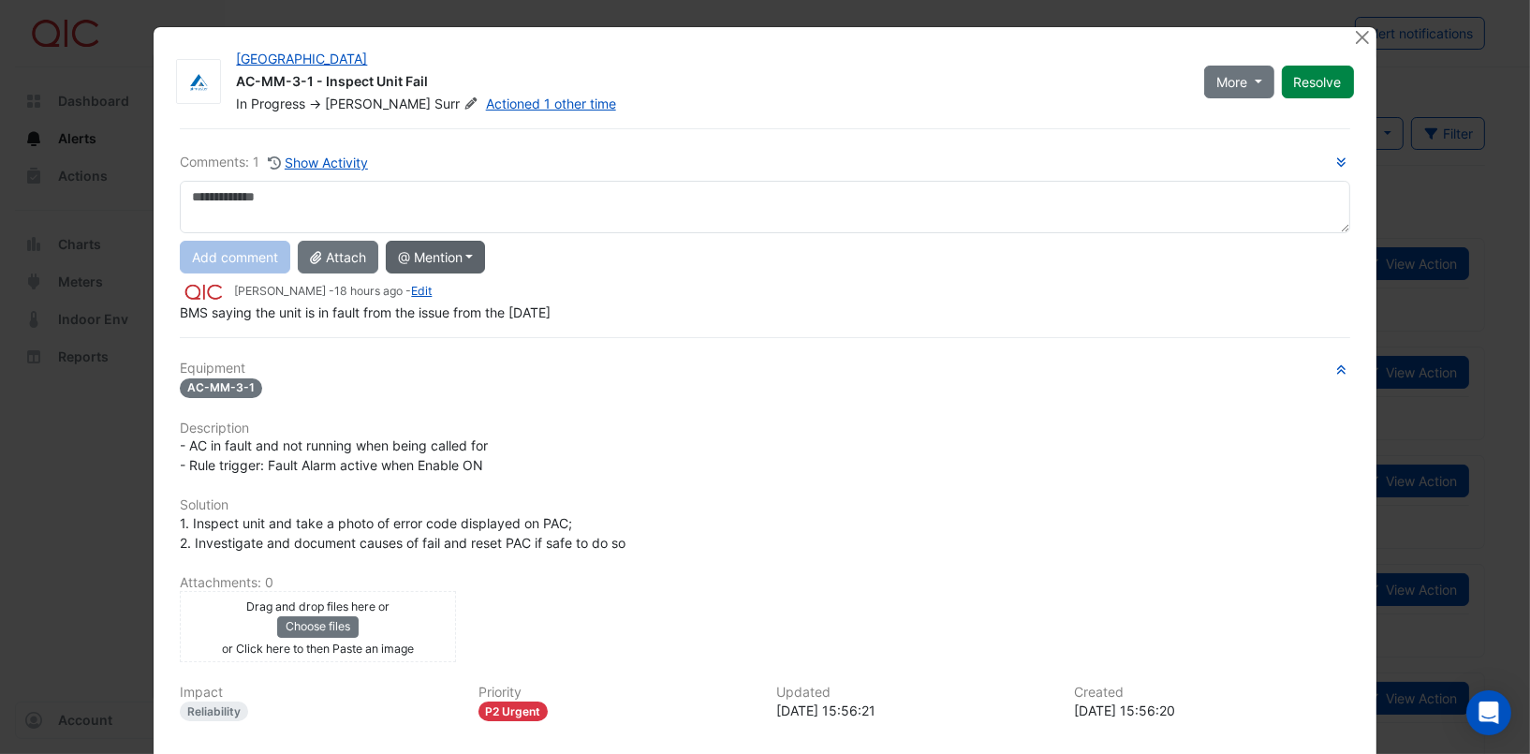
click at [460, 257] on button "@ Mention" at bounding box center [436, 257] width 100 height 33
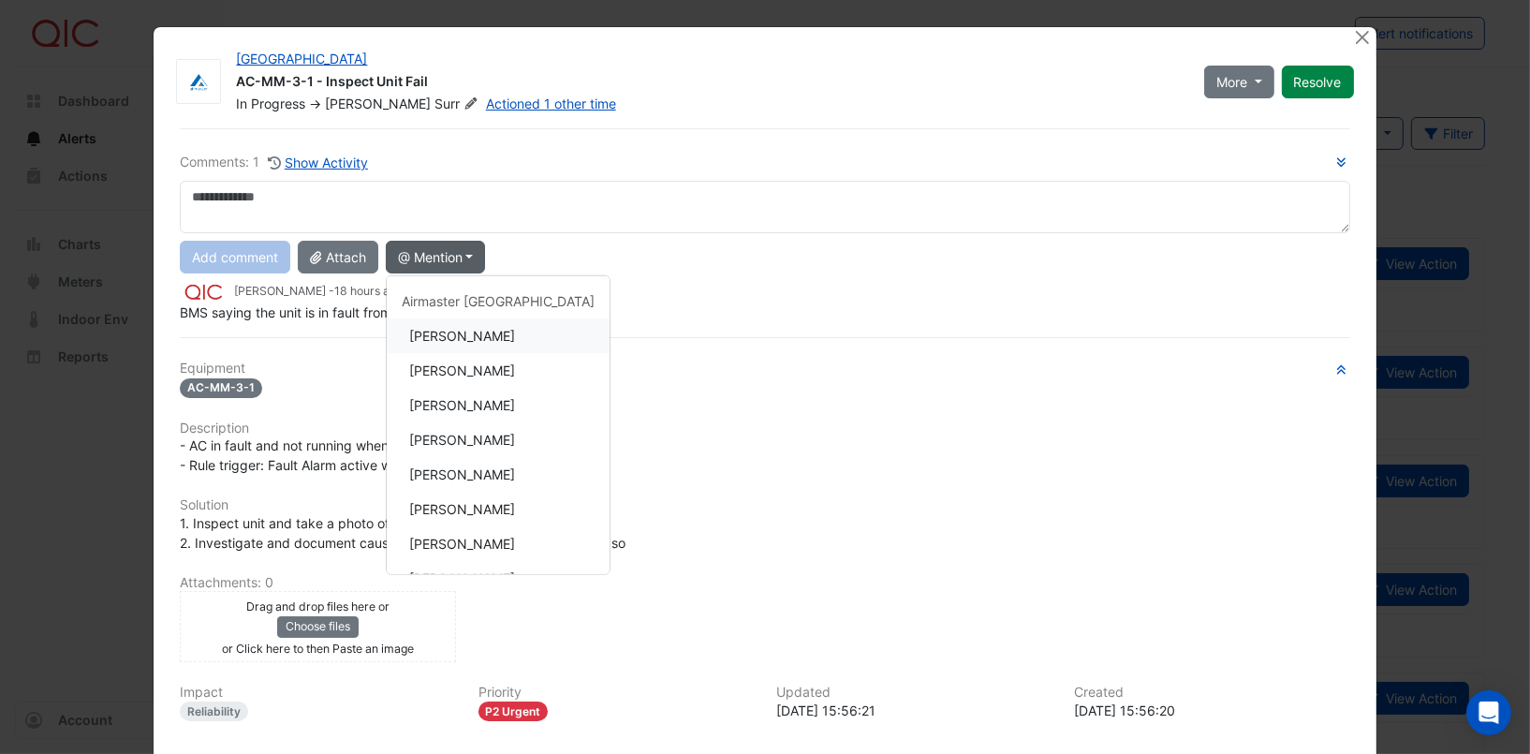
click at [430, 347] on button "[PERSON_NAME]" at bounding box center [498, 335] width 223 height 35
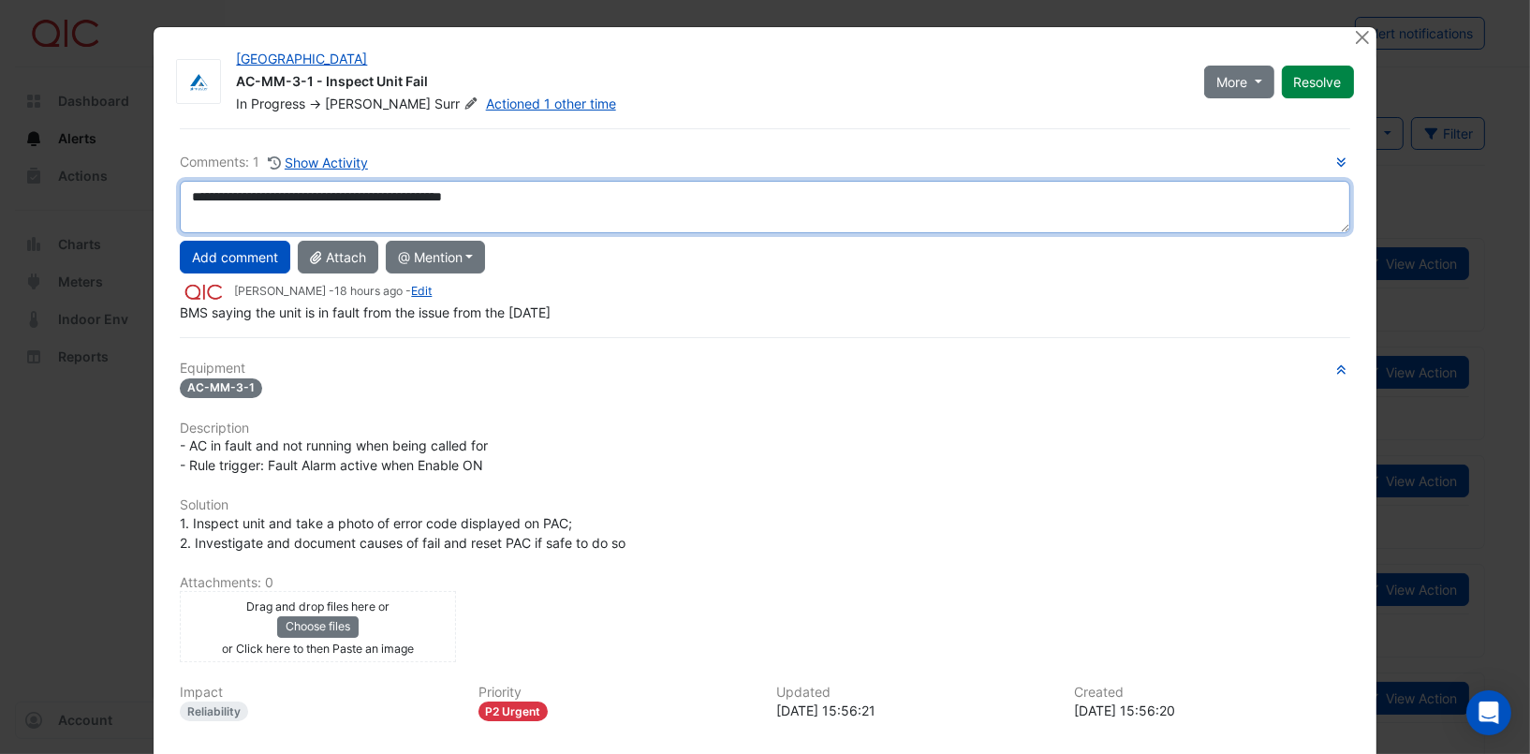
click at [556, 206] on textarea "**********" at bounding box center [764, 207] width 1169 height 52
type textarea "**********"
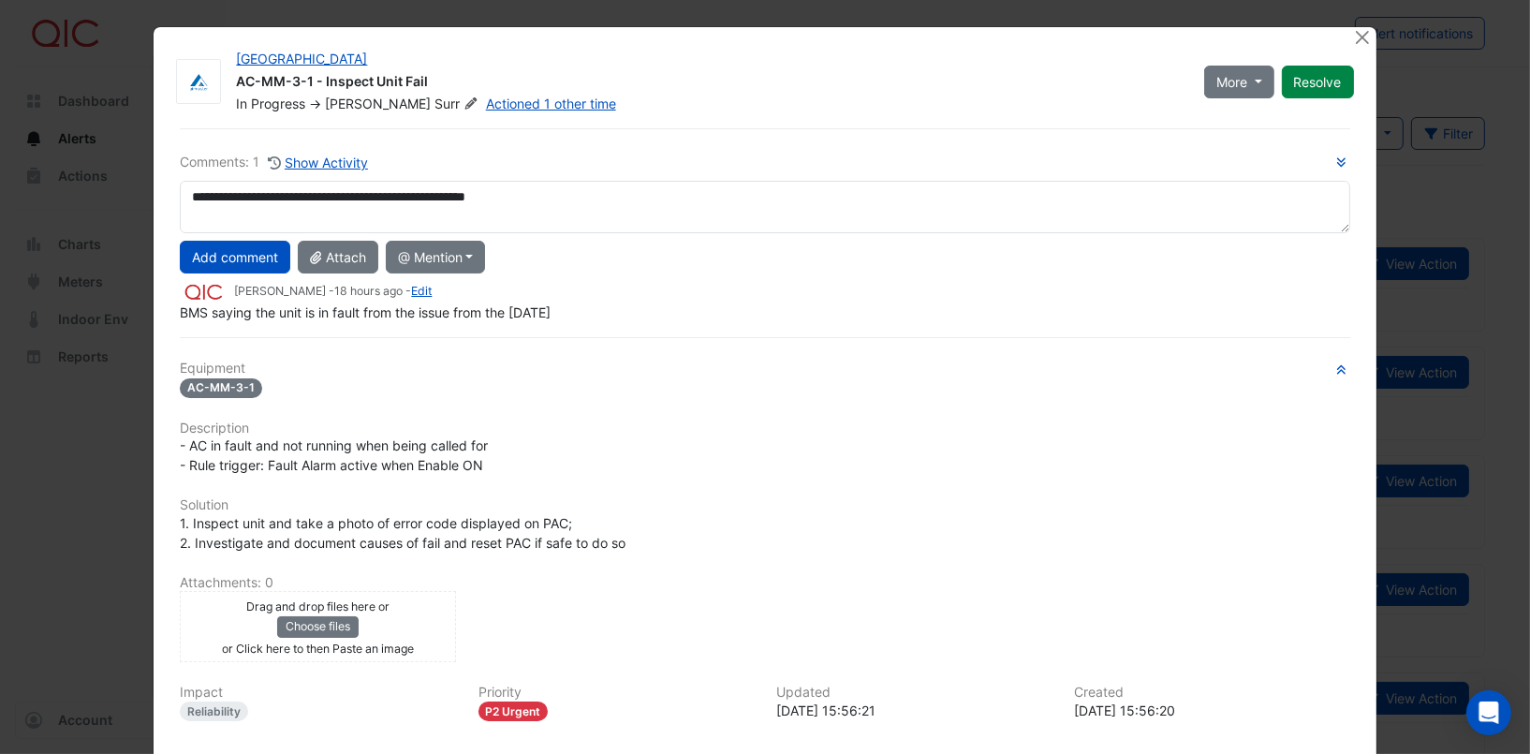
click at [640, 465] on div "- AC in fault and not running when being called for - Rule trigger: Fault Alarm…" at bounding box center [764, 454] width 1169 height 39
click at [205, 255] on button "Add comment" at bounding box center [235, 257] width 110 height 33
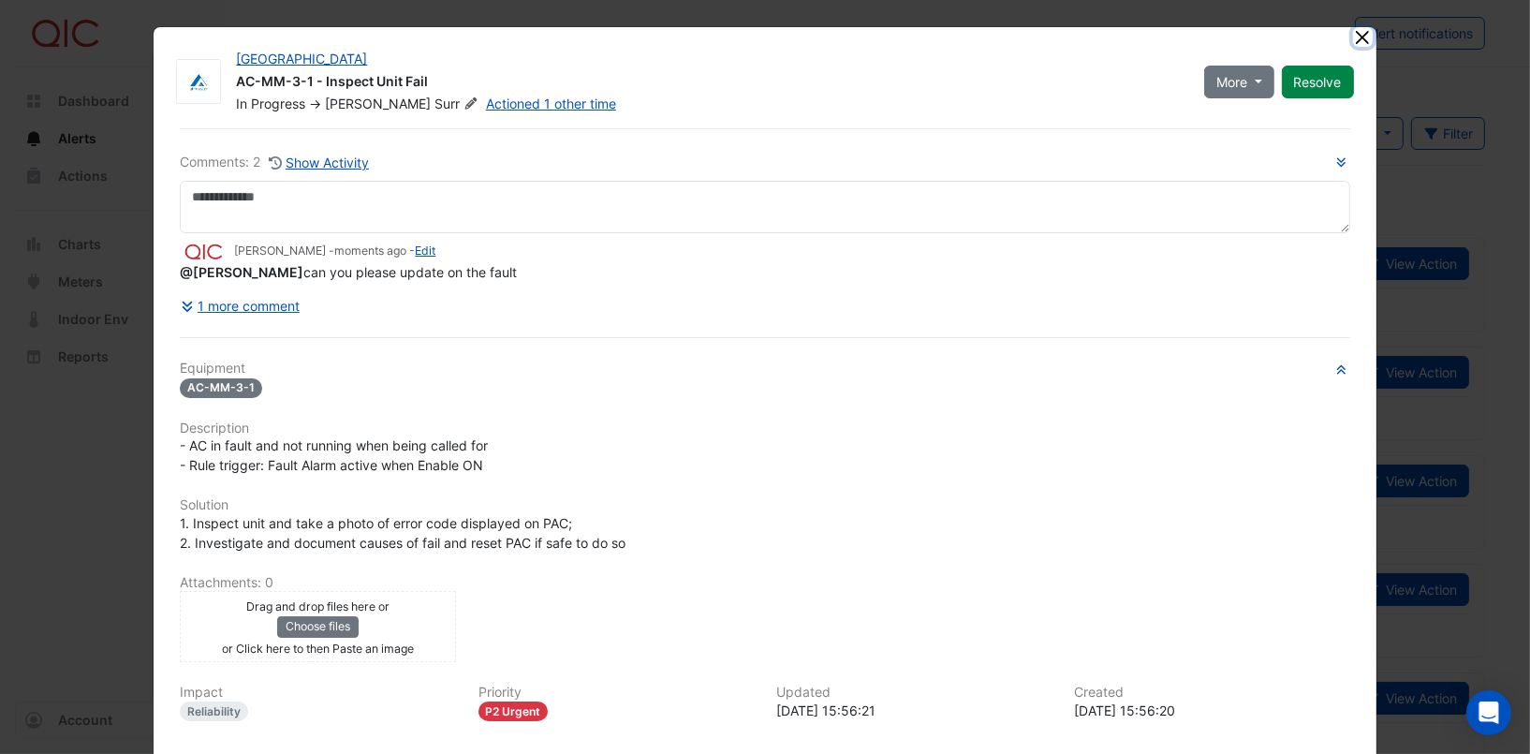
click at [1353, 41] on button "Close" at bounding box center [1363, 37] width 20 height 20
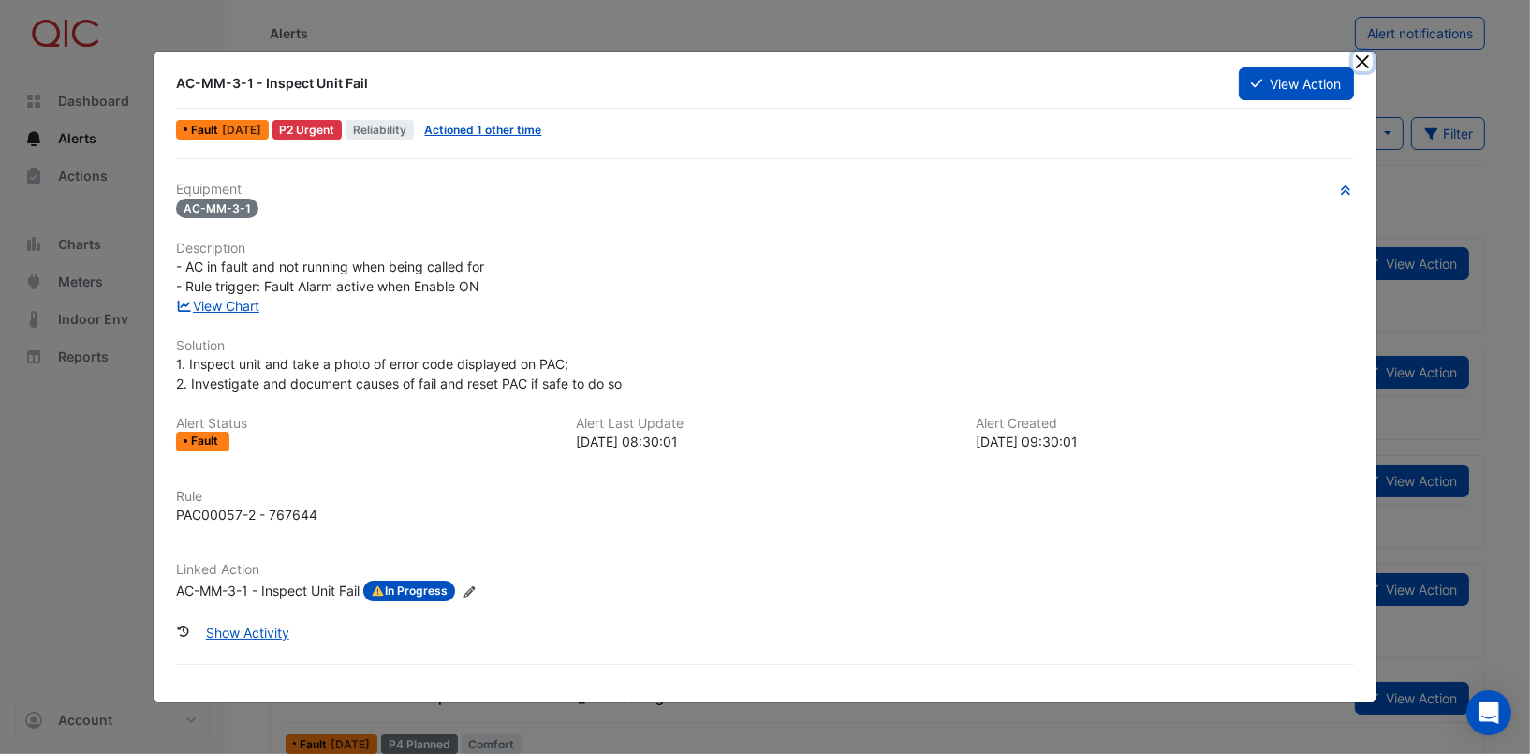
click at [1358, 63] on button "Close" at bounding box center [1363, 61] width 20 height 20
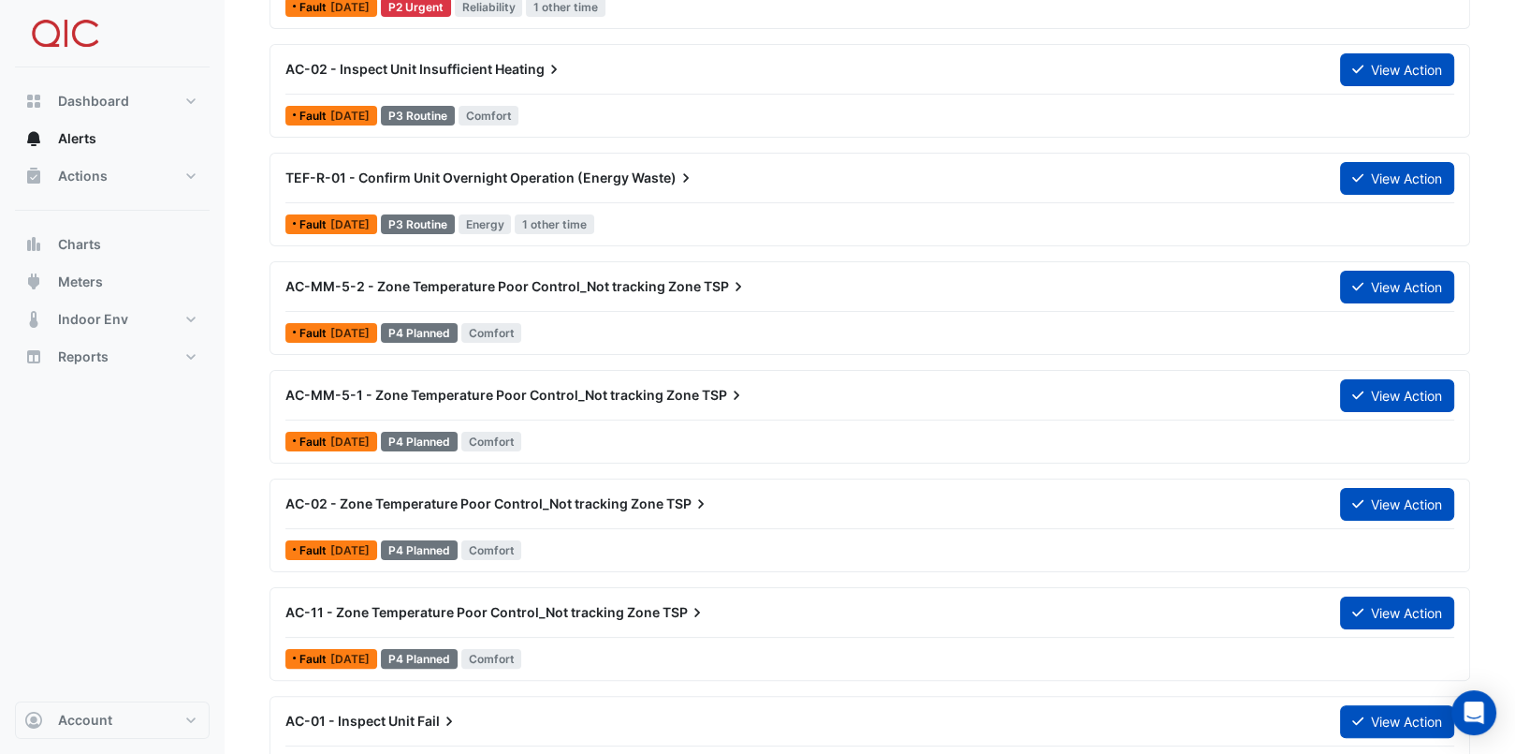
scroll to position [281, 0]
